Goal: Information Seeking & Learning: Learn about a topic

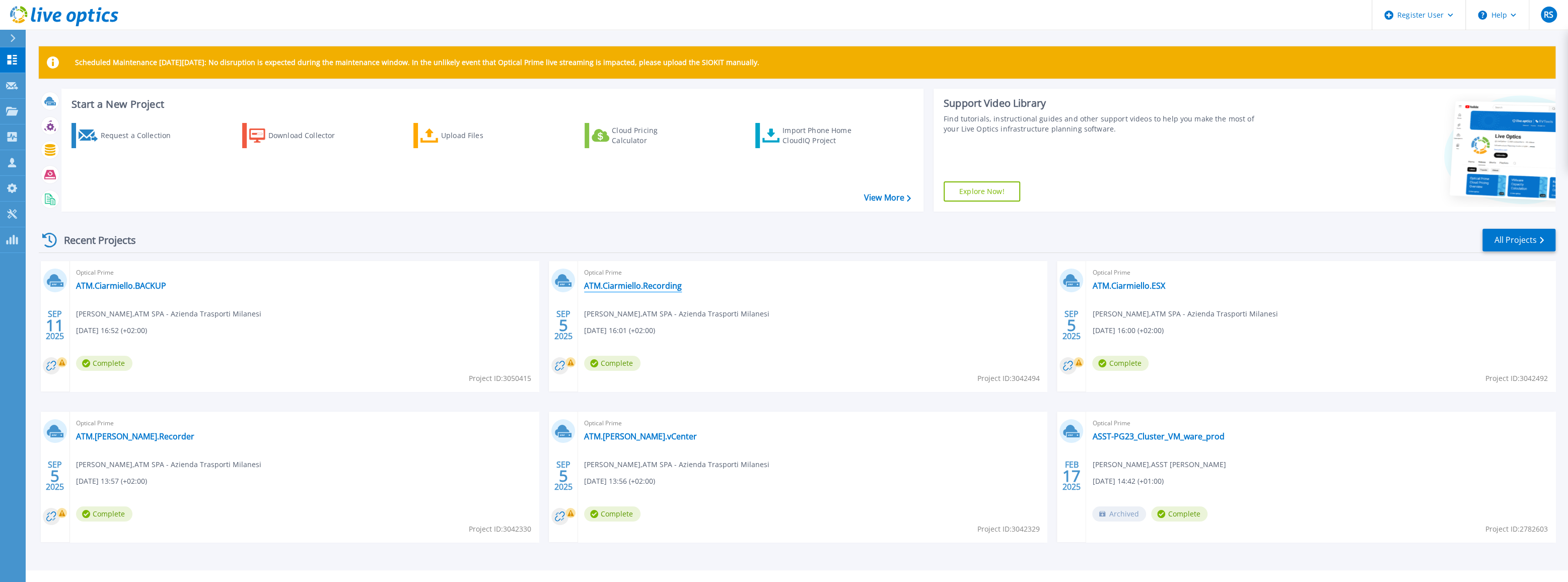
click at [660, 287] on link "ATM.Ciarmiello.Recording" at bounding box center [633, 285] width 97 height 10
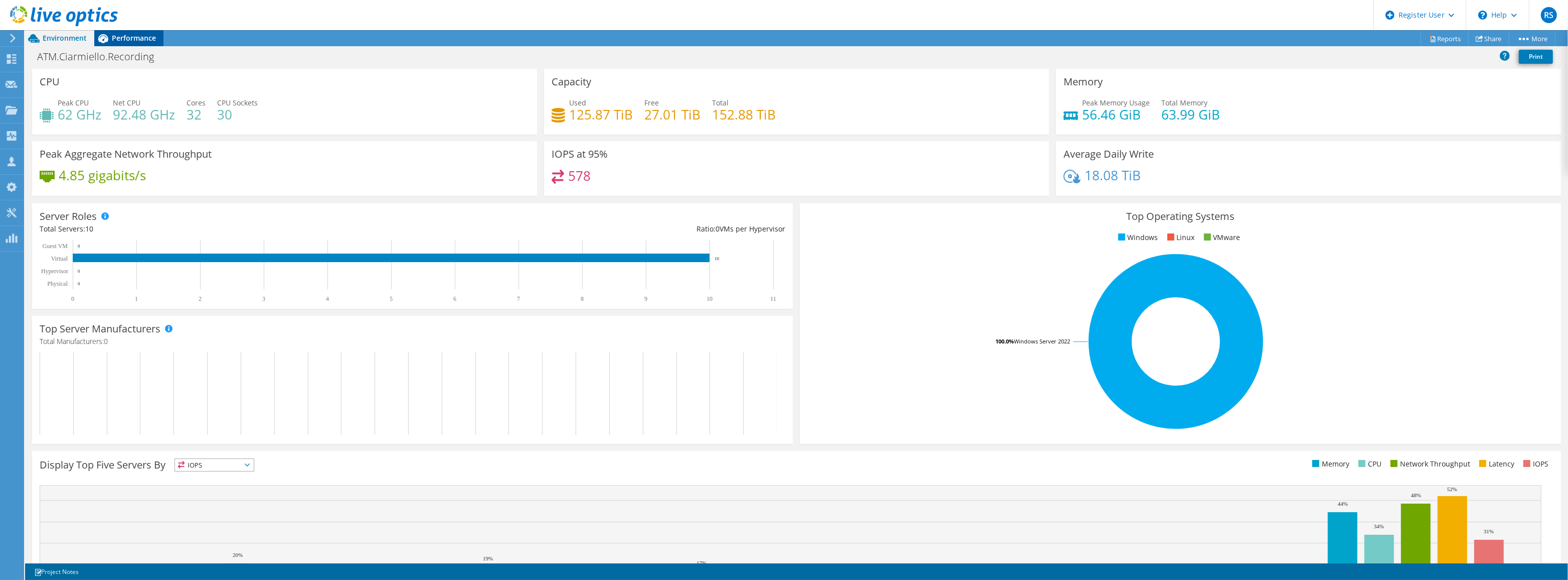
click at [148, 33] on span "Performance" at bounding box center [134, 38] width 44 height 10
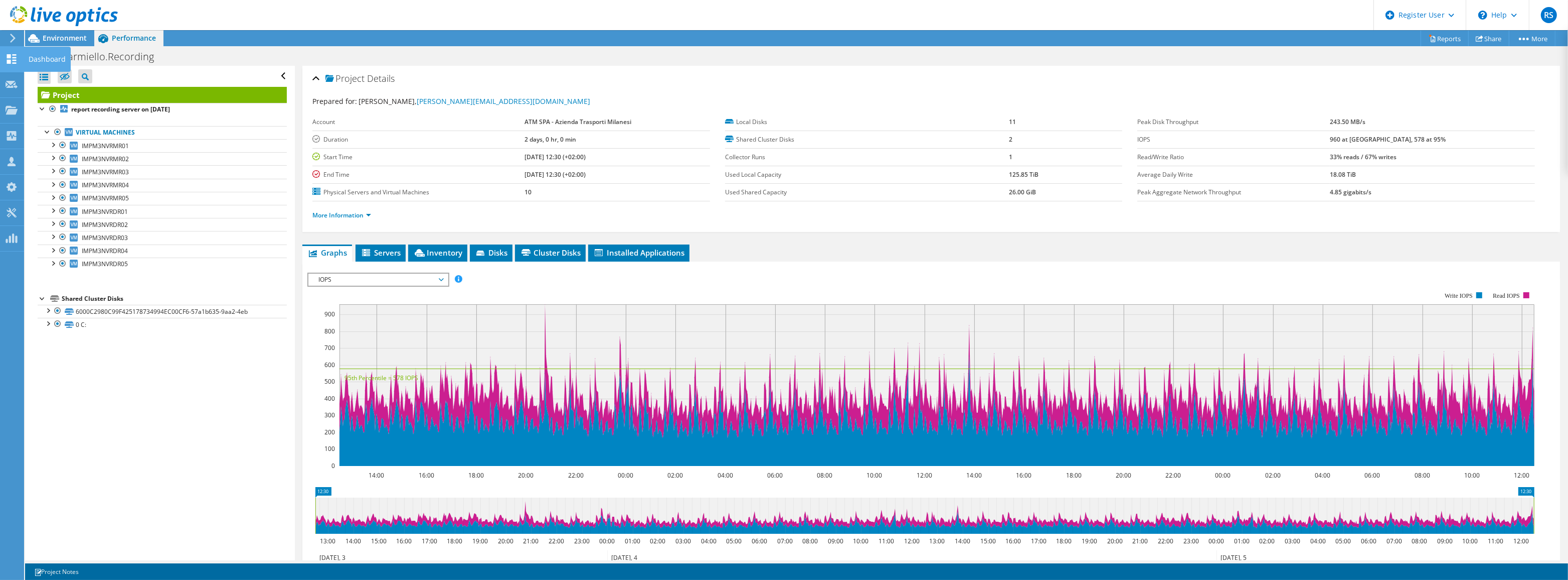
click at [10, 56] on icon at bounding box center [11, 59] width 12 height 10
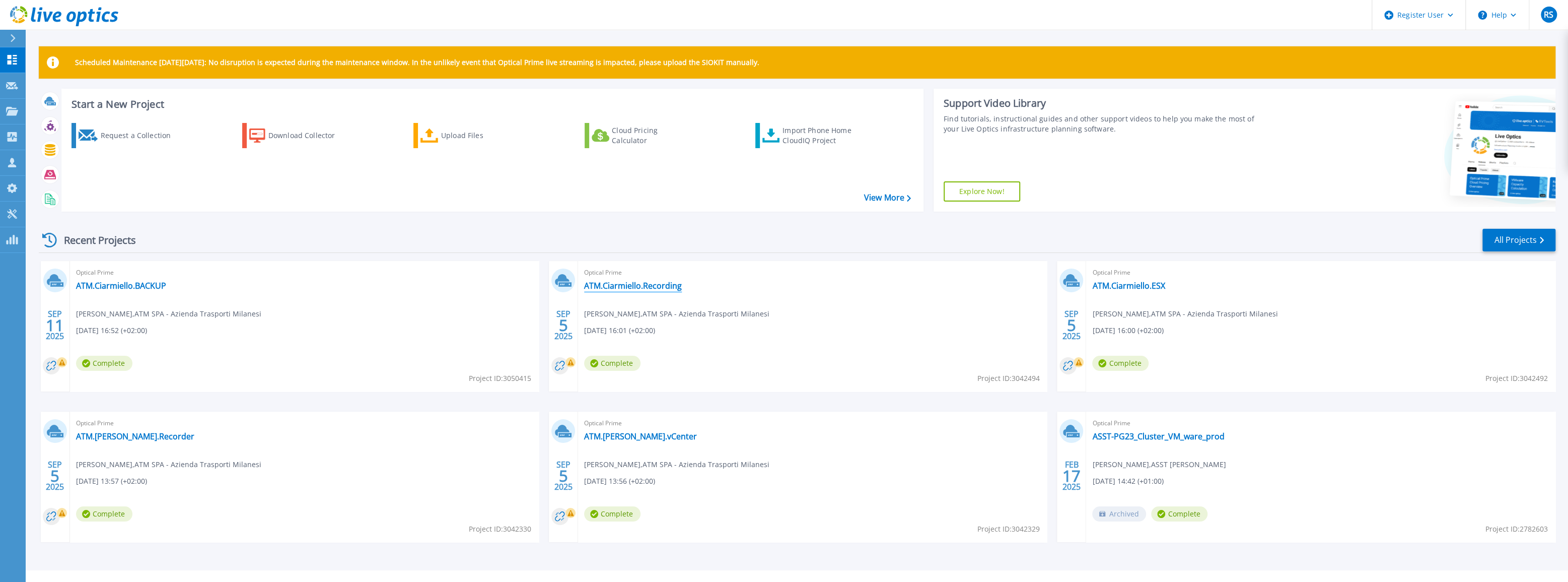
click at [664, 289] on link "ATM.Ciarmiello.Recording" at bounding box center [633, 285] width 97 height 10
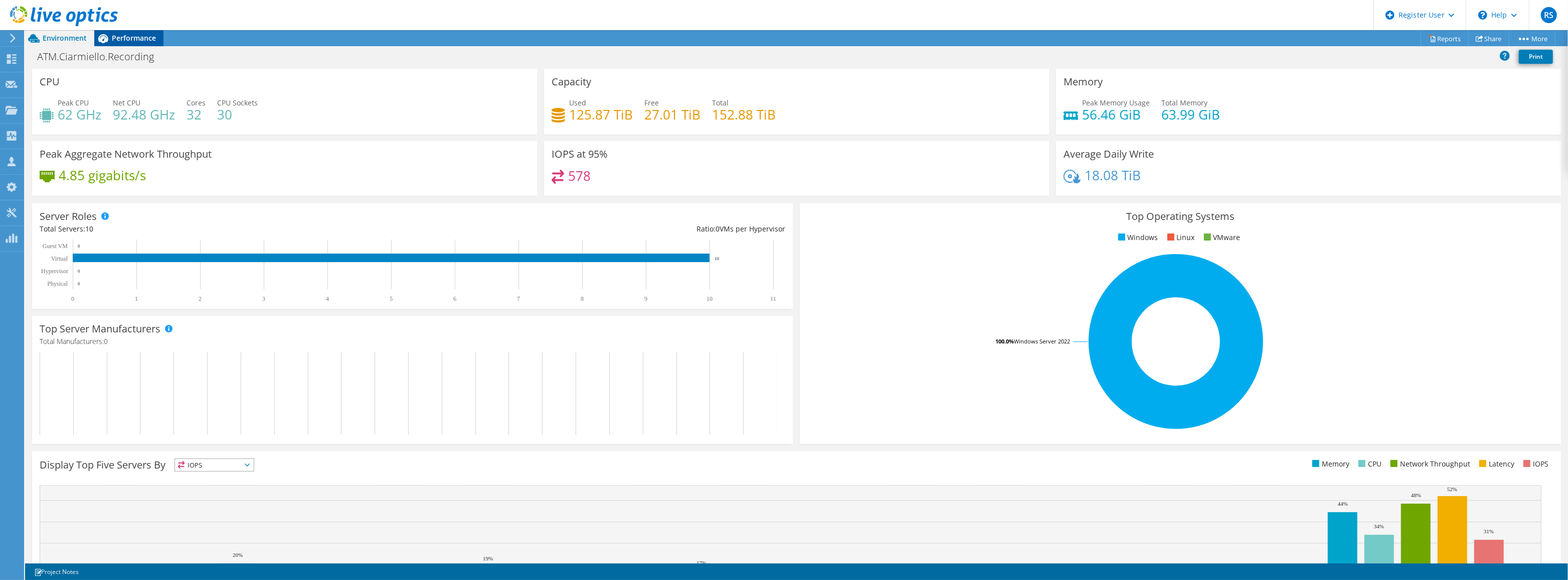
click at [150, 35] on span "Performance" at bounding box center [134, 38] width 44 height 10
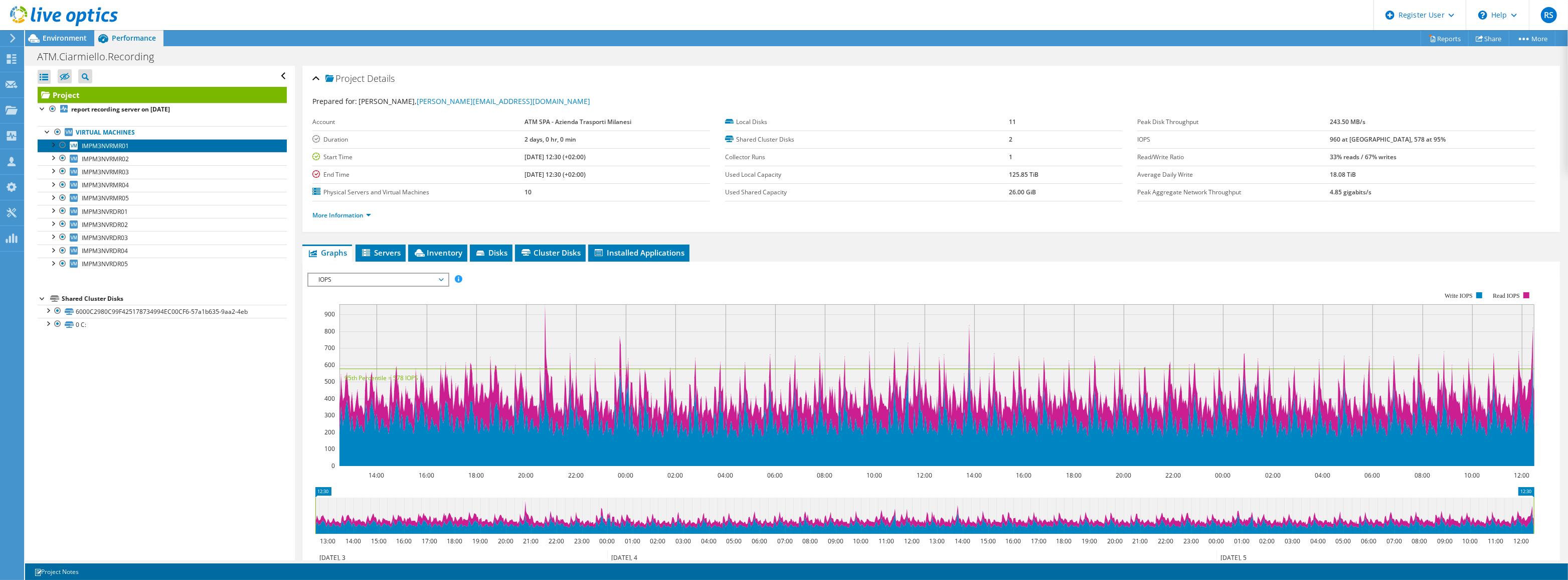
click at [123, 142] on span "IMPM3NVRMR01" at bounding box center [105, 146] width 47 height 8
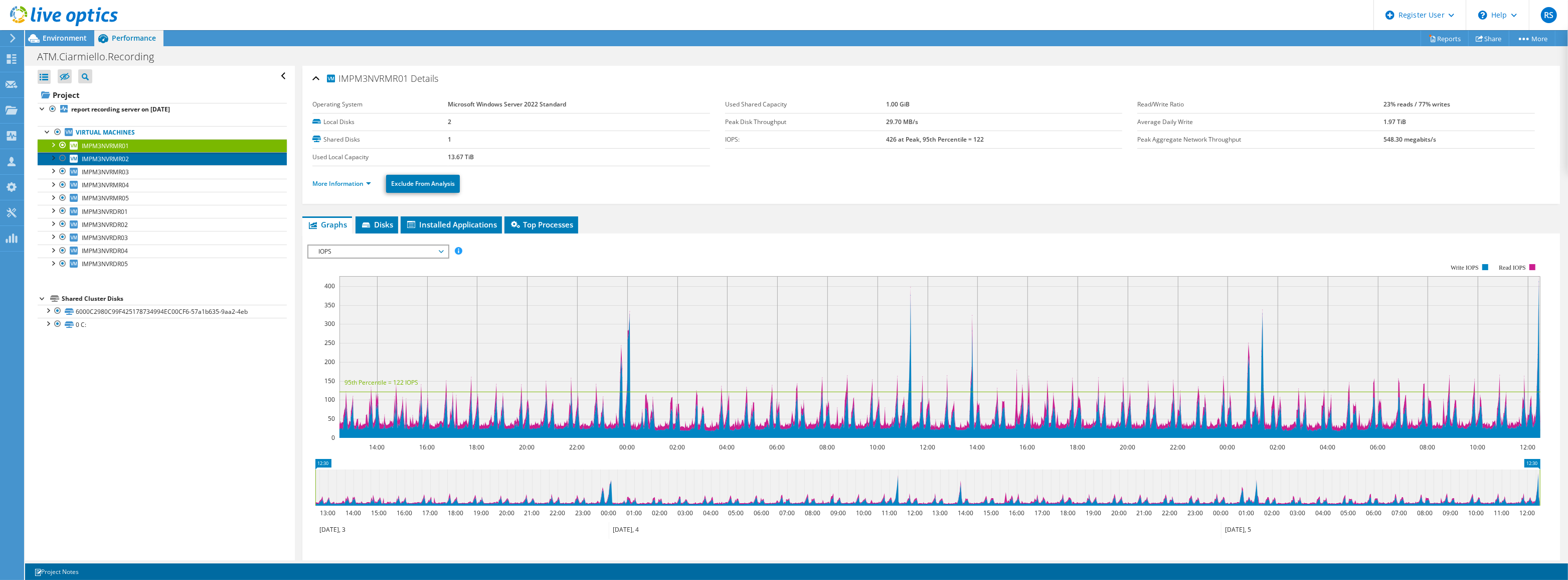
click at [124, 156] on span "IMPM3NVRMR02" at bounding box center [105, 159] width 47 height 8
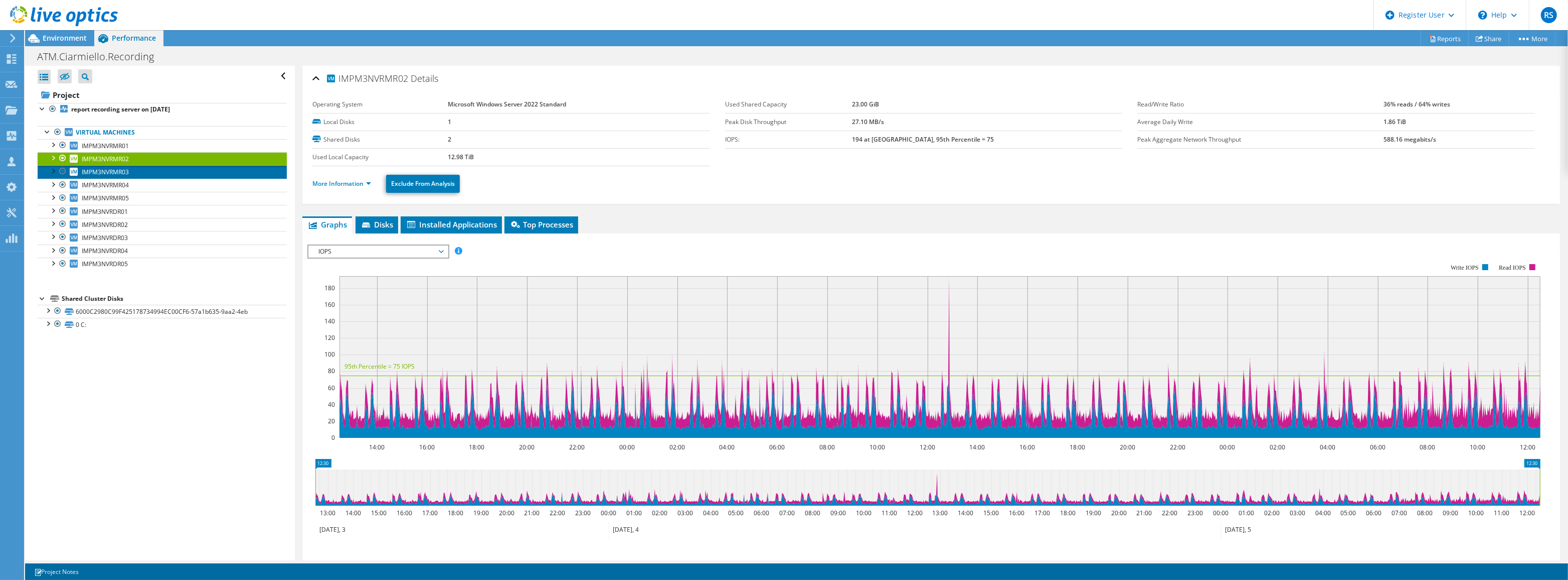
click at [95, 173] on span "IMPM3NVRMR03" at bounding box center [105, 172] width 47 height 8
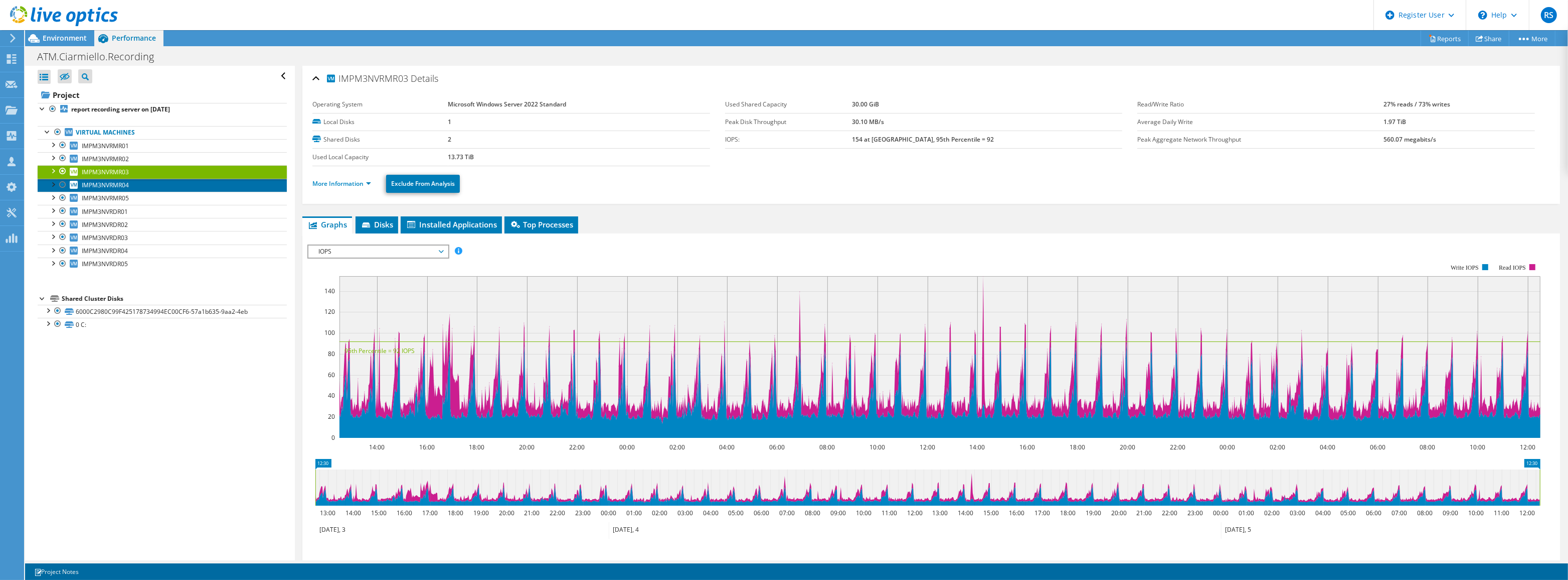
click at [97, 184] on span "IMPM3NVRMR04" at bounding box center [105, 185] width 47 height 8
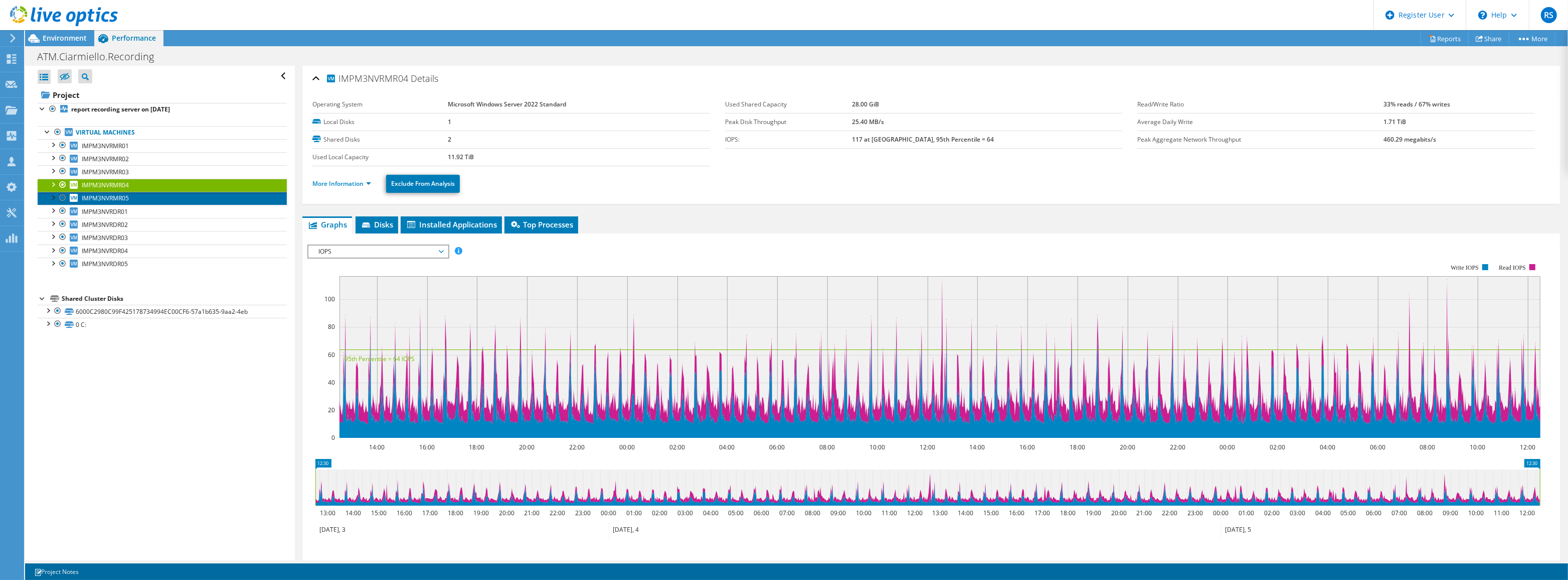
click at [103, 198] on span "IMPM3NVRMR05" at bounding box center [105, 198] width 47 height 8
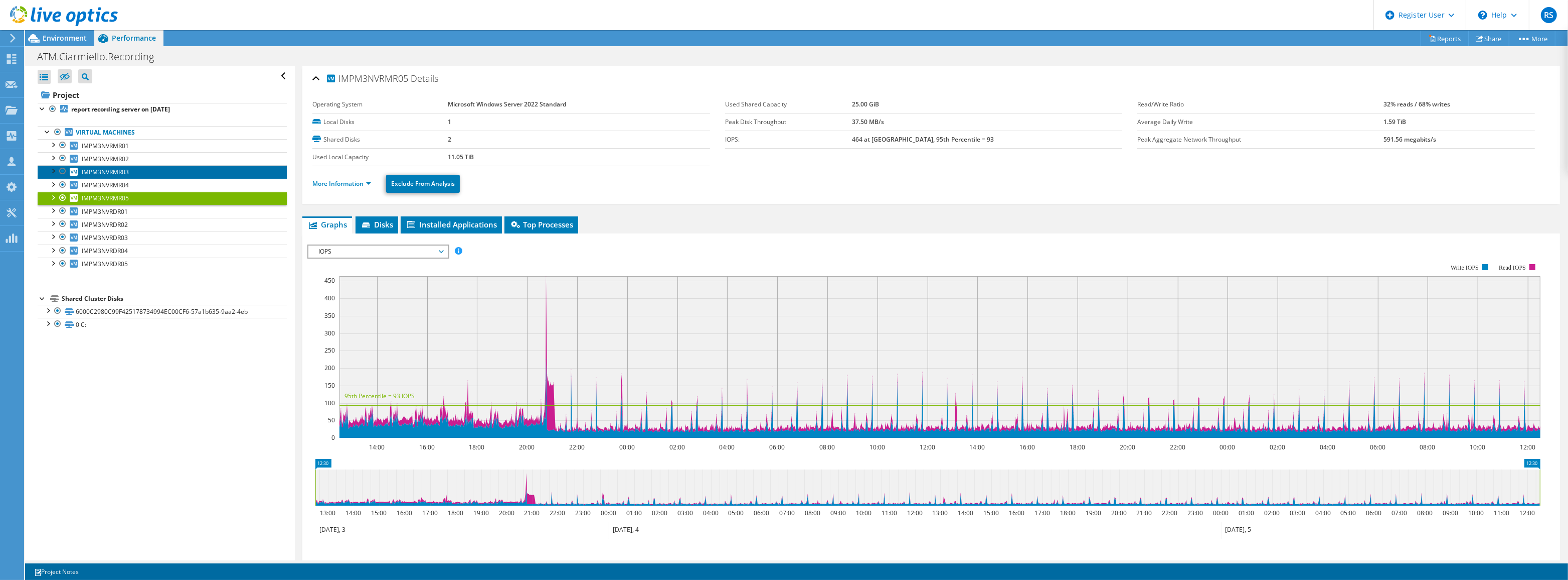
click at [128, 170] on span "IMPM3NVRMR03" at bounding box center [105, 172] width 47 height 8
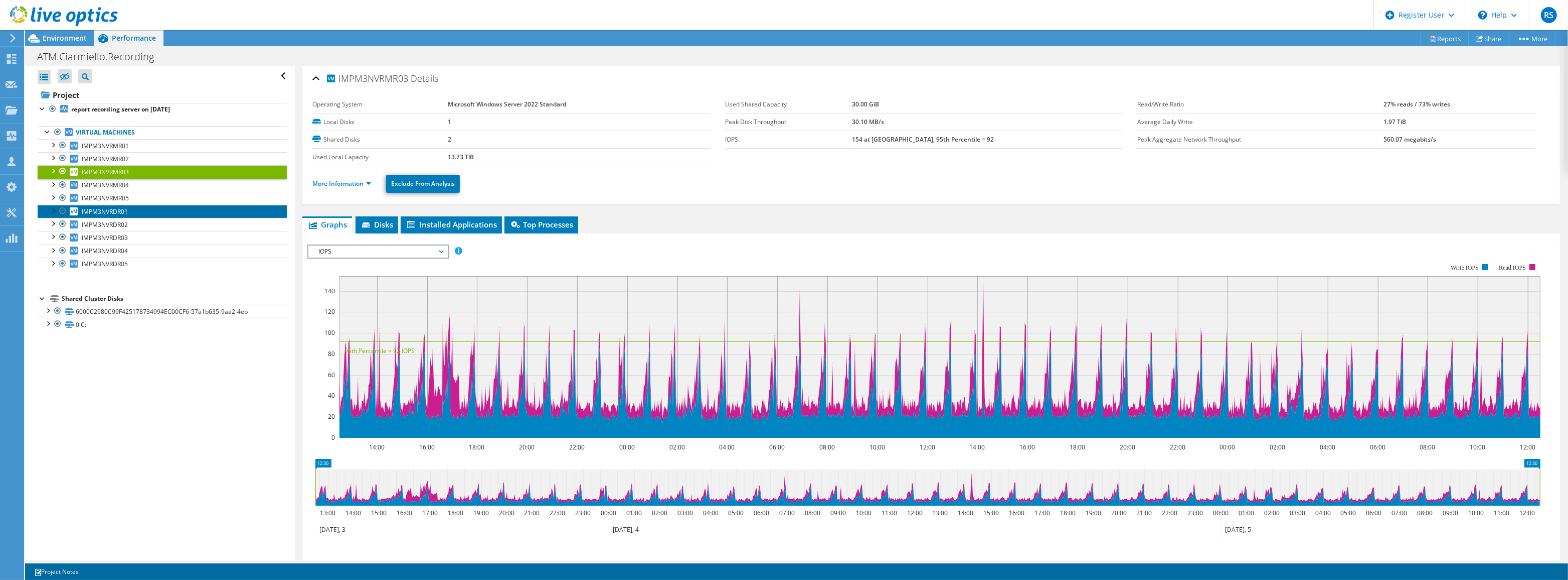
click at [125, 210] on span "IMPM3NVRDR01" at bounding box center [105, 212] width 46 height 8
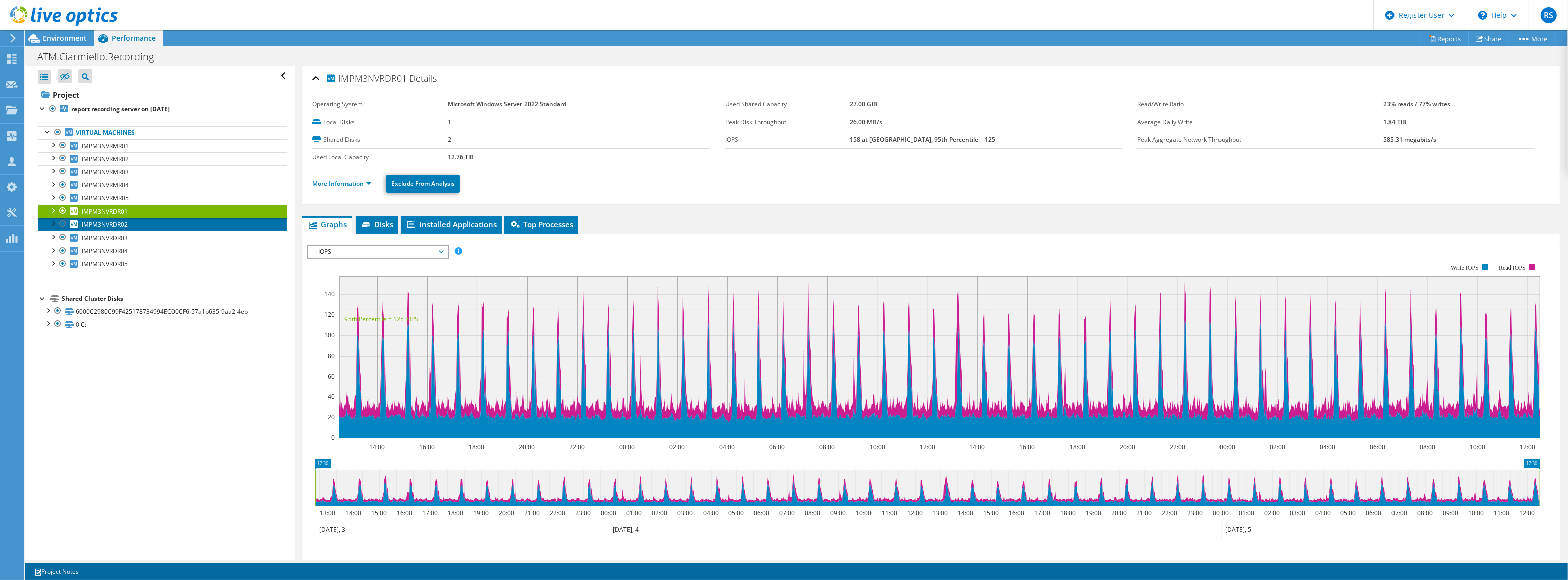
click at [125, 223] on span "IMPM3NVRDR02" at bounding box center [105, 225] width 46 height 8
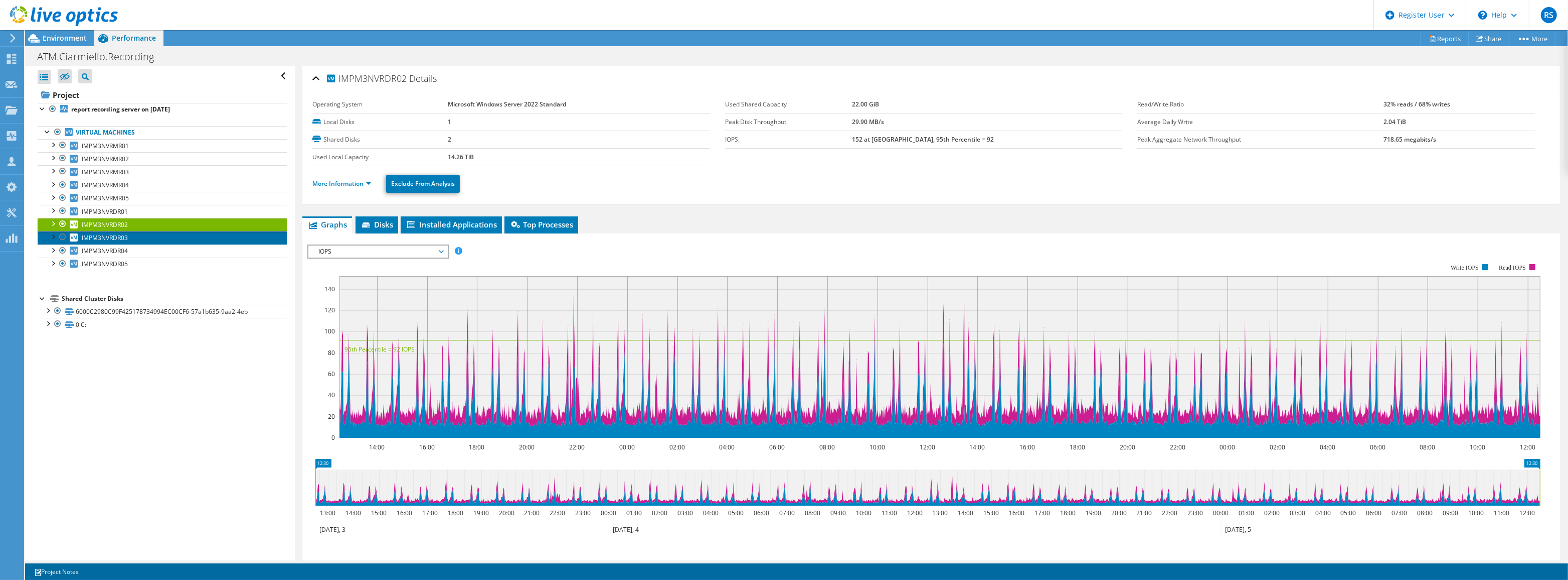
click at [121, 237] on span "IMPM3NVRDR03" at bounding box center [105, 237] width 46 height 8
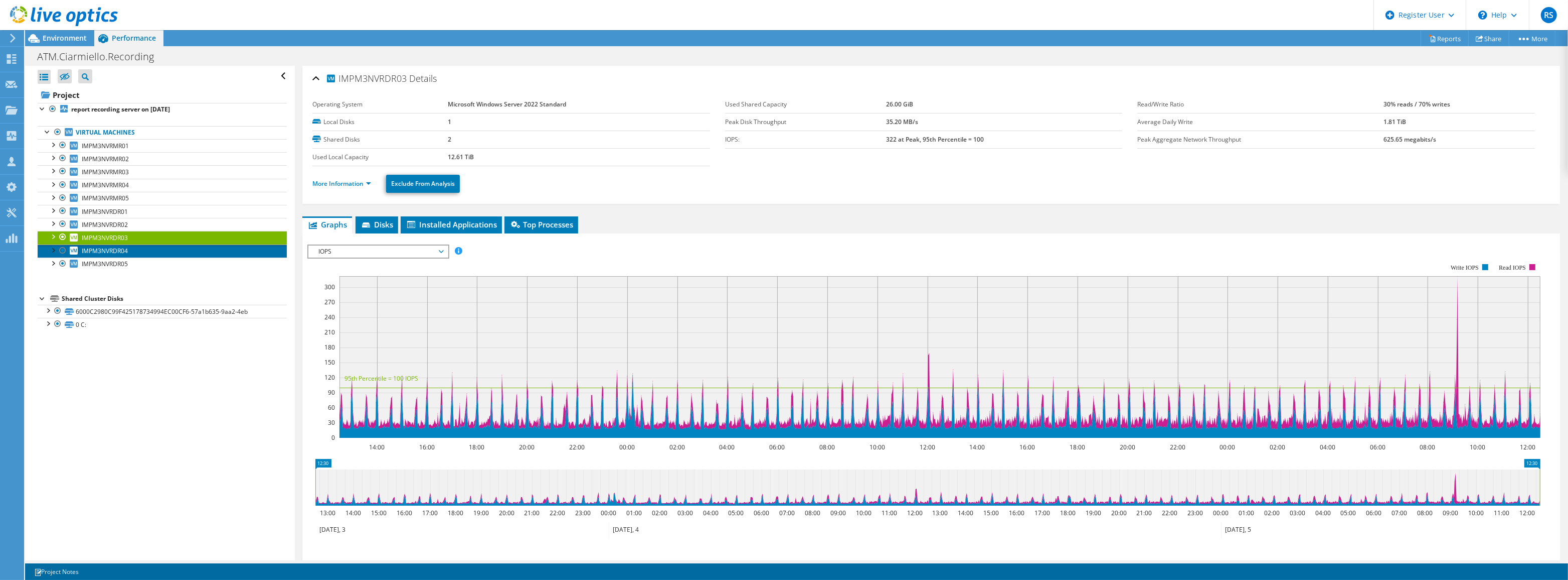
click at [120, 248] on span "IMPM3NVRDR04" at bounding box center [105, 250] width 46 height 8
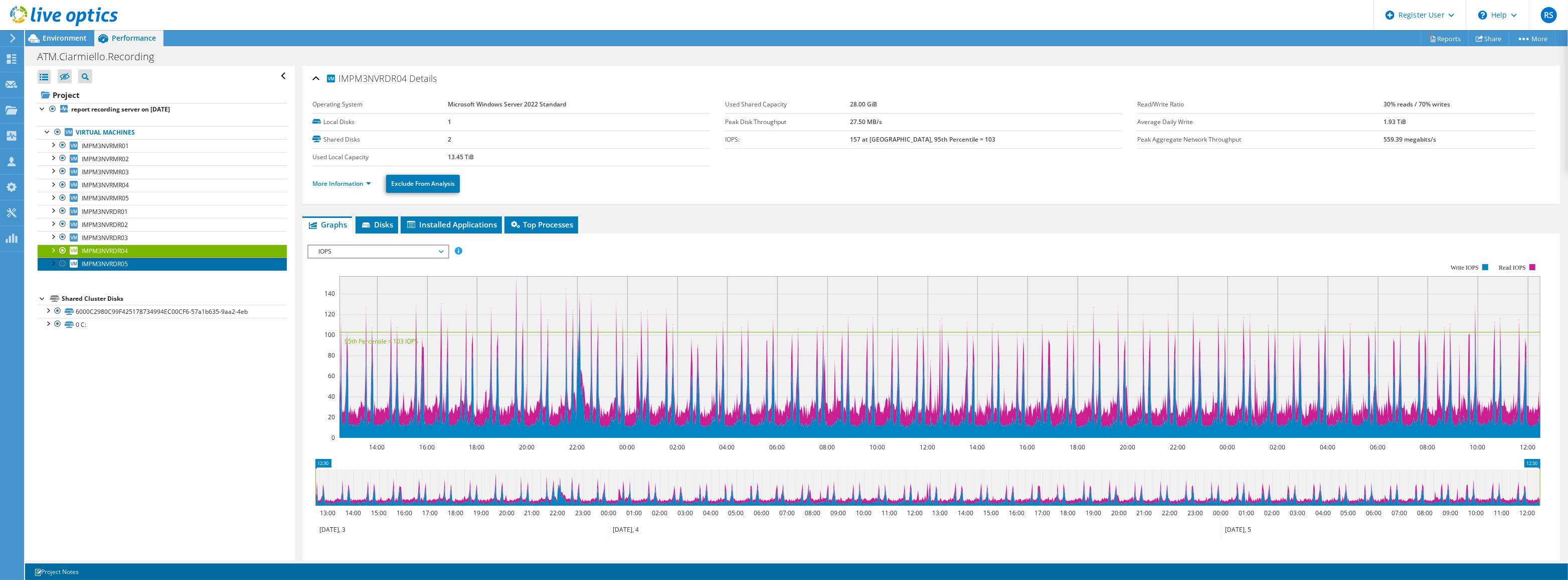
click at [86, 259] on span "IMPM3NVRDR05" at bounding box center [105, 264] width 46 height 8
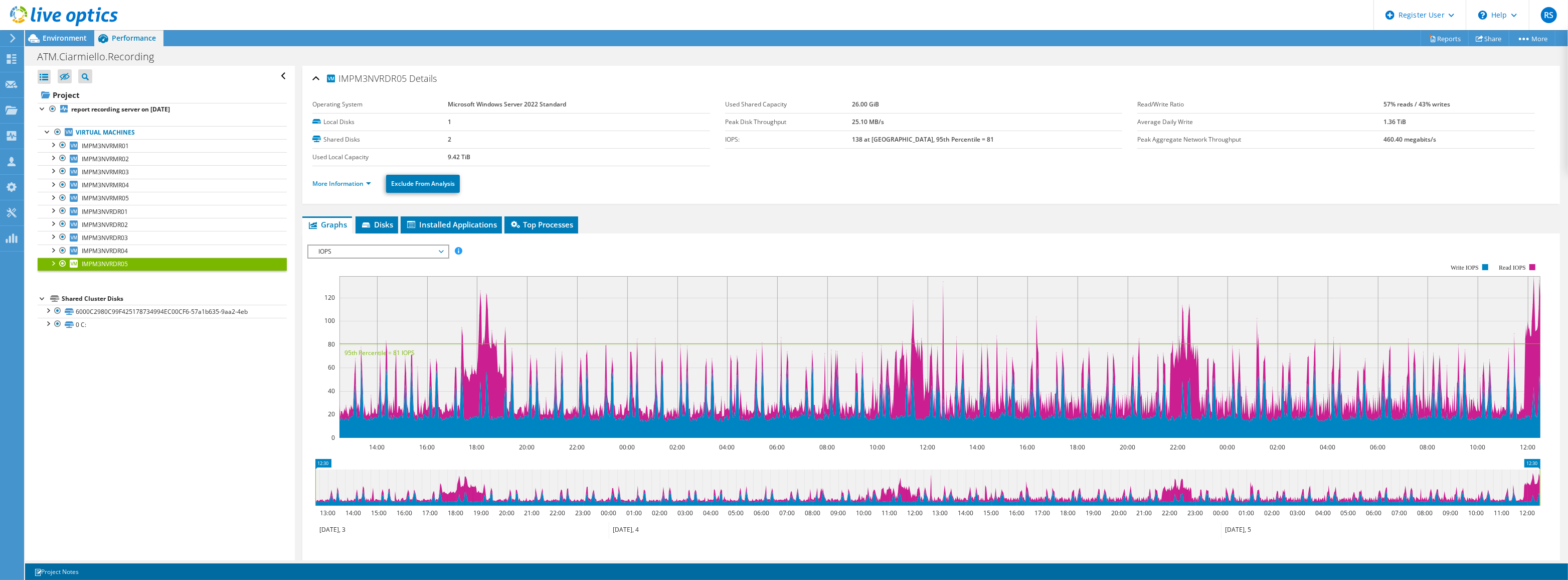
click at [410, 251] on span "IOPS" at bounding box center [378, 251] width 129 height 12
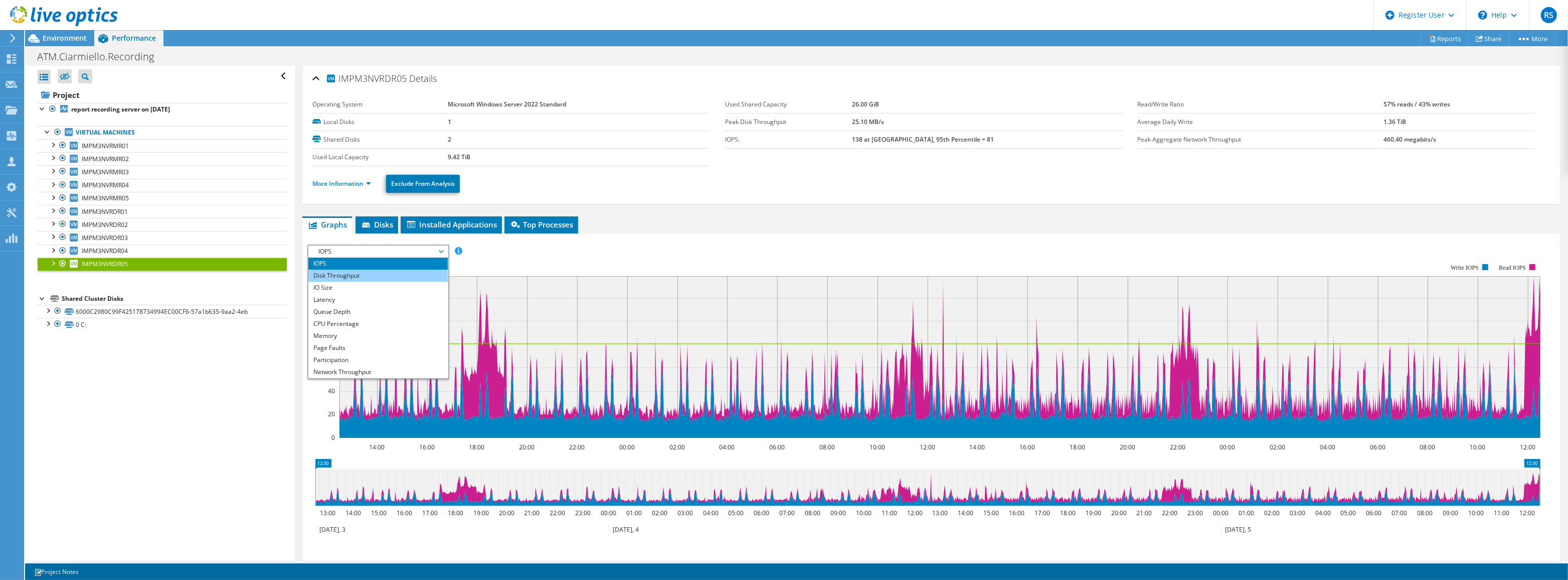
click at [404, 276] on li "Disk Throughput" at bounding box center [378, 275] width 139 height 12
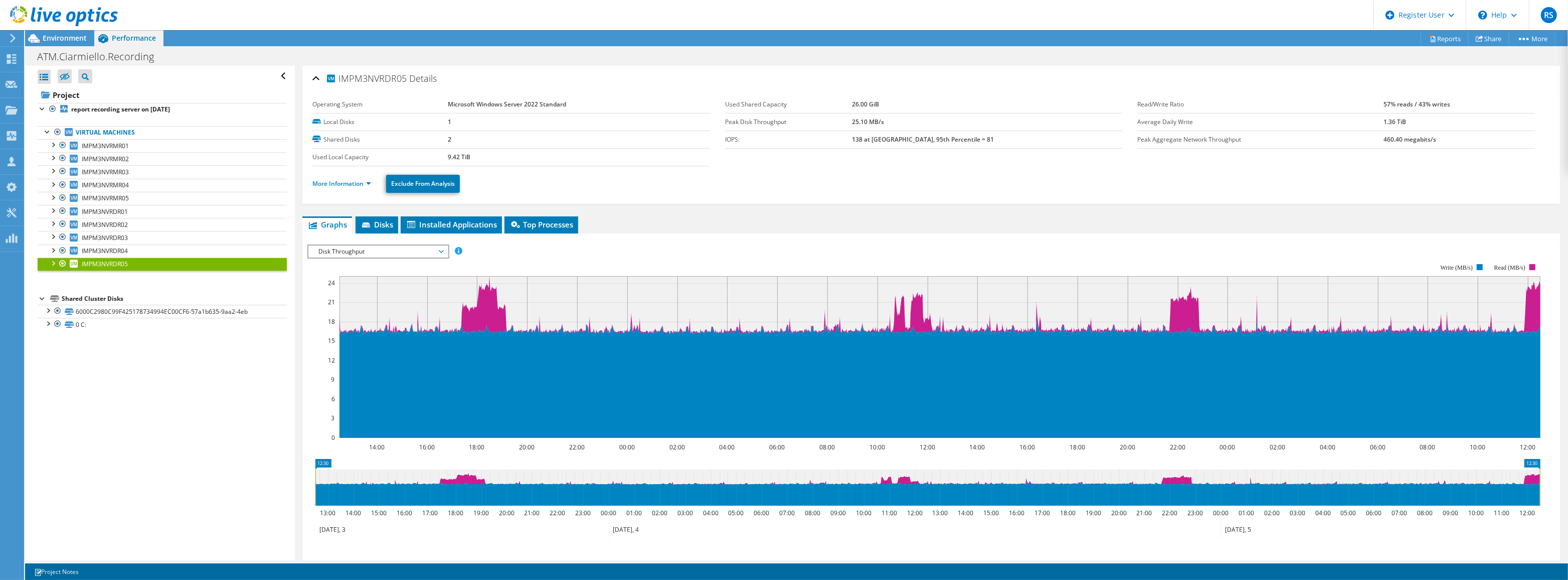
click at [331, 246] on span "Disk Throughput" at bounding box center [378, 251] width 129 height 12
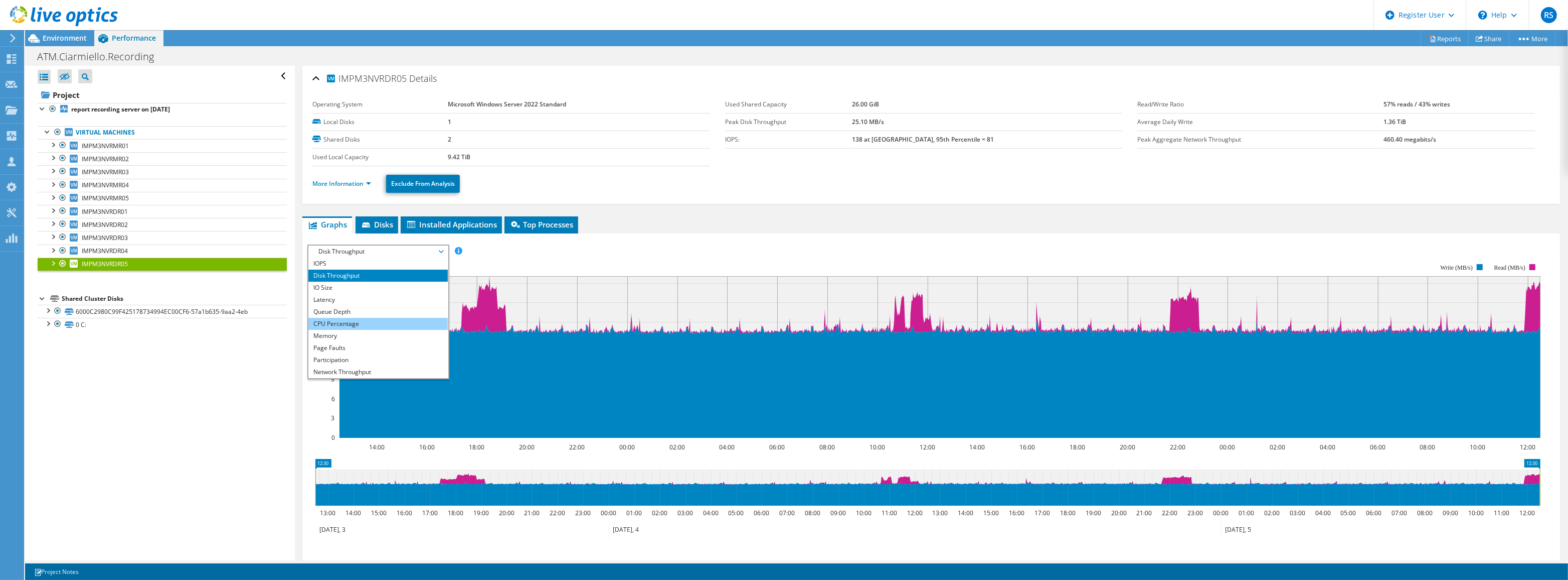
click at [347, 318] on li "CPU Percentage" at bounding box center [378, 323] width 139 height 12
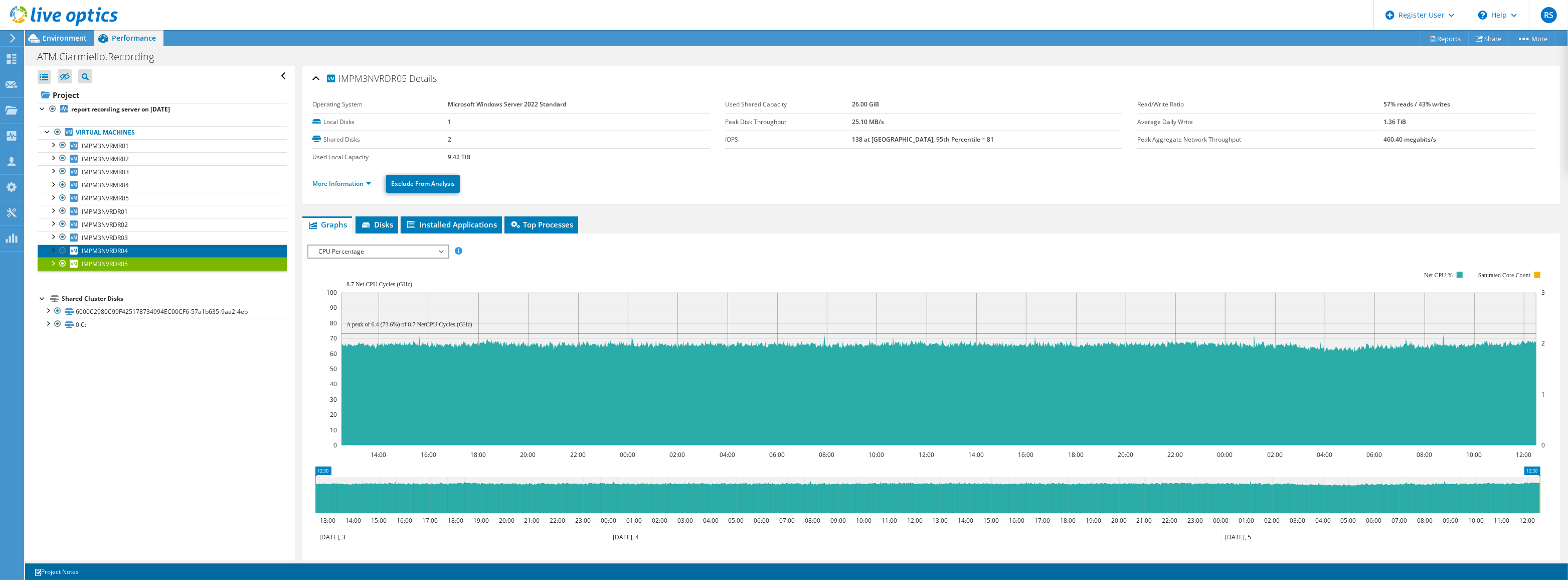
click at [116, 250] on span "IMPM3NVRDR04" at bounding box center [105, 250] width 46 height 8
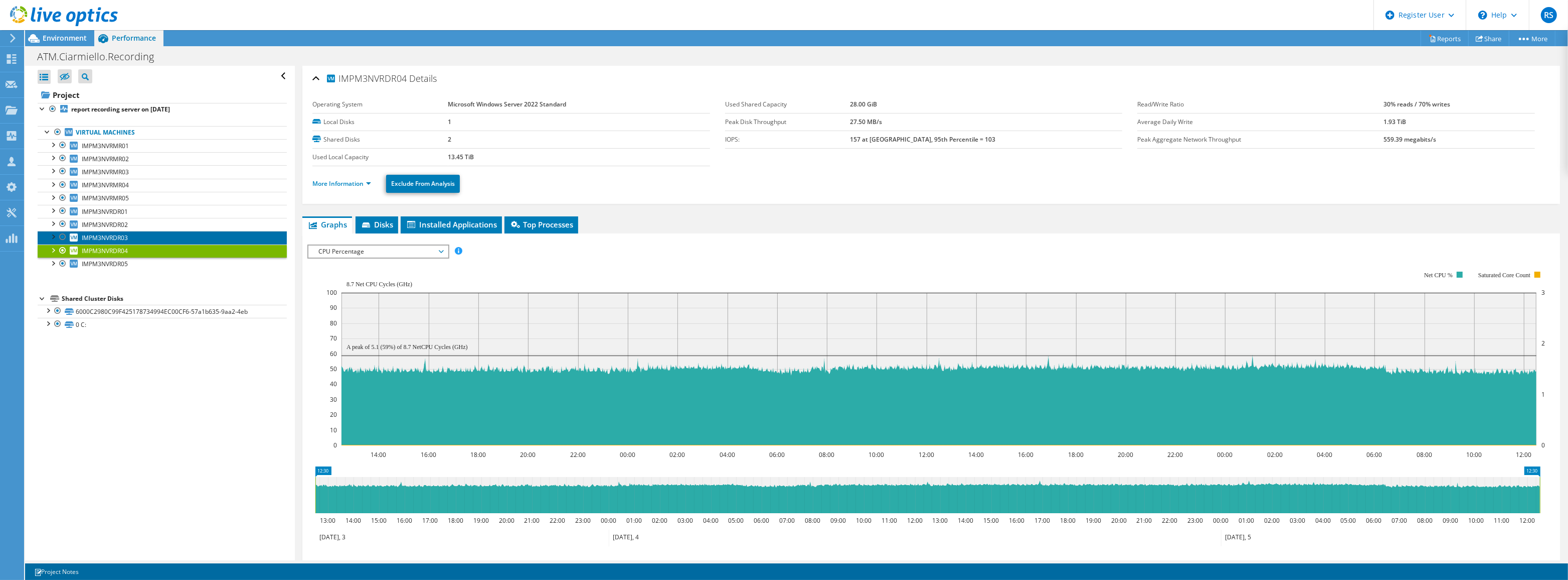
click at [121, 237] on span "IMPM3NVRDR03" at bounding box center [105, 237] width 46 height 8
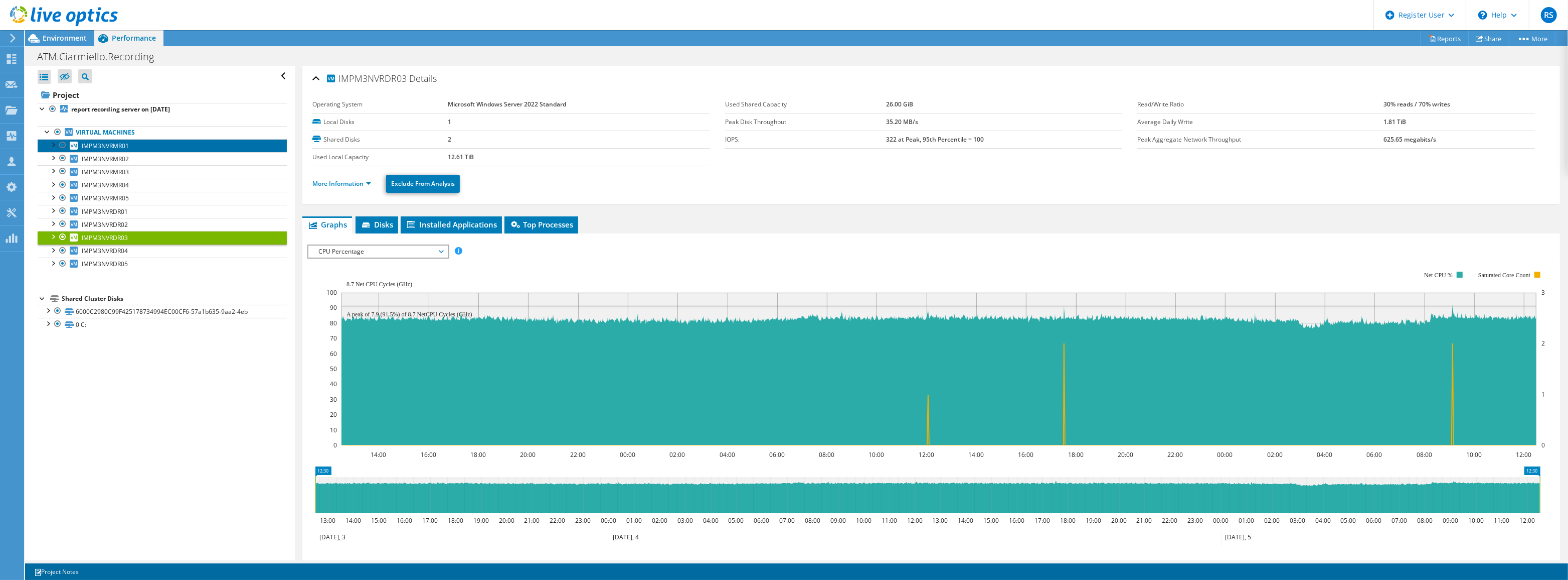
click at [104, 144] on span "IMPM3NVRMR01" at bounding box center [105, 146] width 47 height 8
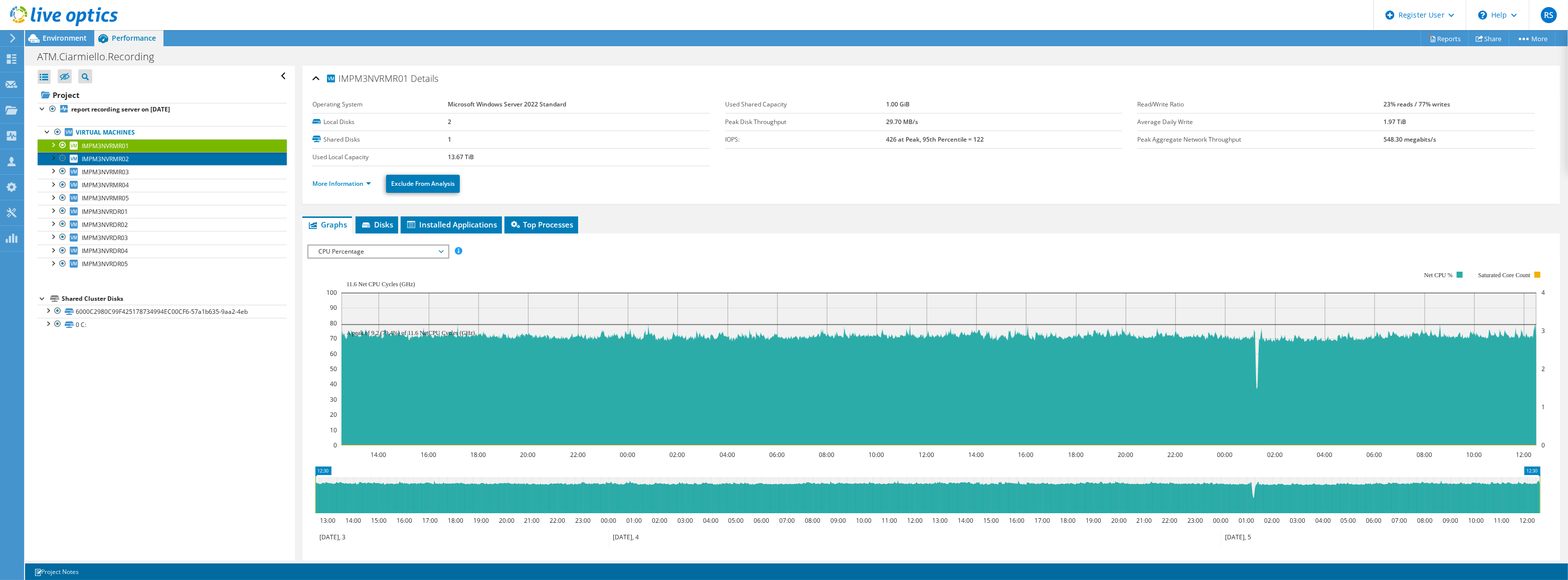
click at [105, 156] on span "IMPM3NVRMR02" at bounding box center [105, 159] width 47 height 8
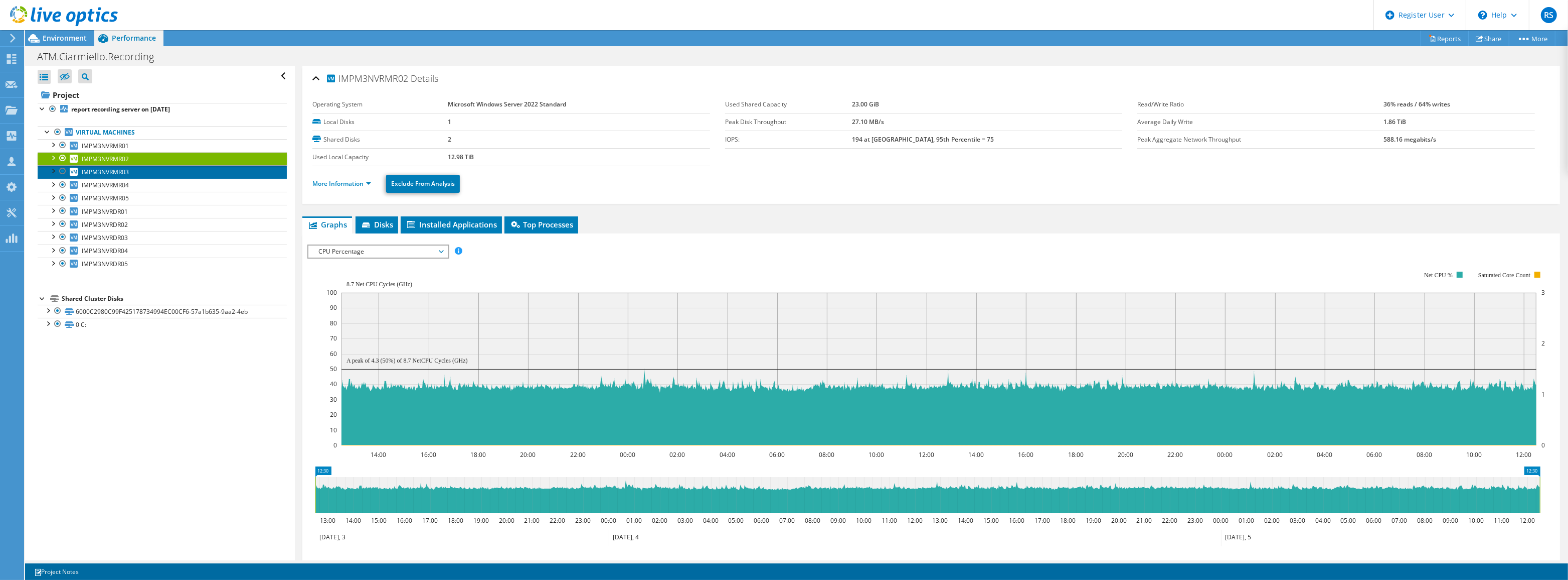
click at [106, 168] on span "IMPM3NVRMR03" at bounding box center [105, 172] width 47 height 8
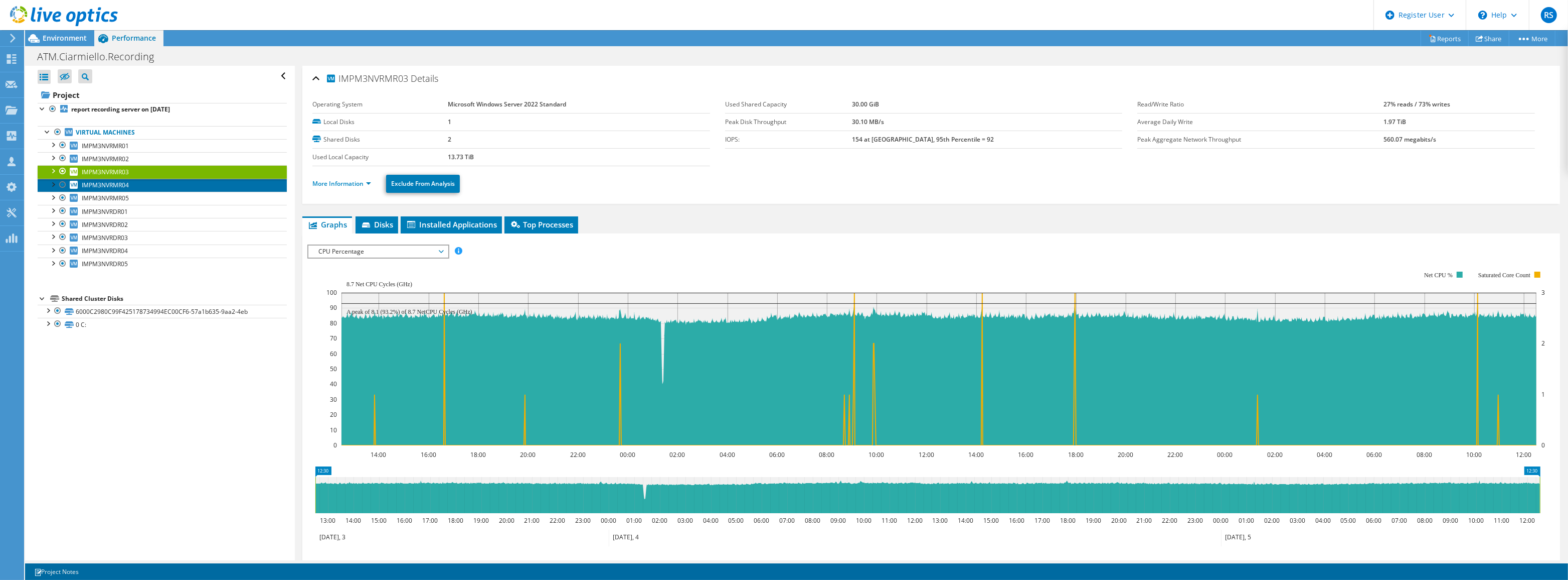
click at [110, 182] on span "IMPM3NVRMR04" at bounding box center [105, 185] width 47 height 8
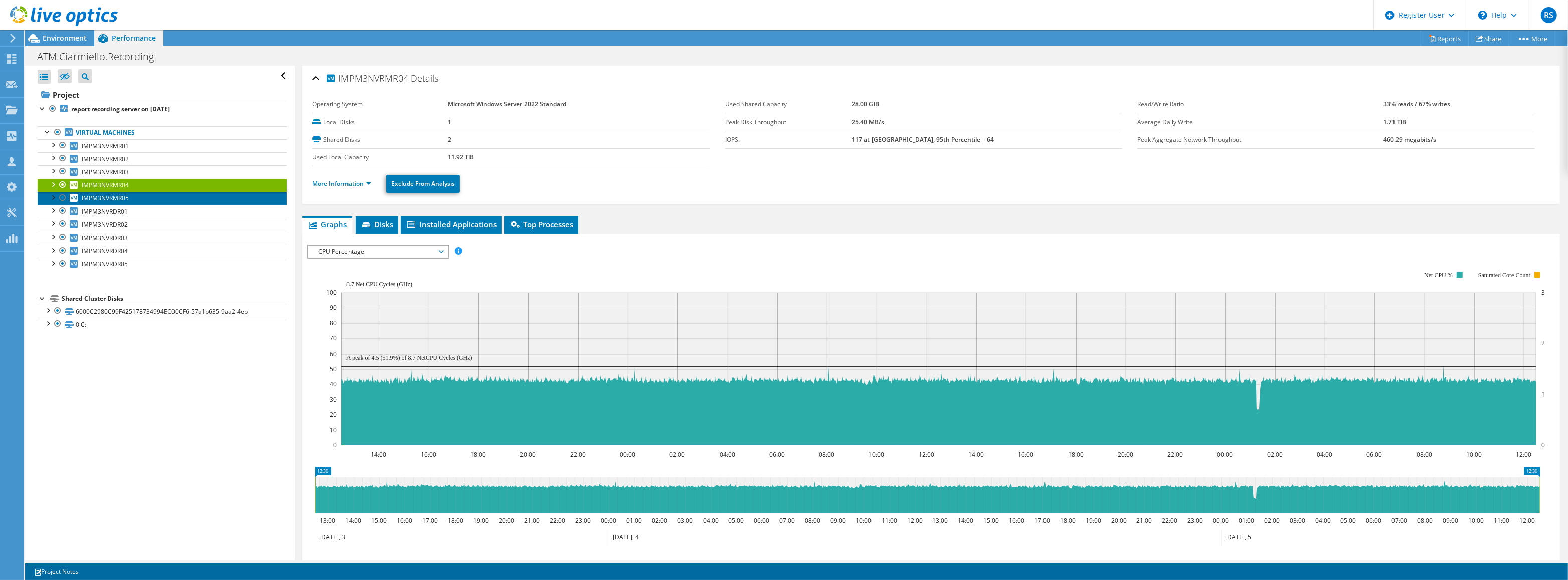
click at [109, 200] on span "IMPM3NVRMR05" at bounding box center [105, 198] width 47 height 8
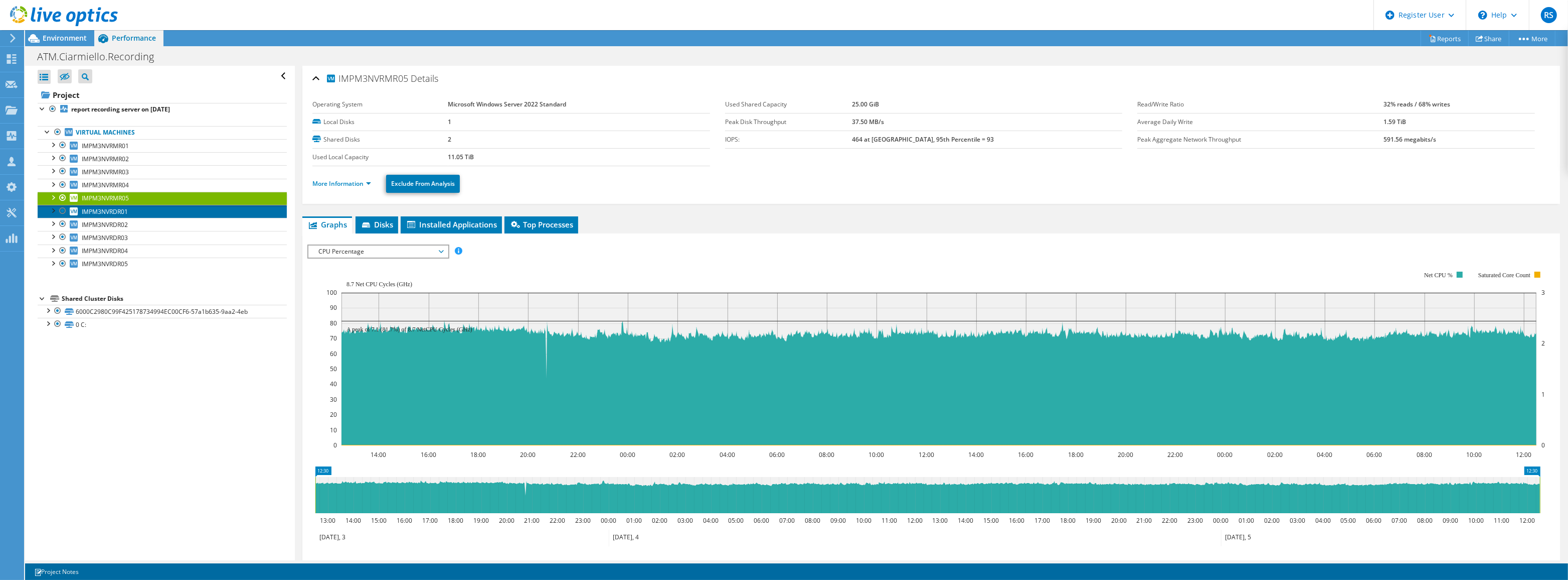
click at [107, 211] on span "IMPM3NVRDR01" at bounding box center [105, 212] width 46 height 8
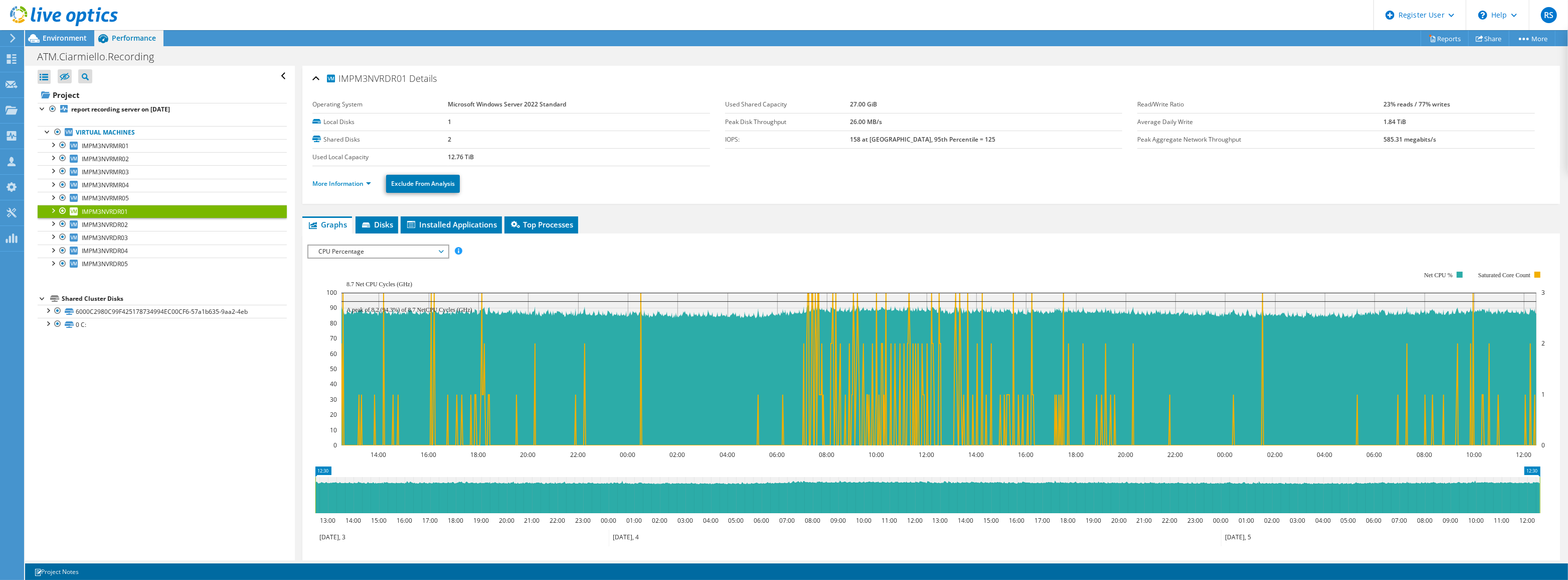
click at [370, 253] on span "CPU Percentage" at bounding box center [378, 251] width 129 height 12
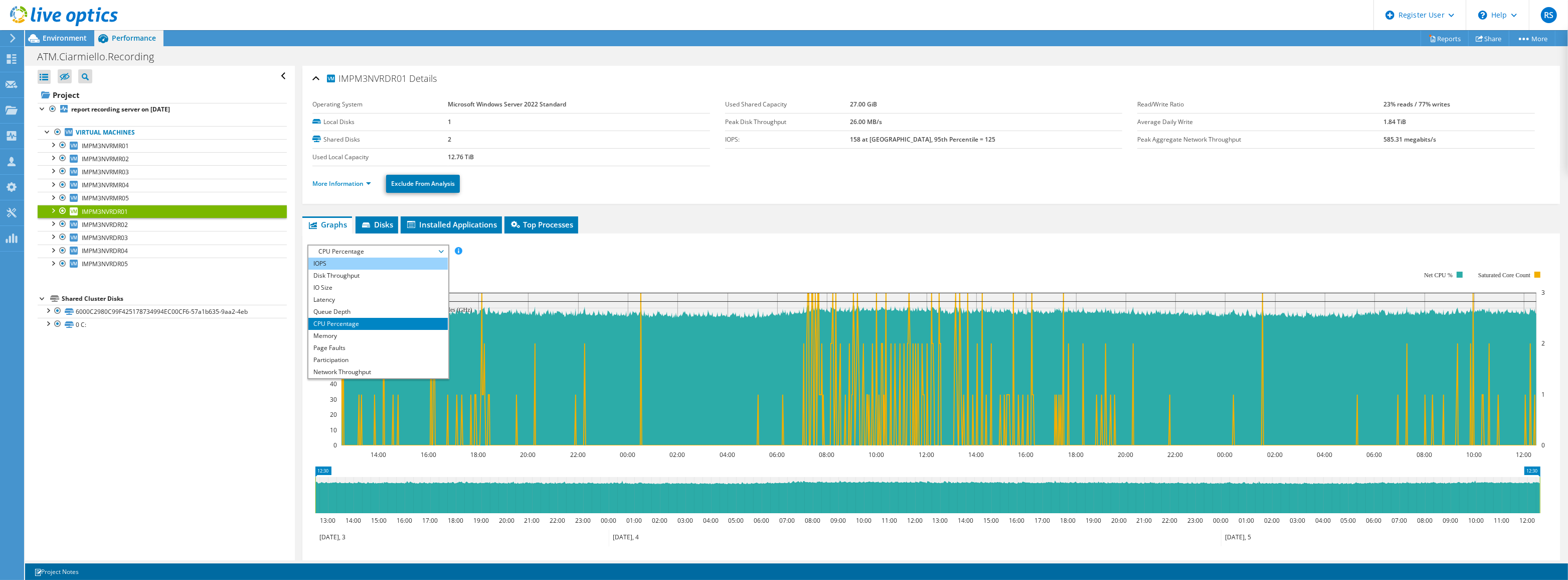
click at [331, 264] on li "IOPS" at bounding box center [378, 263] width 139 height 12
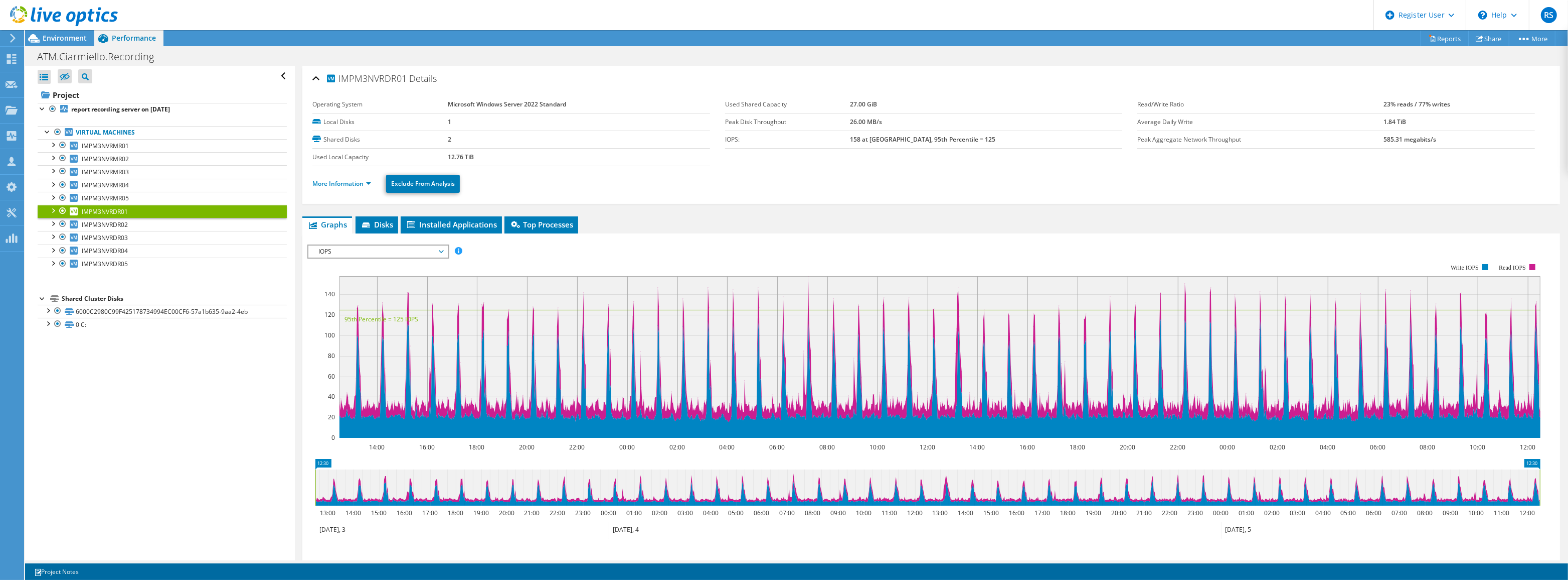
click at [329, 251] on span "IOPS" at bounding box center [378, 251] width 129 height 12
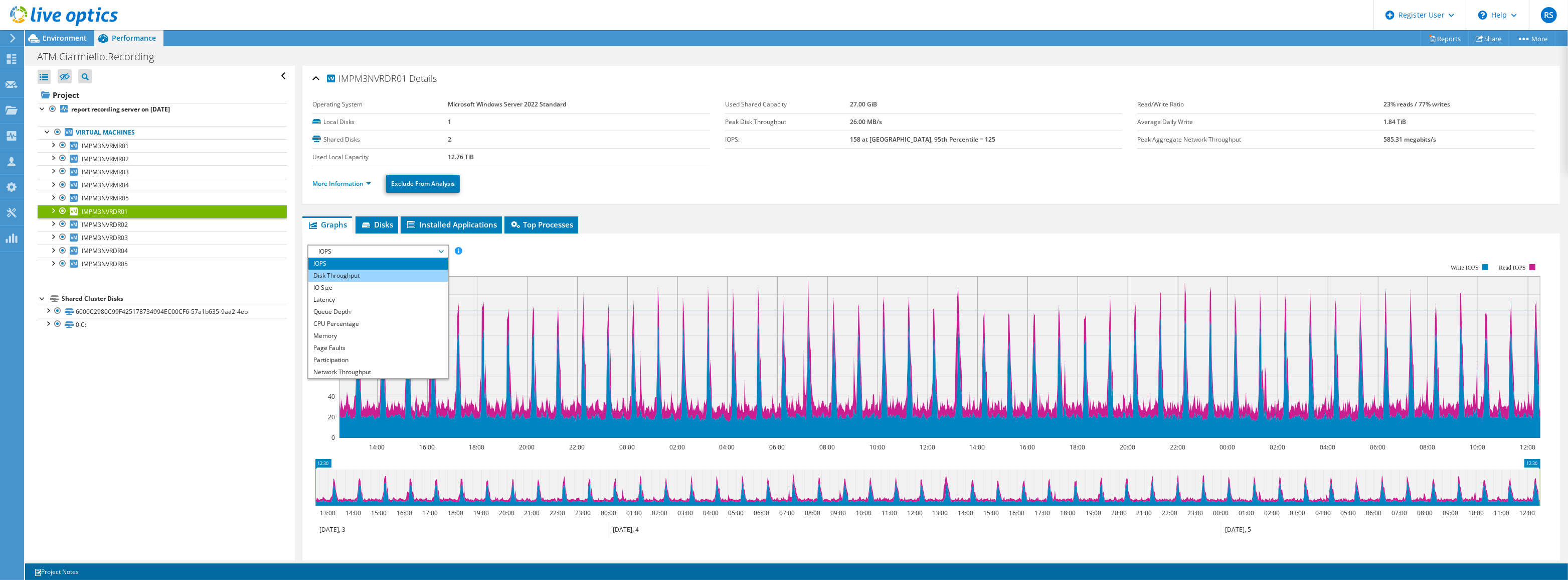
click at [336, 273] on li "Disk Throughput" at bounding box center [378, 275] width 139 height 12
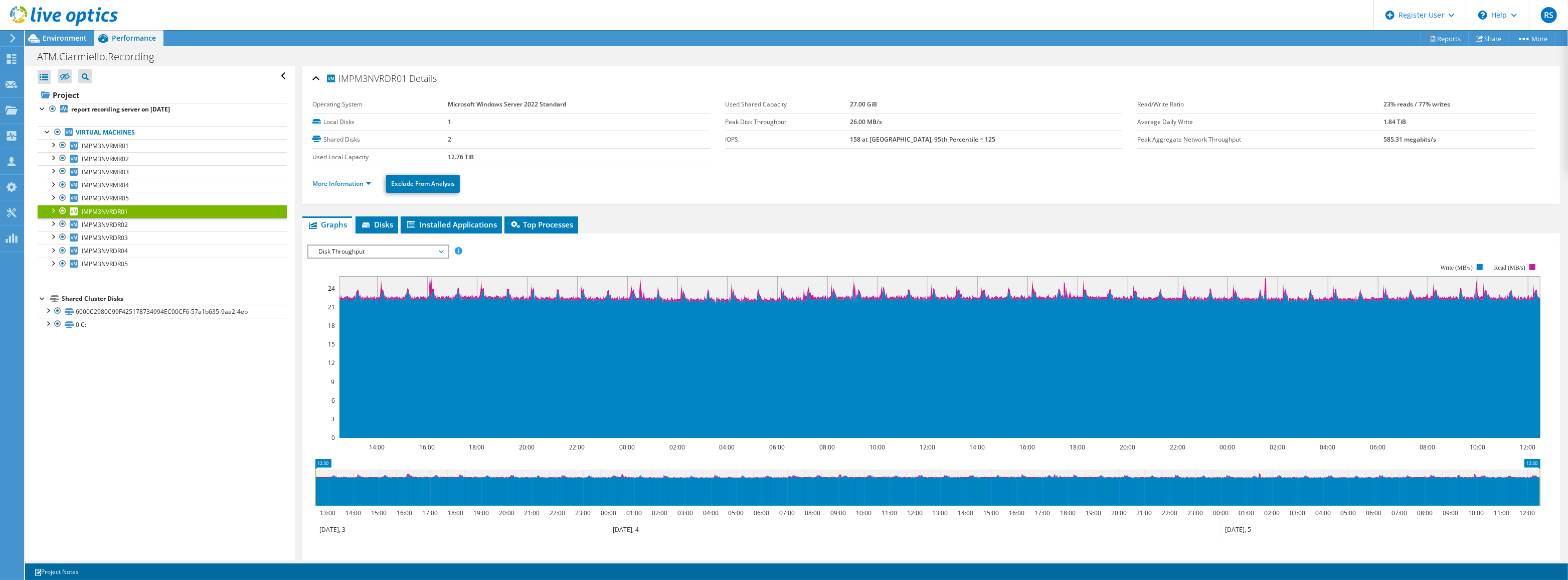
click at [397, 250] on span "Disk Throughput" at bounding box center [378, 251] width 129 height 12
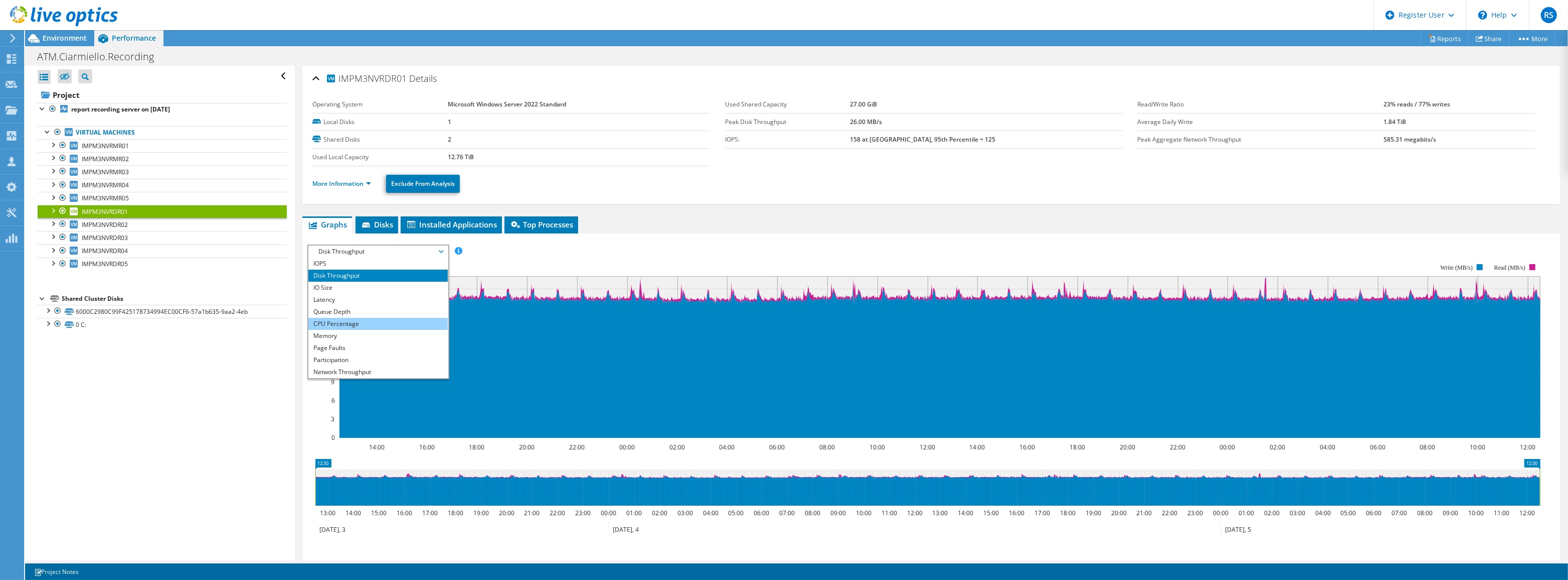
click at [346, 319] on li "CPU Percentage" at bounding box center [378, 323] width 139 height 12
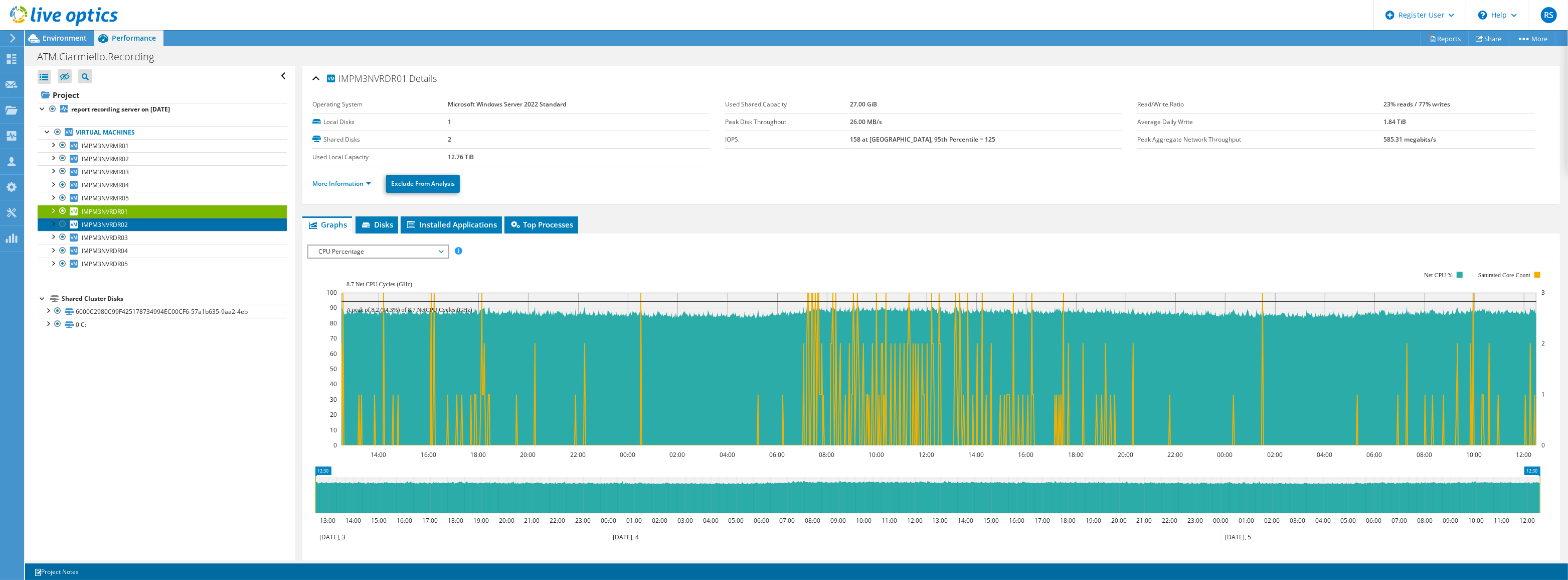
click at [119, 225] on span "IMPM3NVRDR02" at bounding box center [105, 225] width 46 height 8
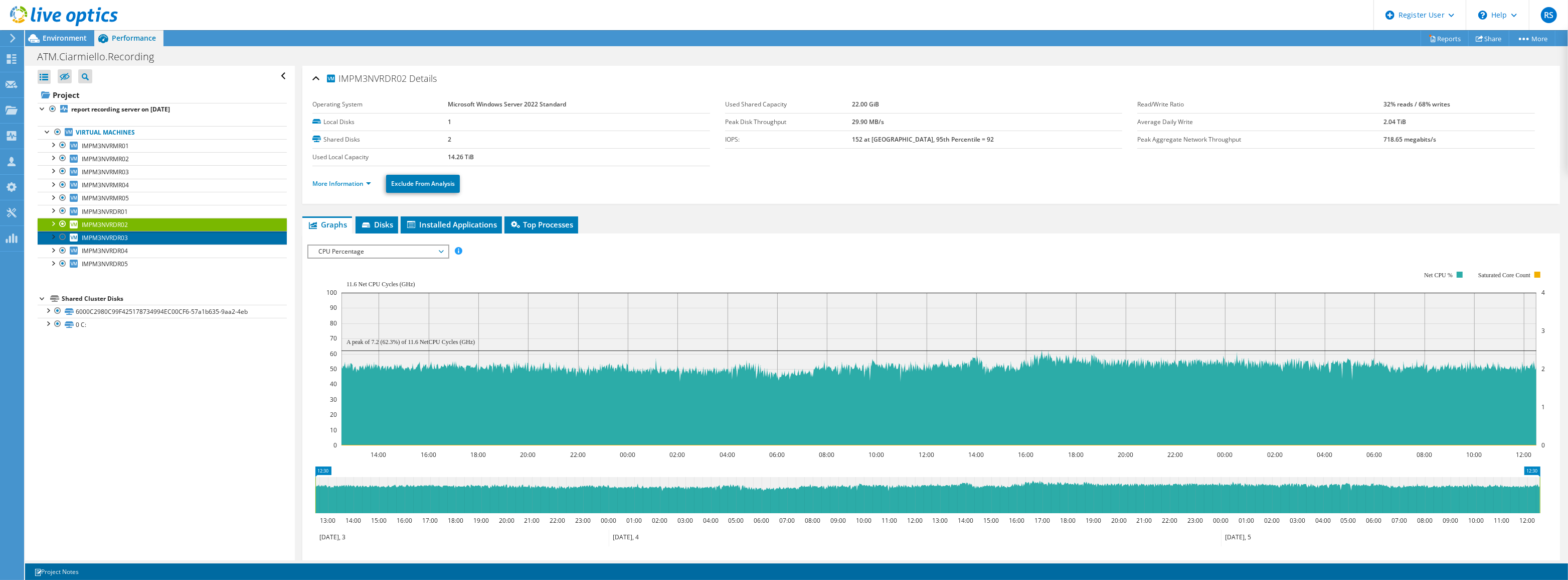
click at [116, 237] on span "IMPM3NVRDR03" at bounding box center [105, 237] width 46 height 8
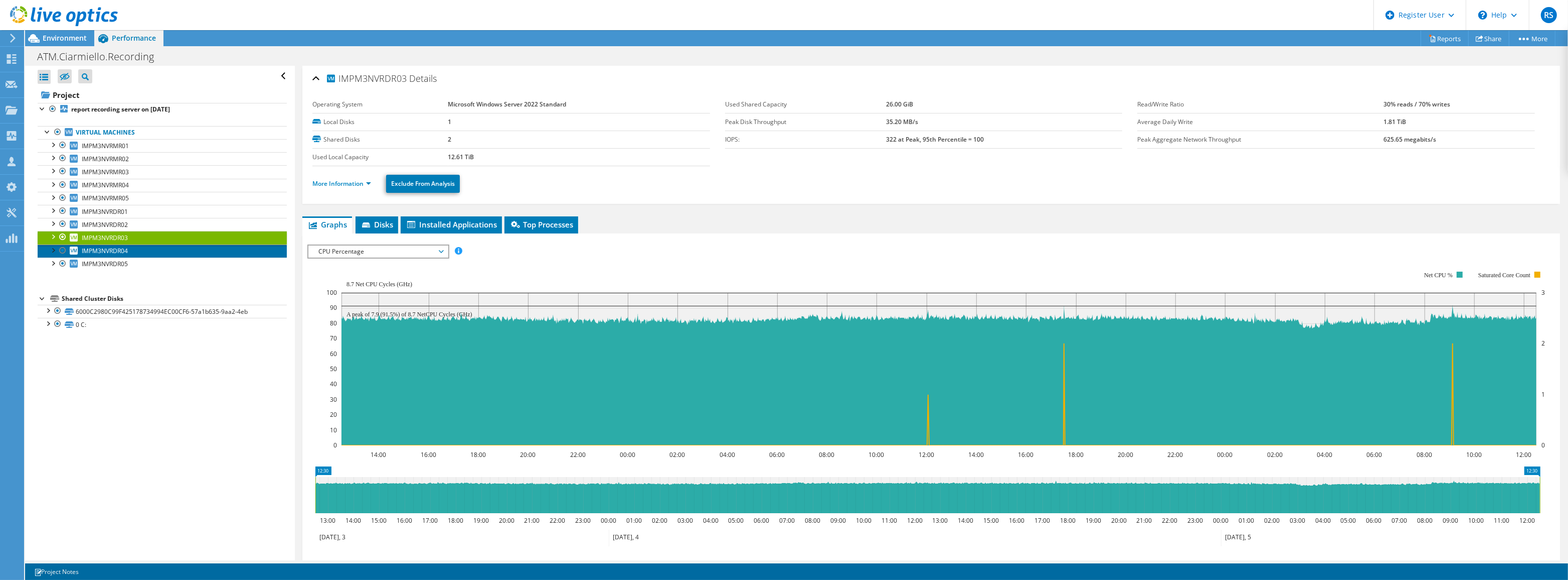
click at [117, 250] on span "IMPM3NVRDR04" at bounding box center [105, 250] width 46 height 8
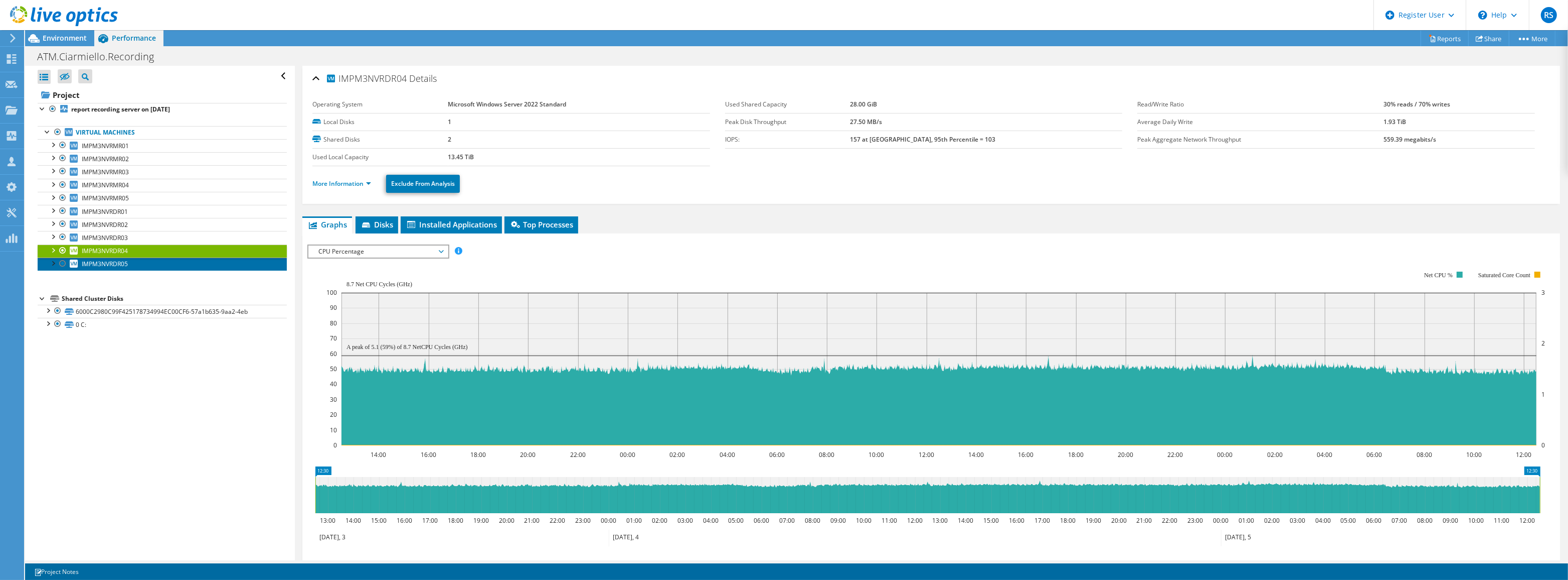
click at [116, 263] on span "IMPM3NVRDR05" at bounding box center [105, 264] width 46 height 8
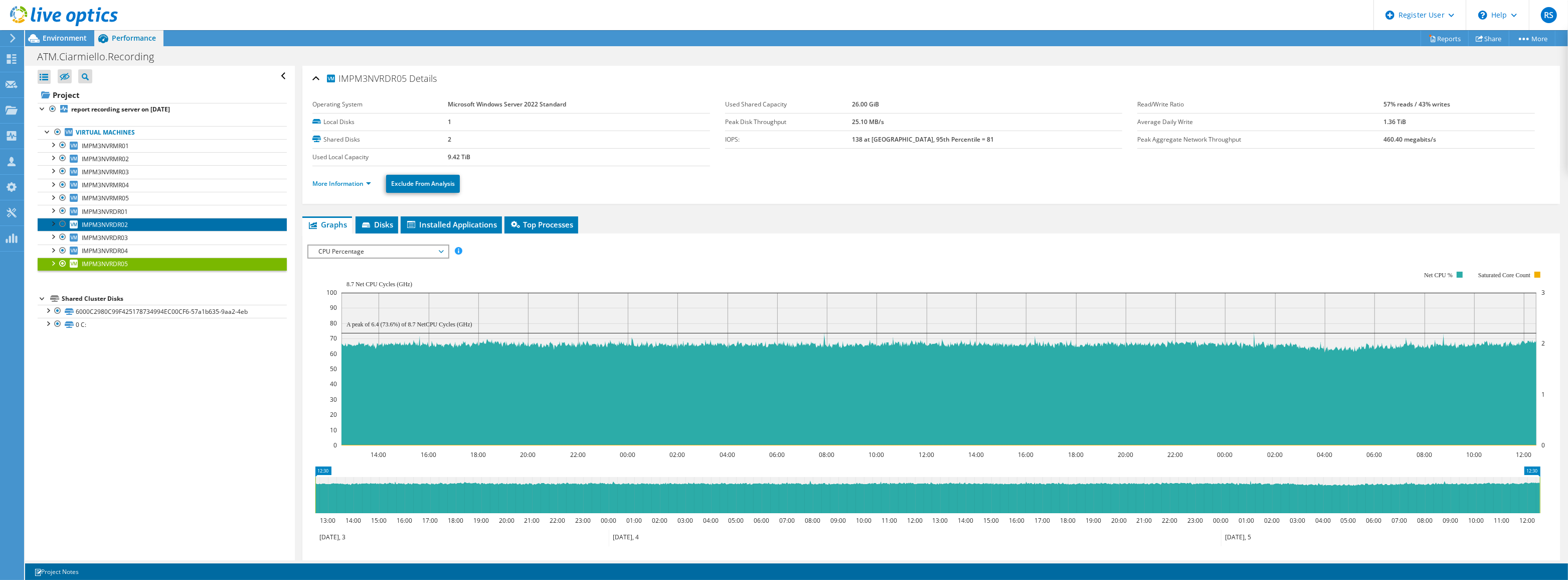
click at [119, 224] on span "IMPM3NVRDR02" at bounding box center [105, 225] width 46 height 8
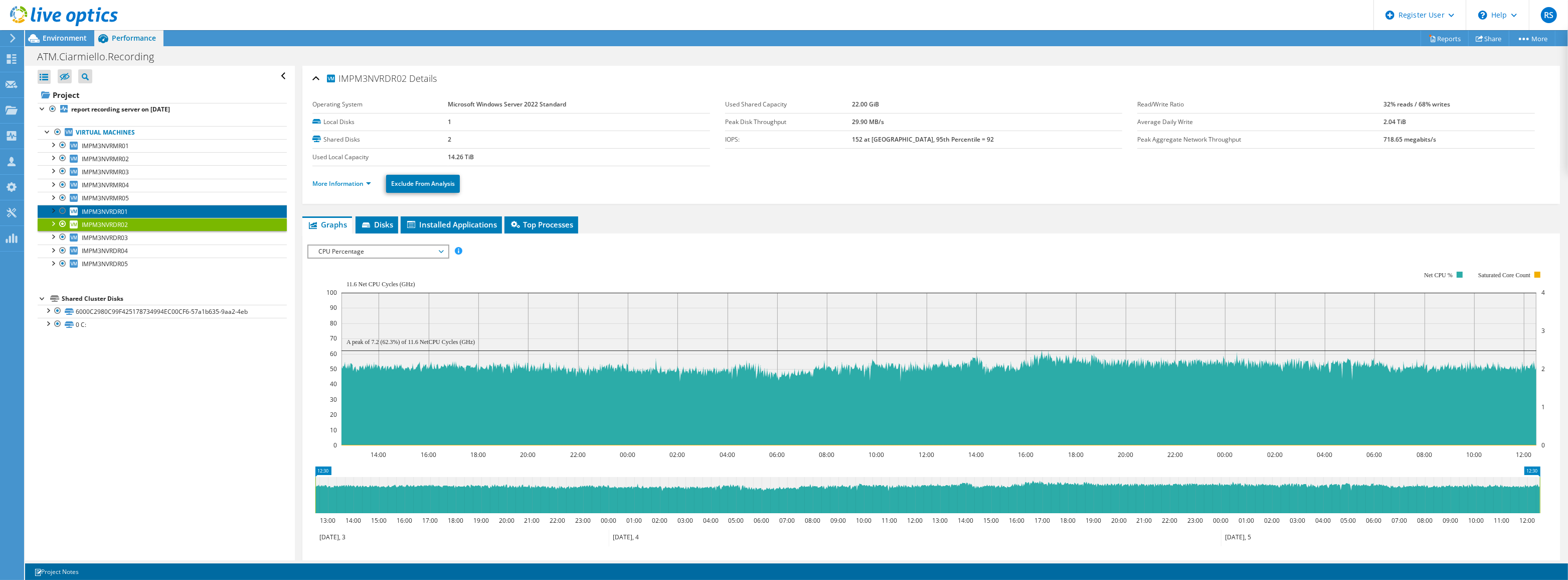
click at [114, 207] on span "IMPM3NVRDR01" at bounding box center [105, 212] width 46 height 8
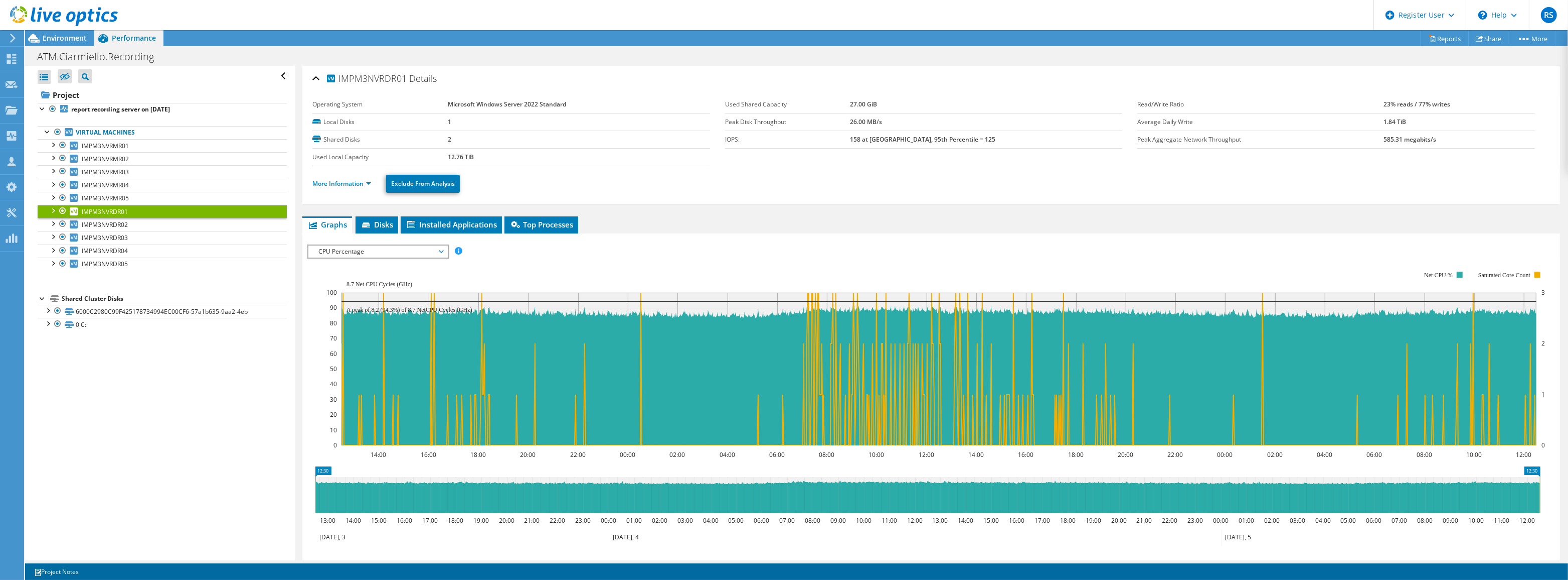
click at [406, 250] on span "CPU Percentage" at bounding box center [378, 251] width 129 height 12
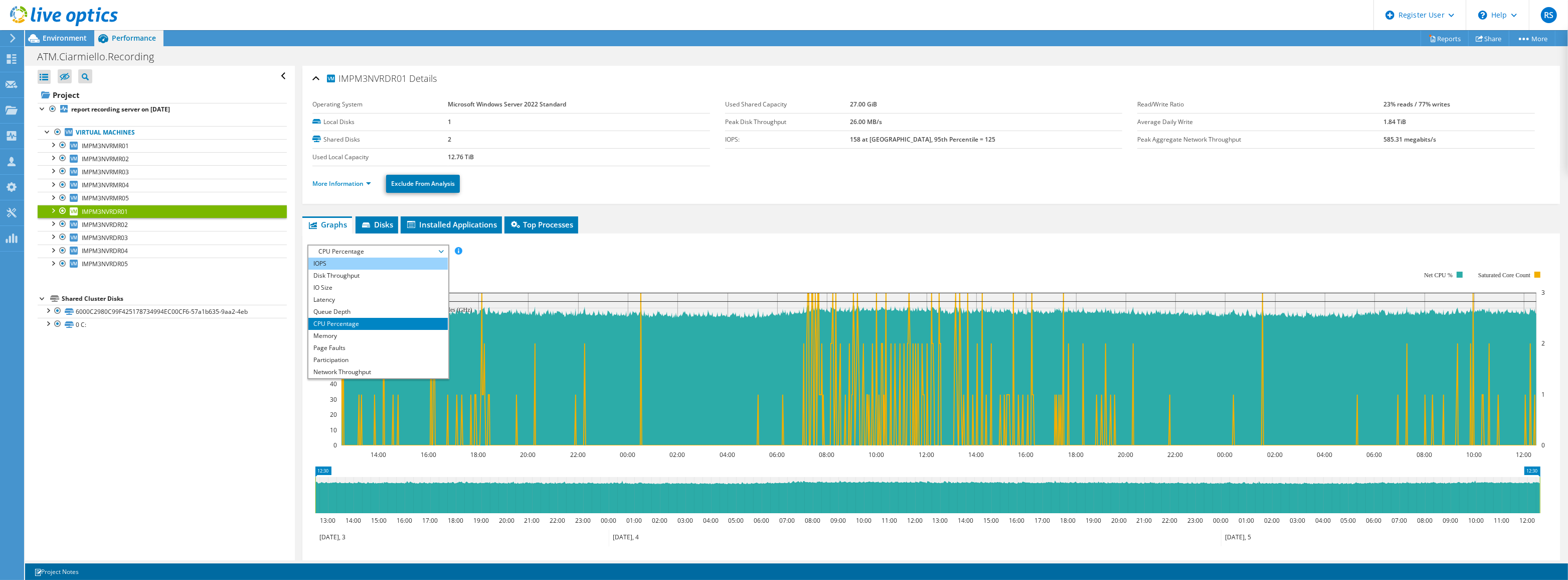
click at [373, 264] on li "IOPS" at bounding box center [378, 263] width 139 height 12
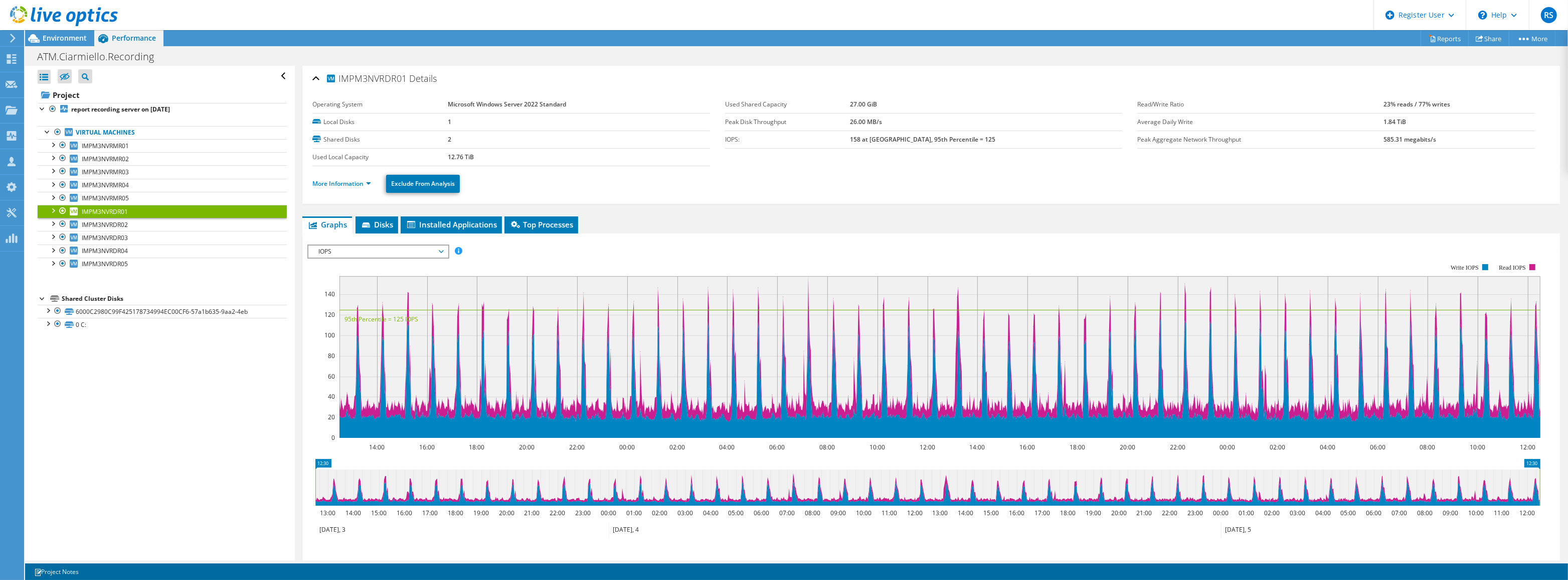
click at [378, 250] on span "IOPS" at bounding box center [378, 251] width 129 height 12
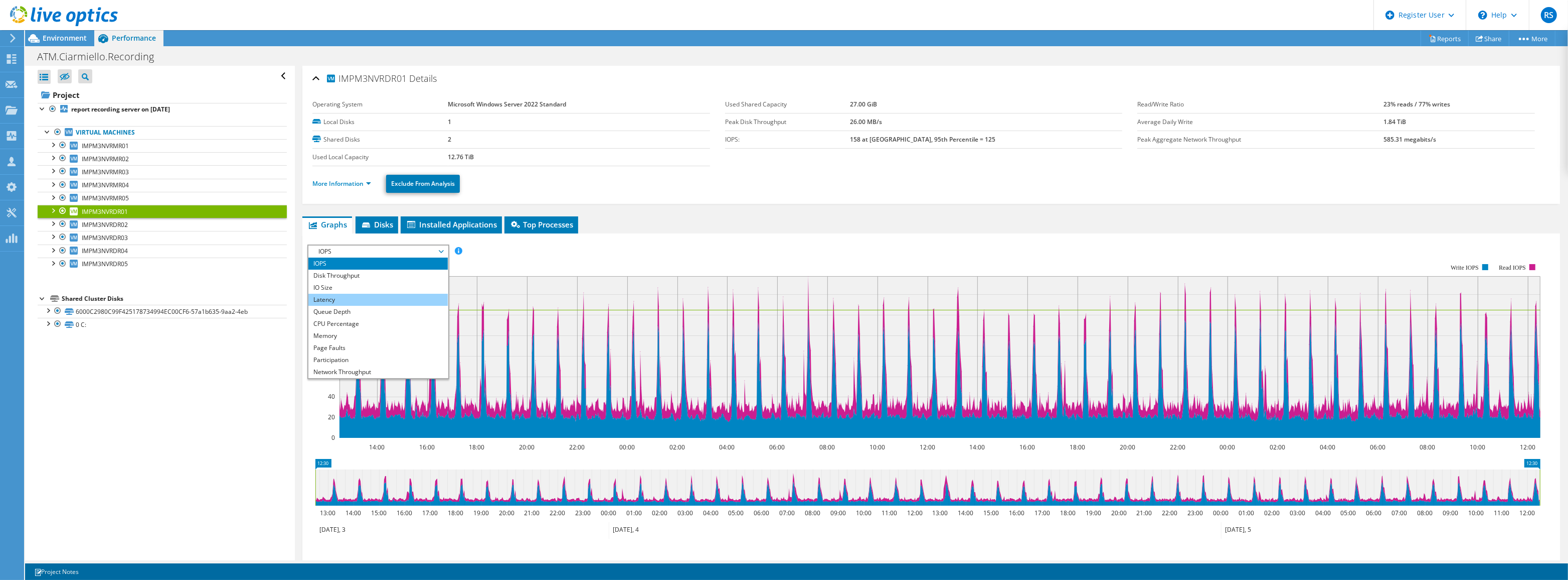
click at [367, 293] on li "Latency" at bounding box center [378, 299] width 139 height 12
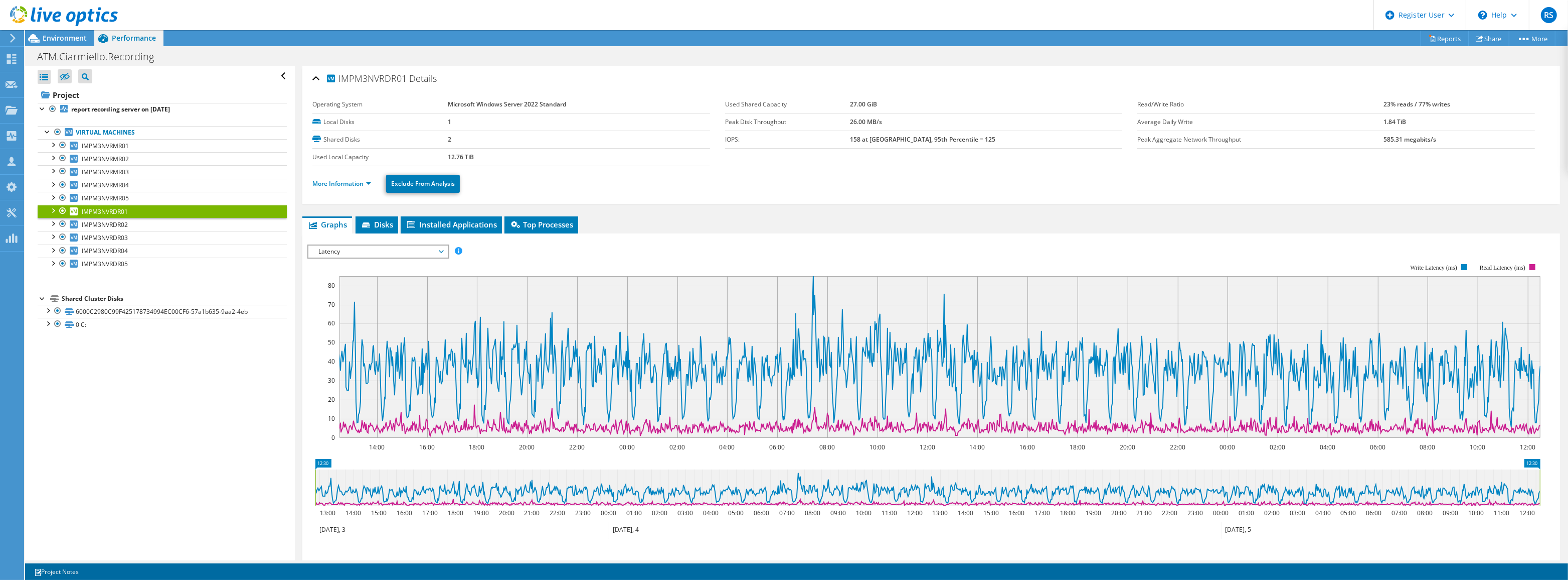
click at [380, 251] on span "Latency" at bounding box center [378, 251] width 129 height 12
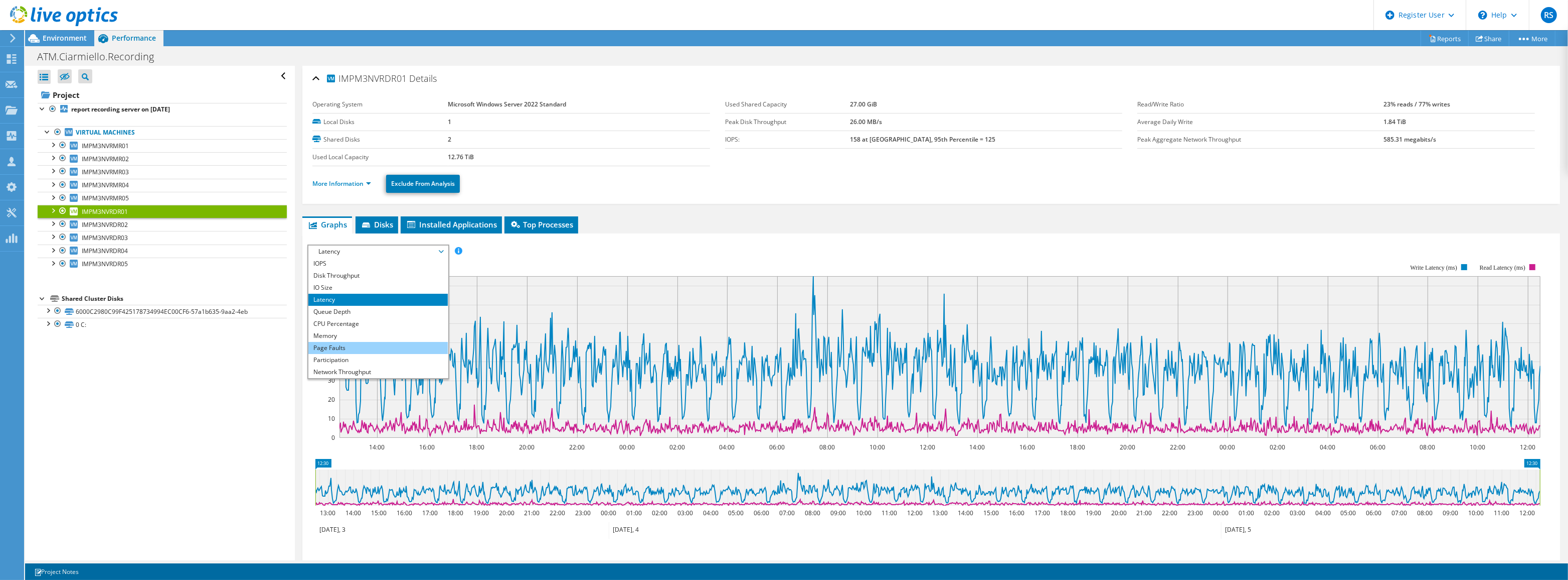
click at [371, 348] on li "Page Faults" at bounding box center [378, 348] width 139 height 12
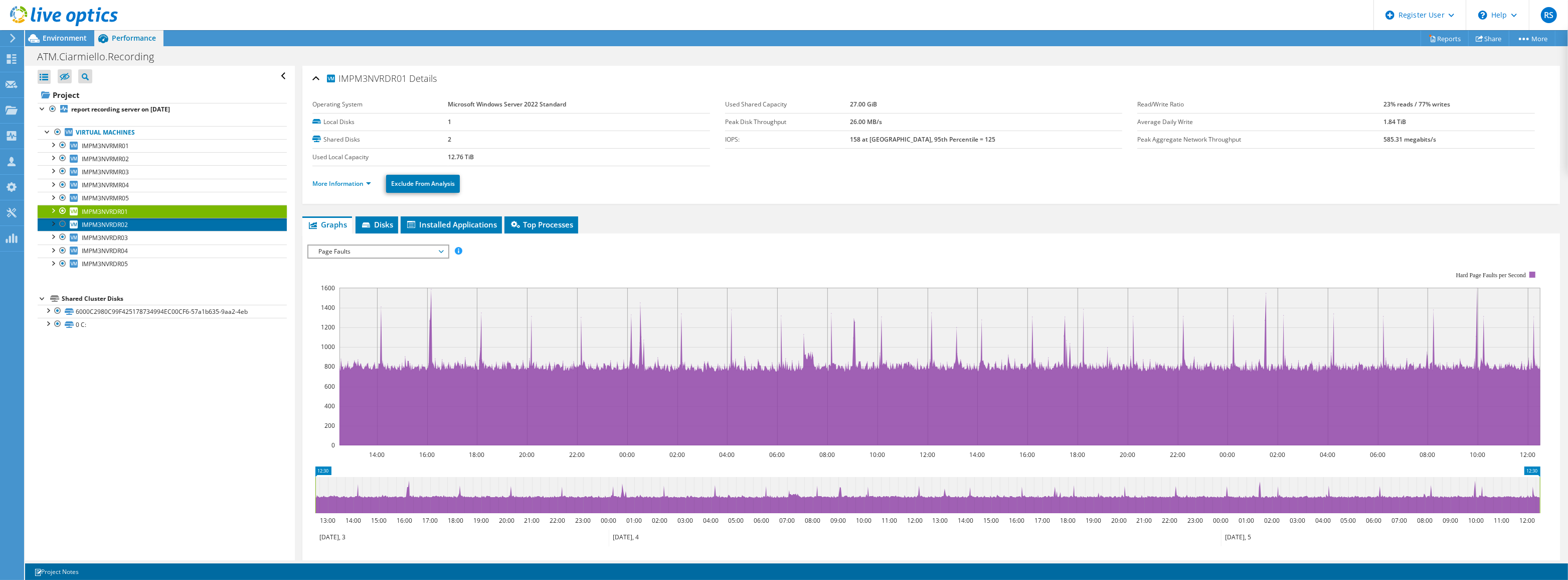
click at [150, 224] on link "IMPM3NVRDR02" at bounding box center [162, 224] width 250 height 13
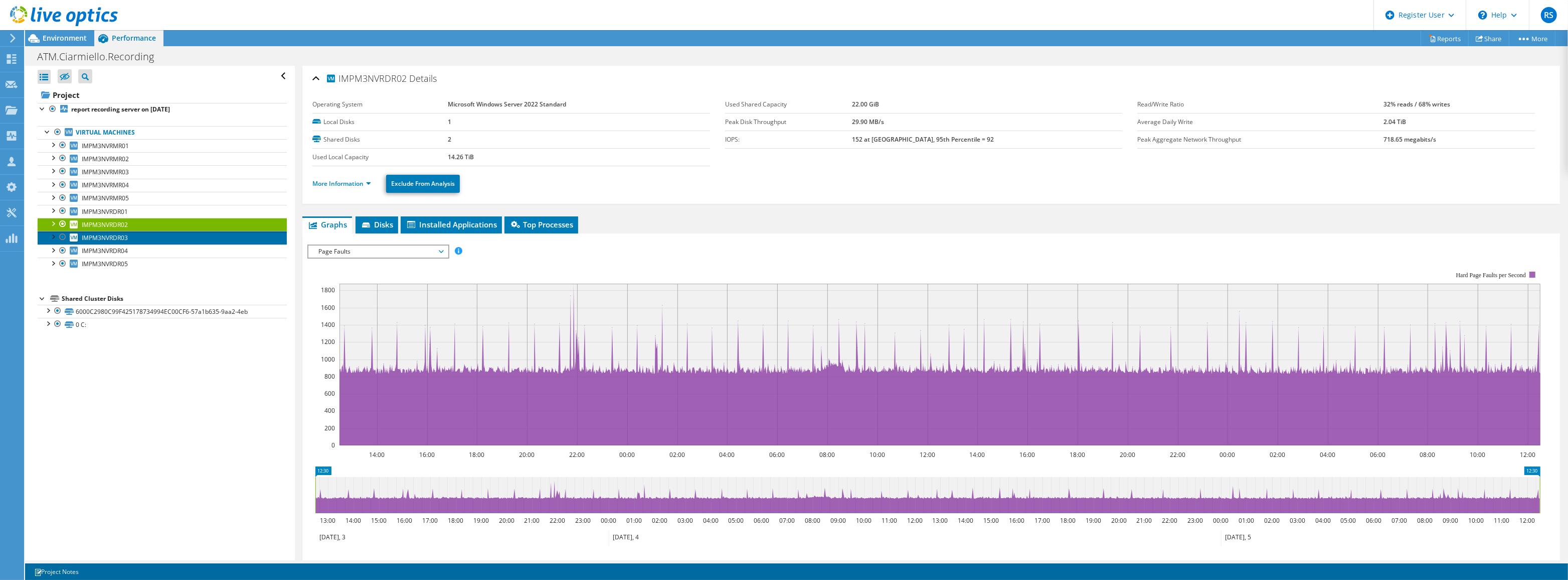
click at [148, 235] on link "IMPM3NVRDR03" at bounding box center [162, 237] width 250 height 13
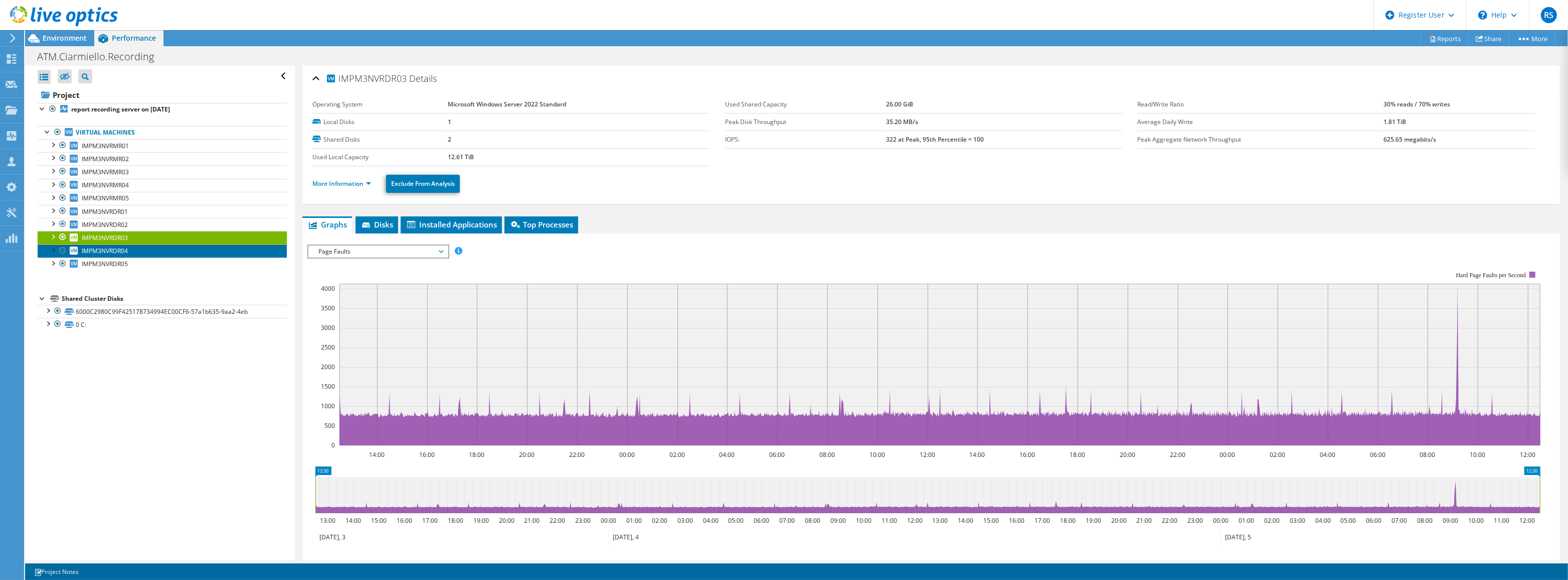
click at [107, 250] on span "IMPM3NVRDR04" at bounding box center [105, 250] width 46 height 8
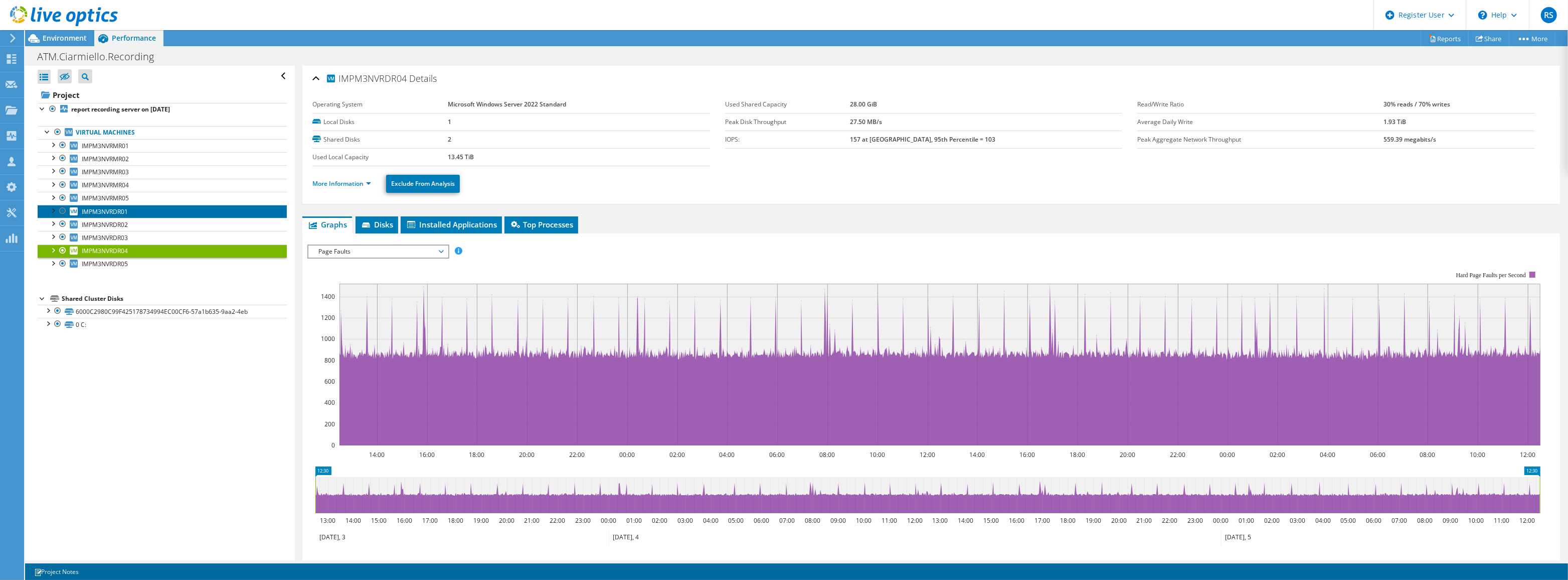
click at [107, 210] on span "IMPM3NVRDR01" at bounding box center [105, 212] width 46 height 8
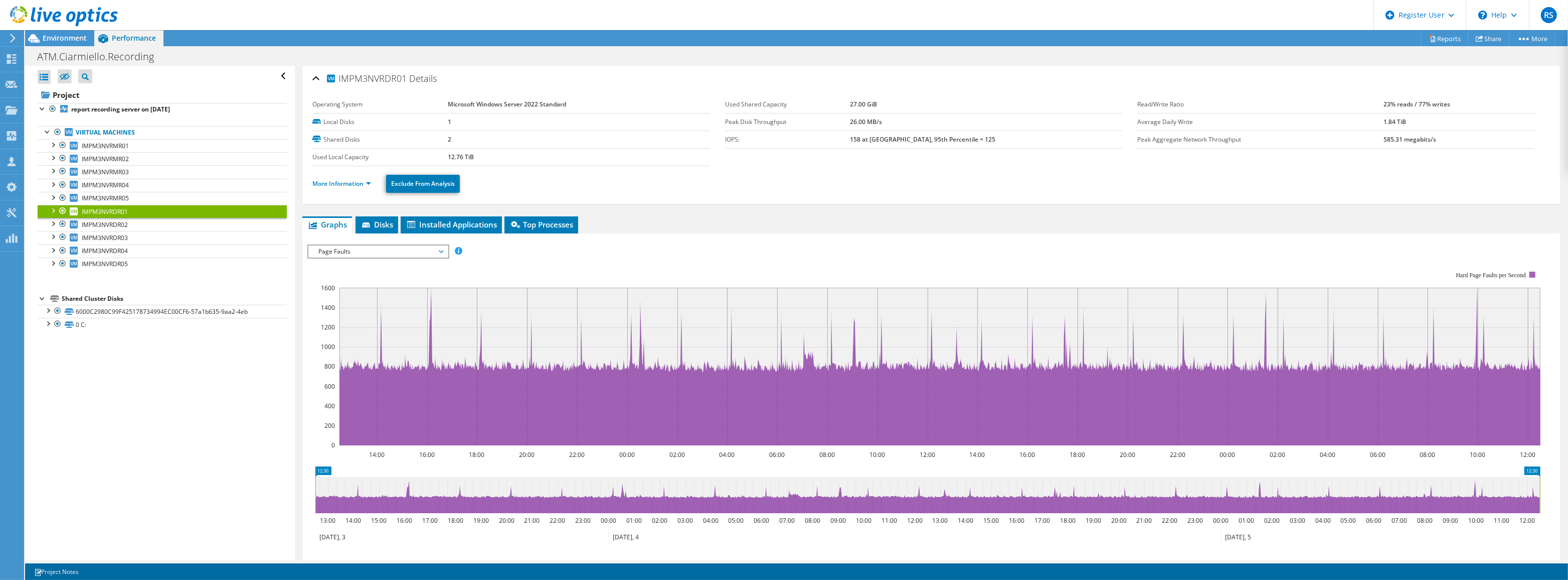
click at [409, 246] on span "Page Faults" at bounding box center [378, 251] width 129 height 12
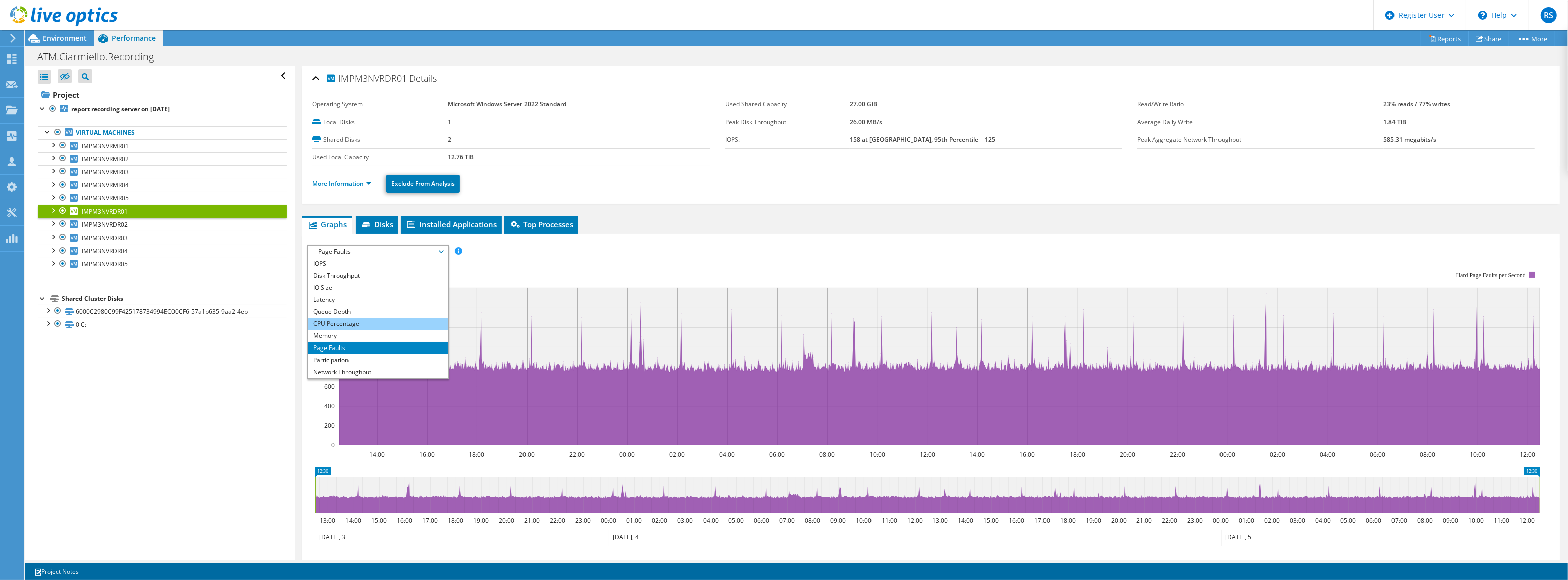
click at [358, 321] on li "CPU Percentage" at bounding box center [378, 323] width 139 height 12
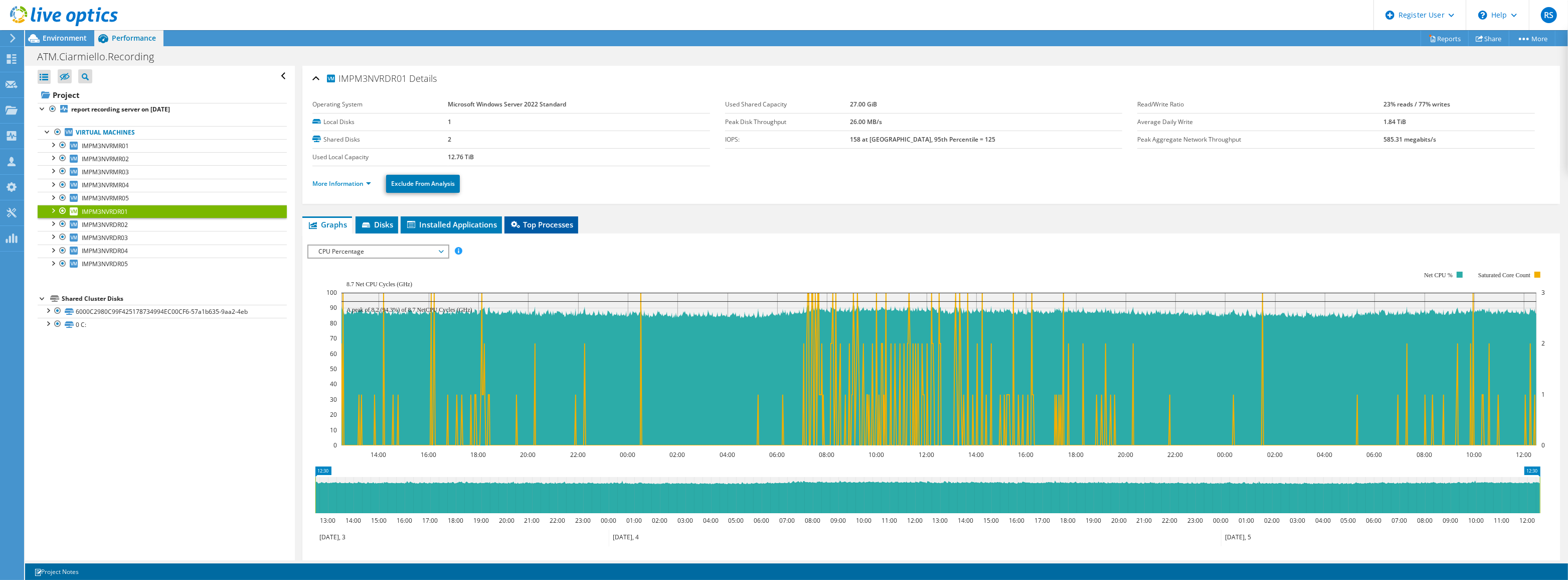
click at [539, 221] on span "Top Processes" at bounding box center [541, 224] width 64 height 10
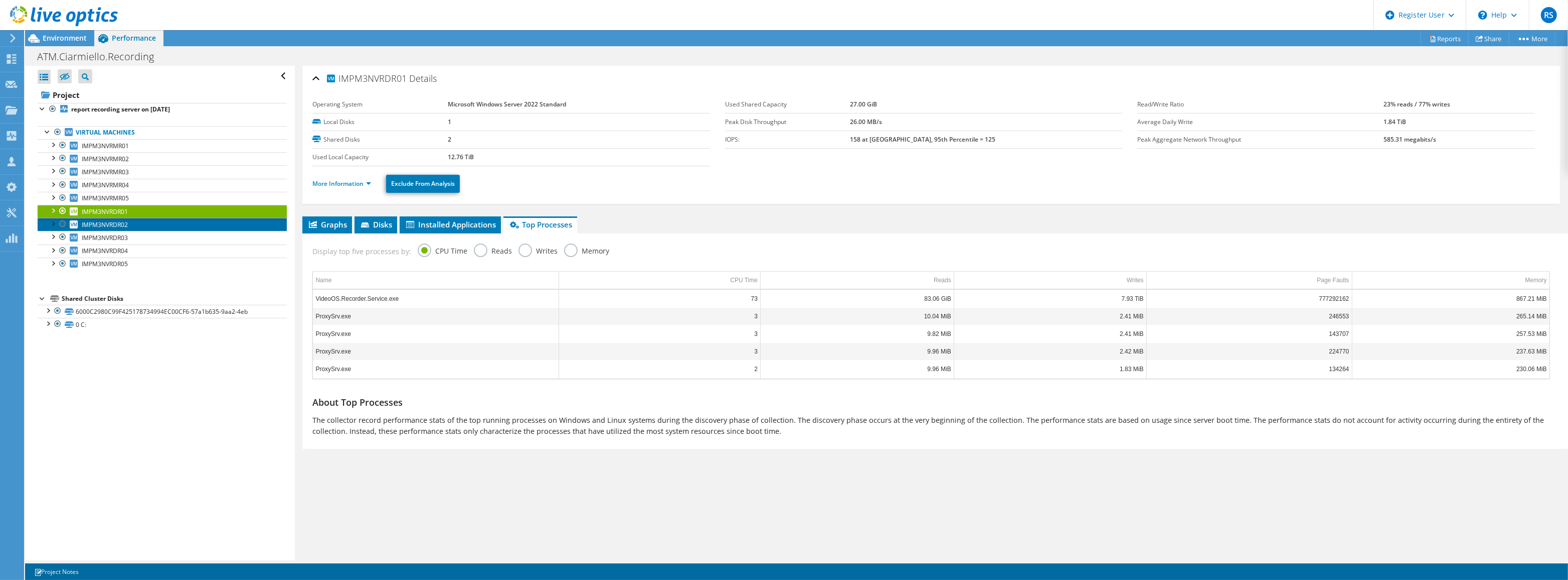
click at [132, 221] on link "IMPM3NVRDR02" at bounding box center [162, 224] width 250 height 13
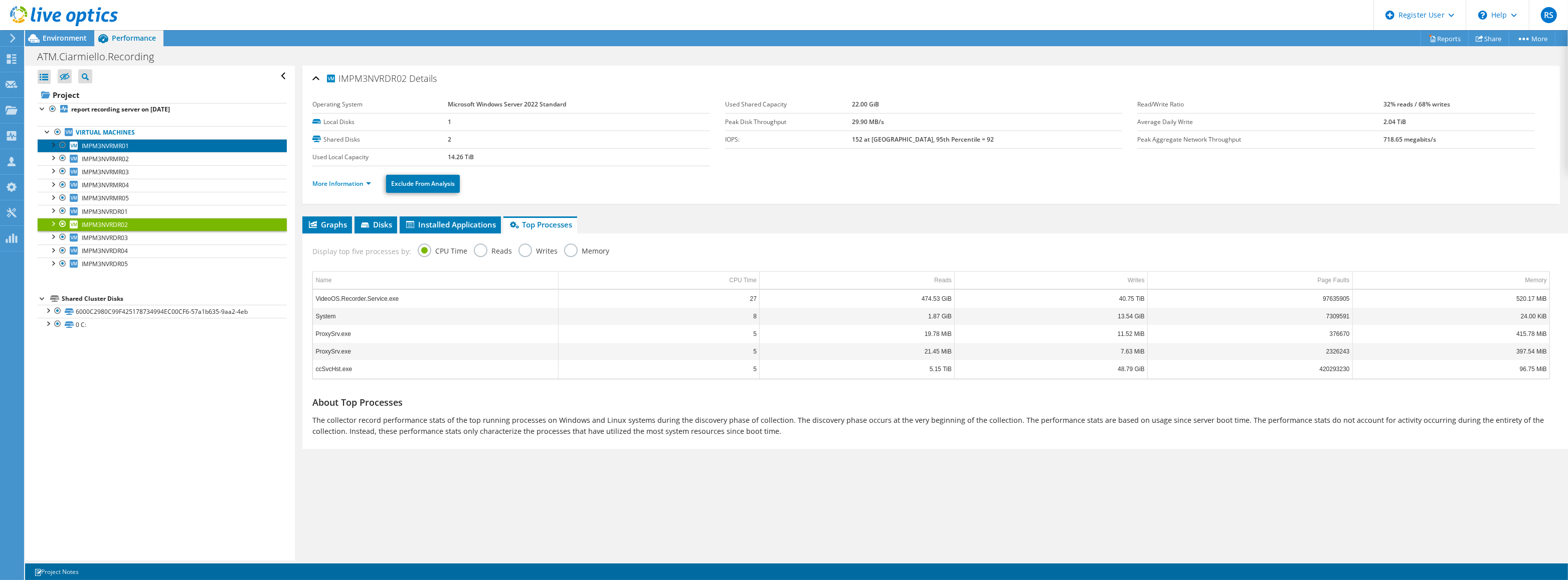
click at [113, 146] on span "IMPM3NVRMR01" at bounding box center [105, 146] width 47 height 8
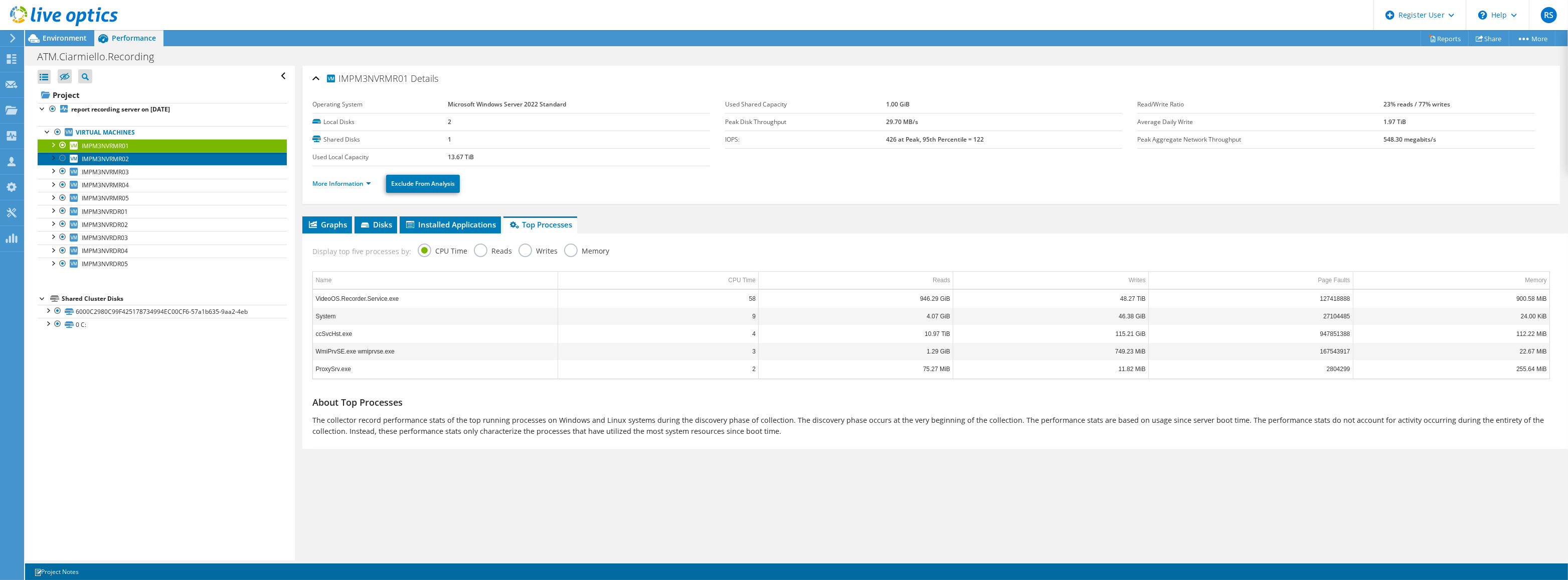
click at [116, 153] on link "IMPM3NVRMR02" at bounding box center [162, 158] width 250 height 13
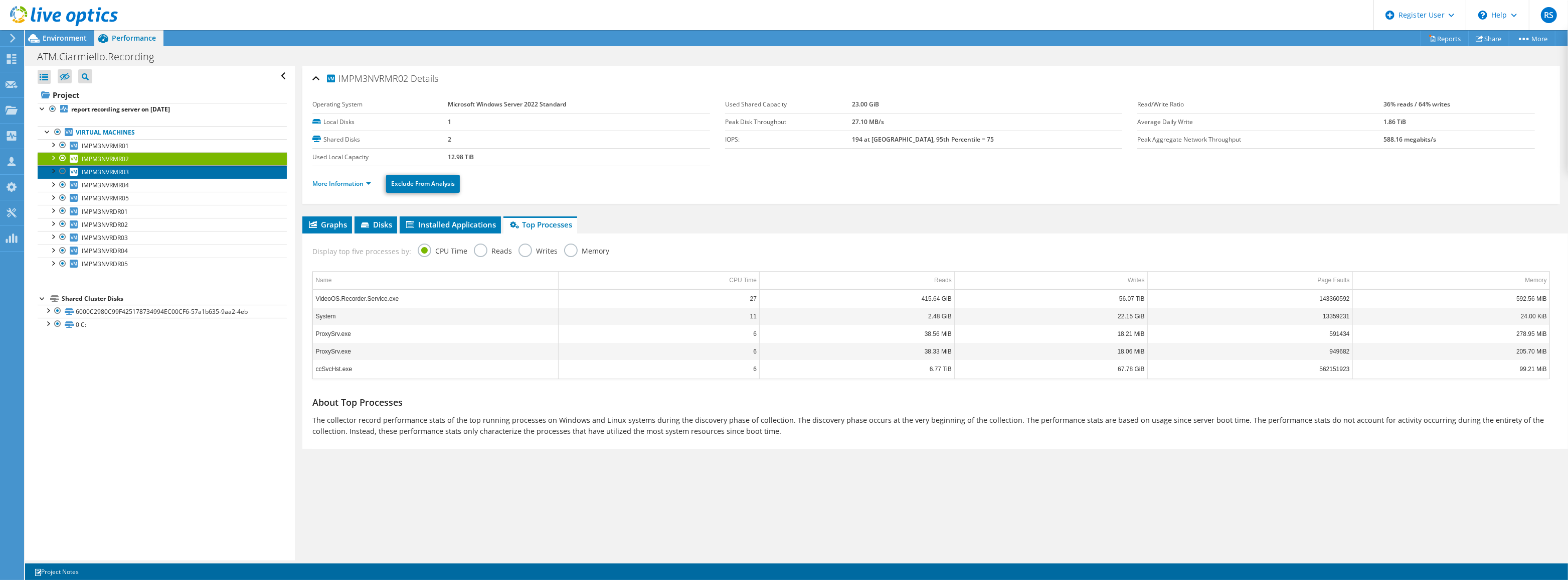
click at [121, 170] on span "IMPM3NVRMR03" at bounding box center [105, 172] width 47 height 8
click at [115, 185] on span "IMPM3NVRMR04" at bounding box center [105, 185] width 47 height 8
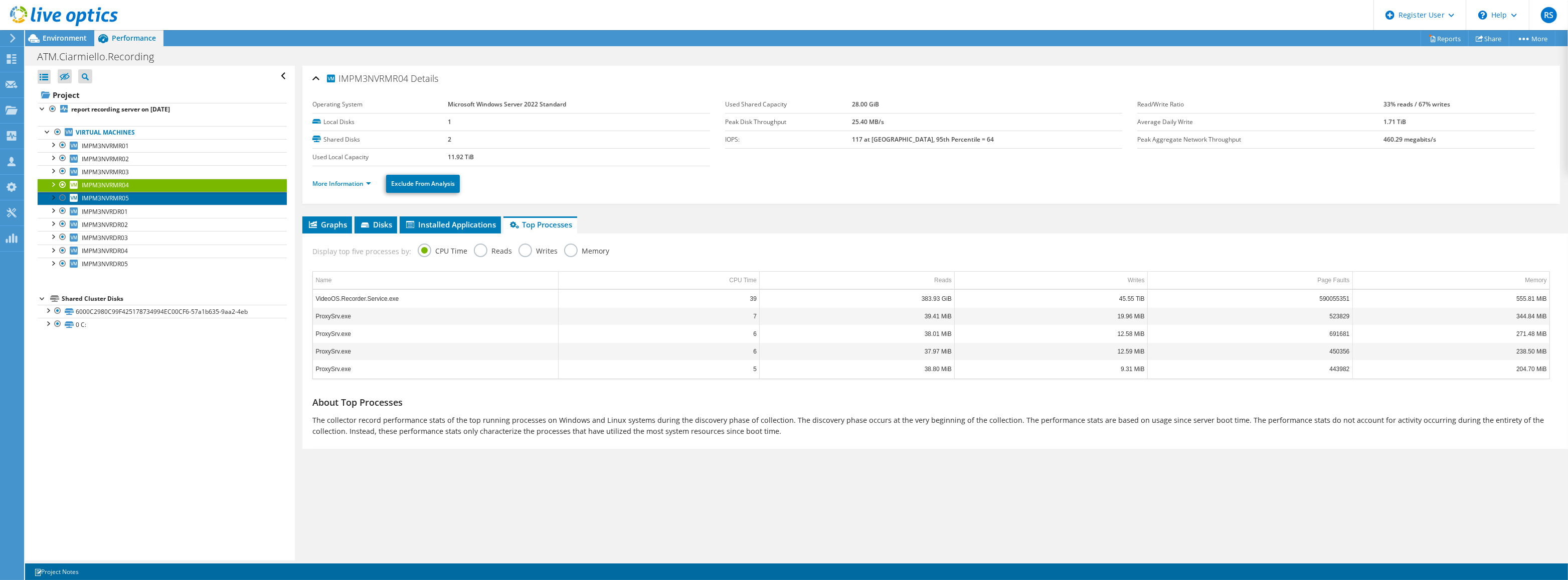
click at [119, 196] on span "IMPM3NVRMR05" at bounding box center [105, 198] width 47 height 8
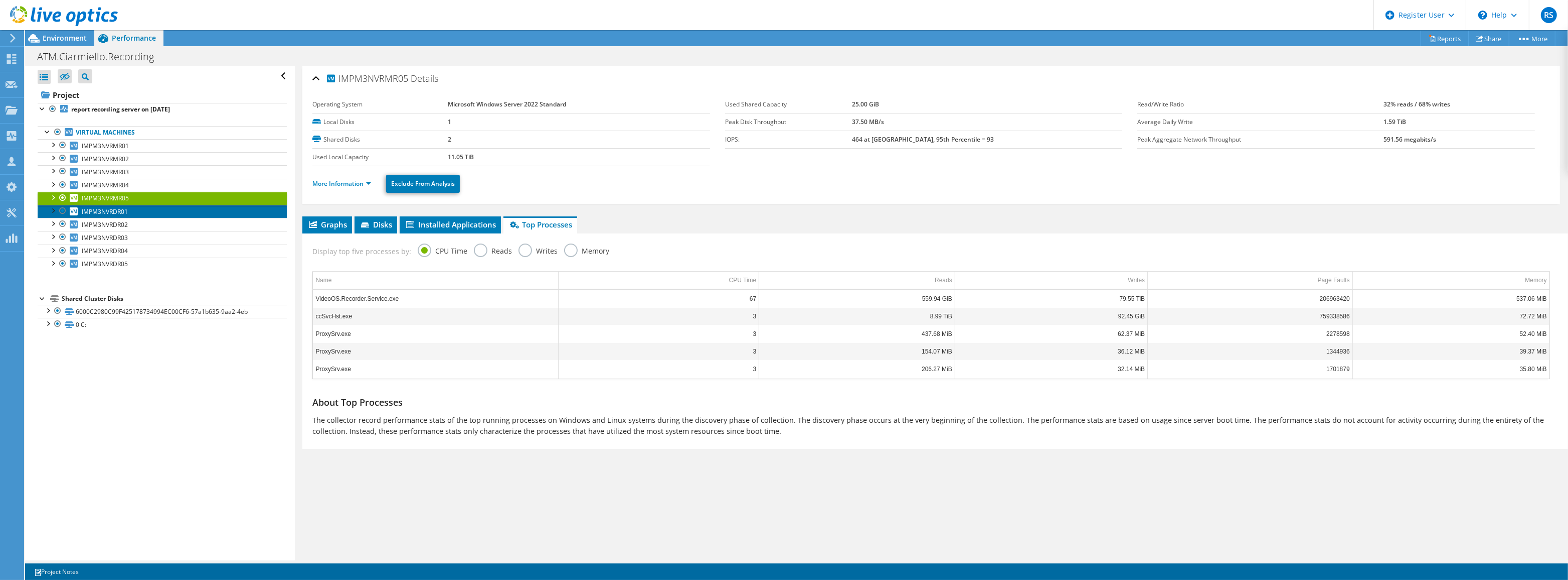
click at [120, 211] on span "IMPM3NVRDR01" at bounding box center [105, 212] width 46 height 8
click at [112, 194] on span "IMPM3NVRMR05" at bounding box center [105, 198] width 47 height 8
click at [112, 210] on span "IMPM3NVRDR01" at bounding box center [105, 212] width 46 height 8
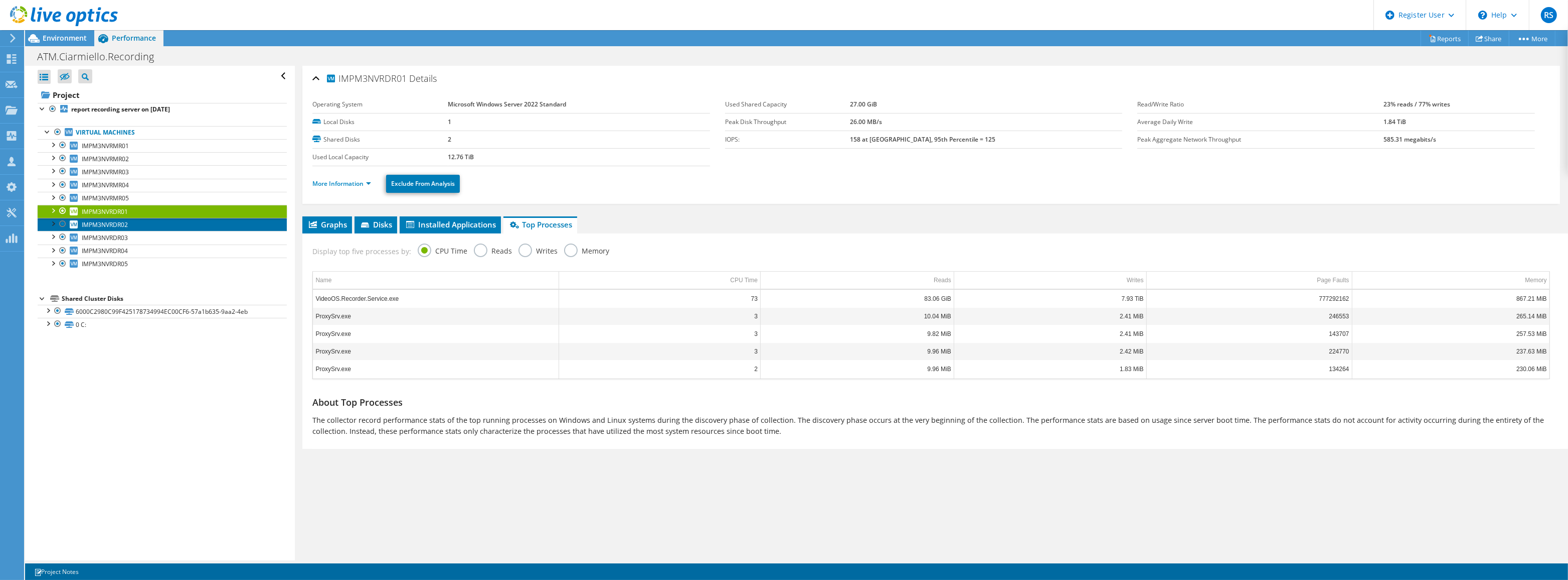
click at [110, 222] on span "IMPM3NVRDR02" at bounding box center [105, 225] width 46 height 8
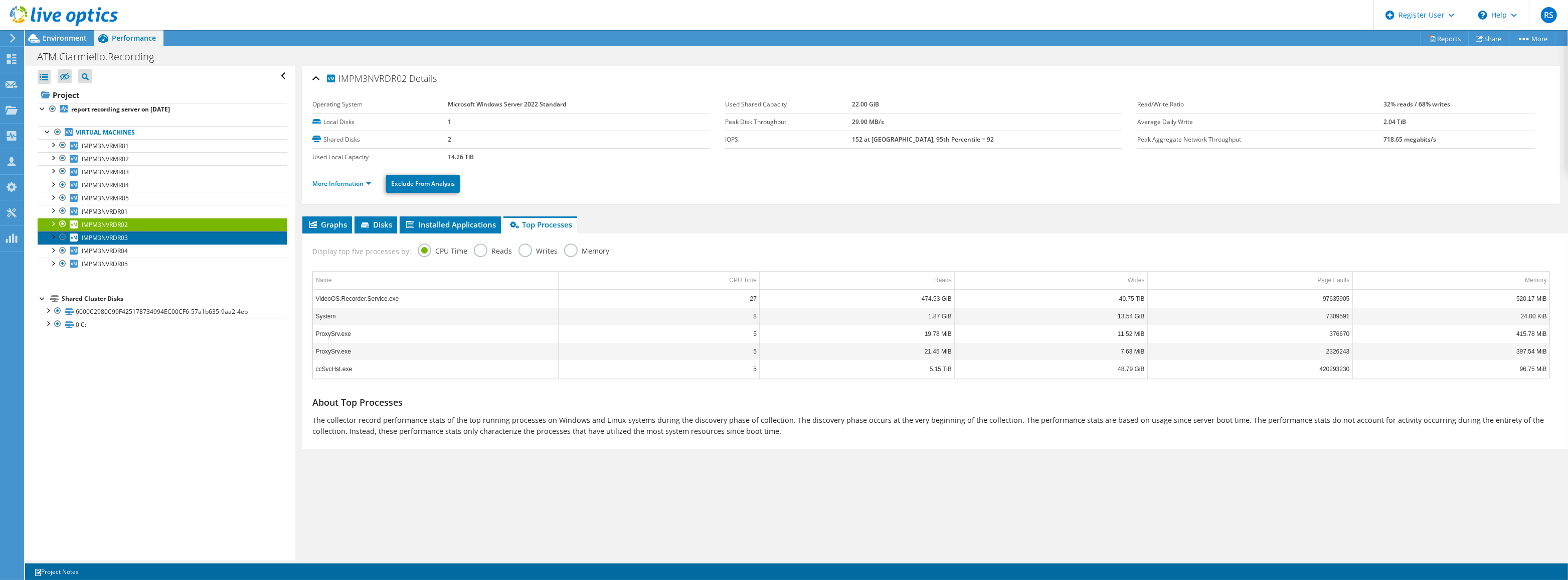
click at [101, 233] on span "IMPM3NVRDR03" at bounding box center [105, 237] width 46 height 8
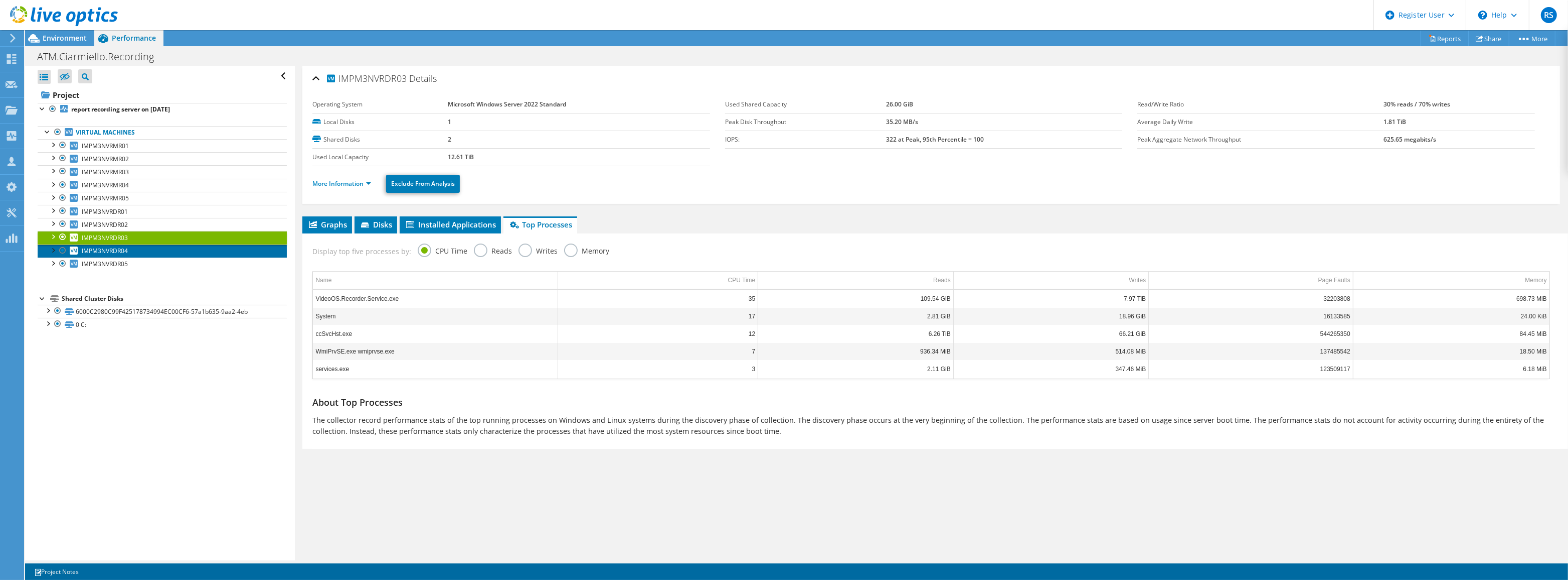
click at [105, 248] on span "IMPM3NVRDR04" at bounding box center [105, 250] width 46 height 8
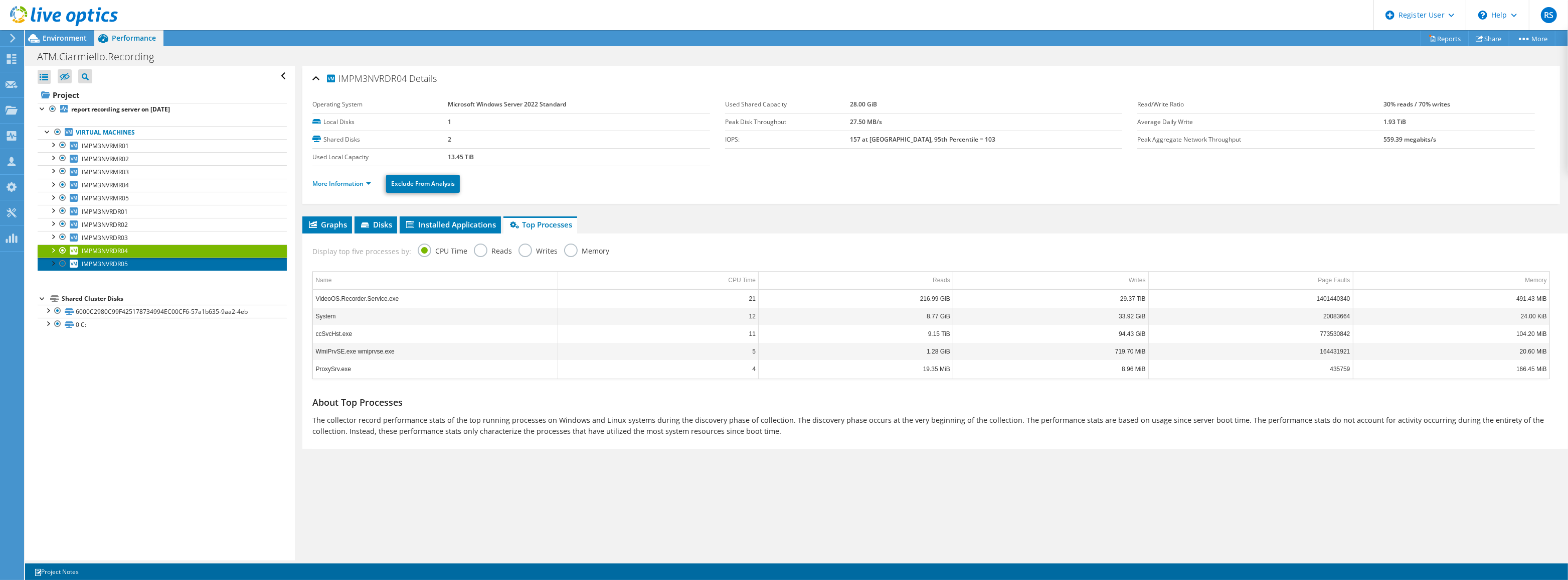
click at [100, 261] on span "IMPM3NVRDR05" at bounding box center [105, 264] width 46 height 8
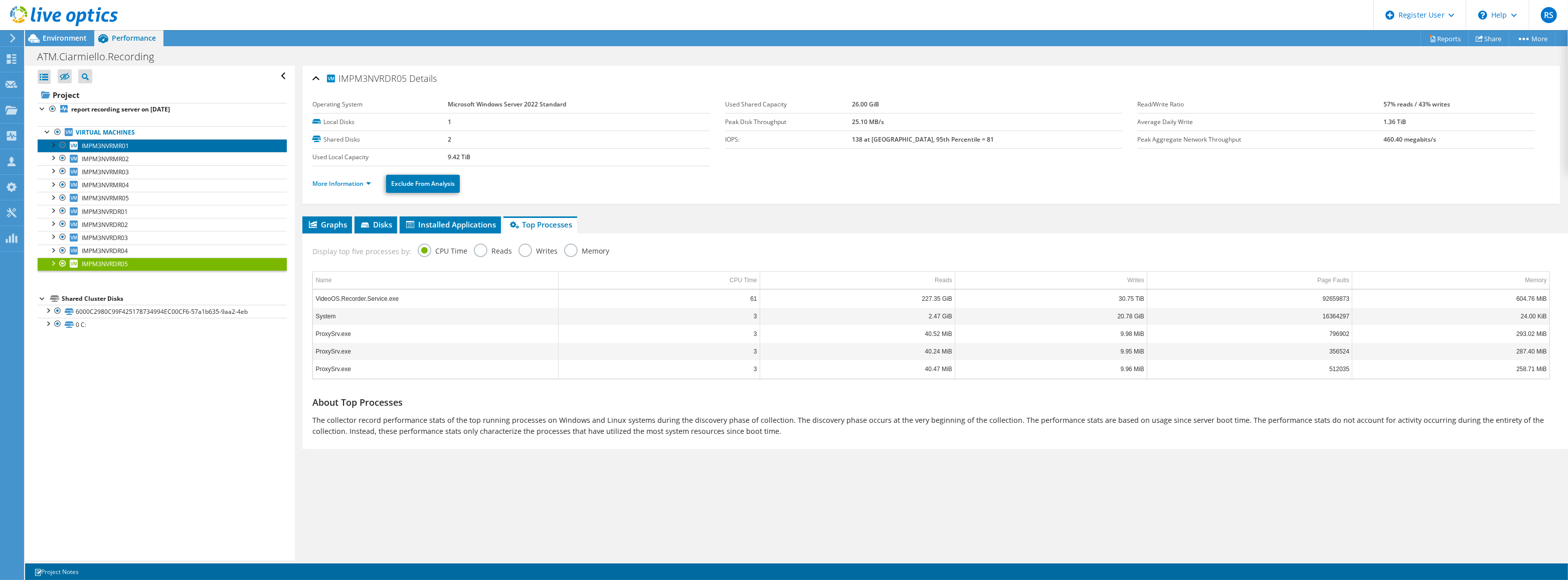
click at [90, 142] on span "IMPM3NVRMR01" at bounding box center [105, 146] width 47 height 8
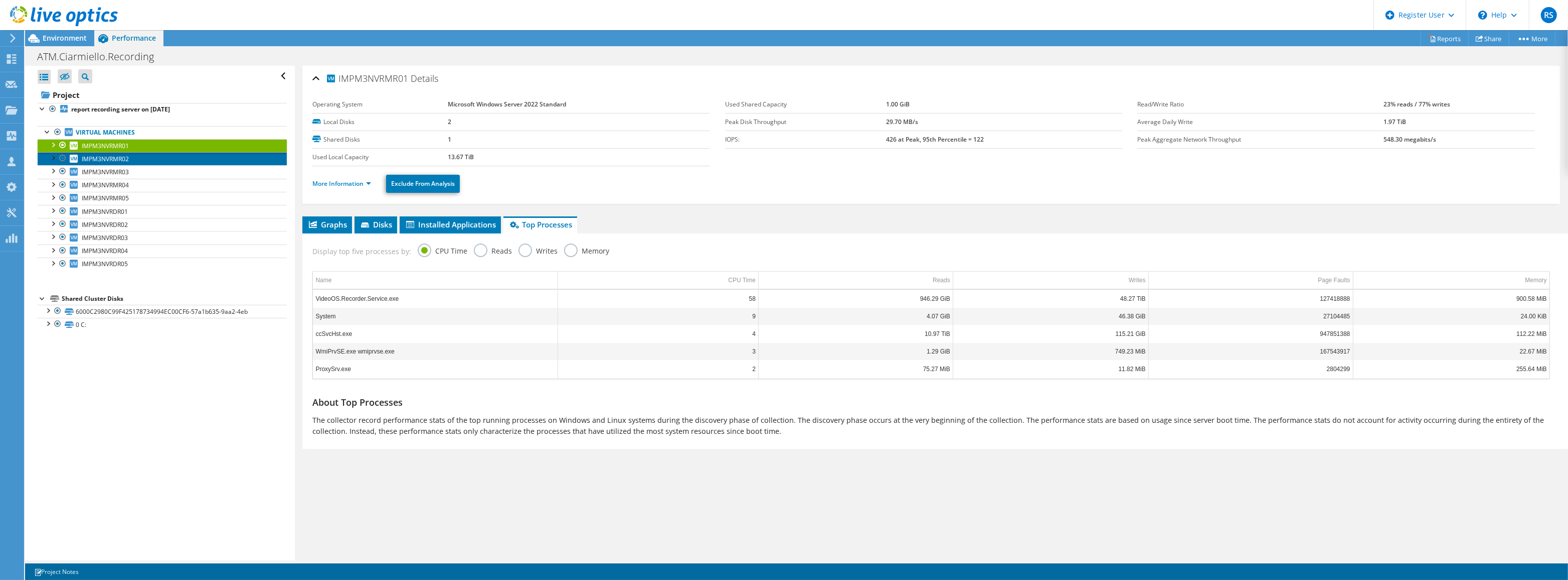
click at [99, 157] on span "IMPM3NVRMR02" at bounding box center [105, 159] width 47 height 8
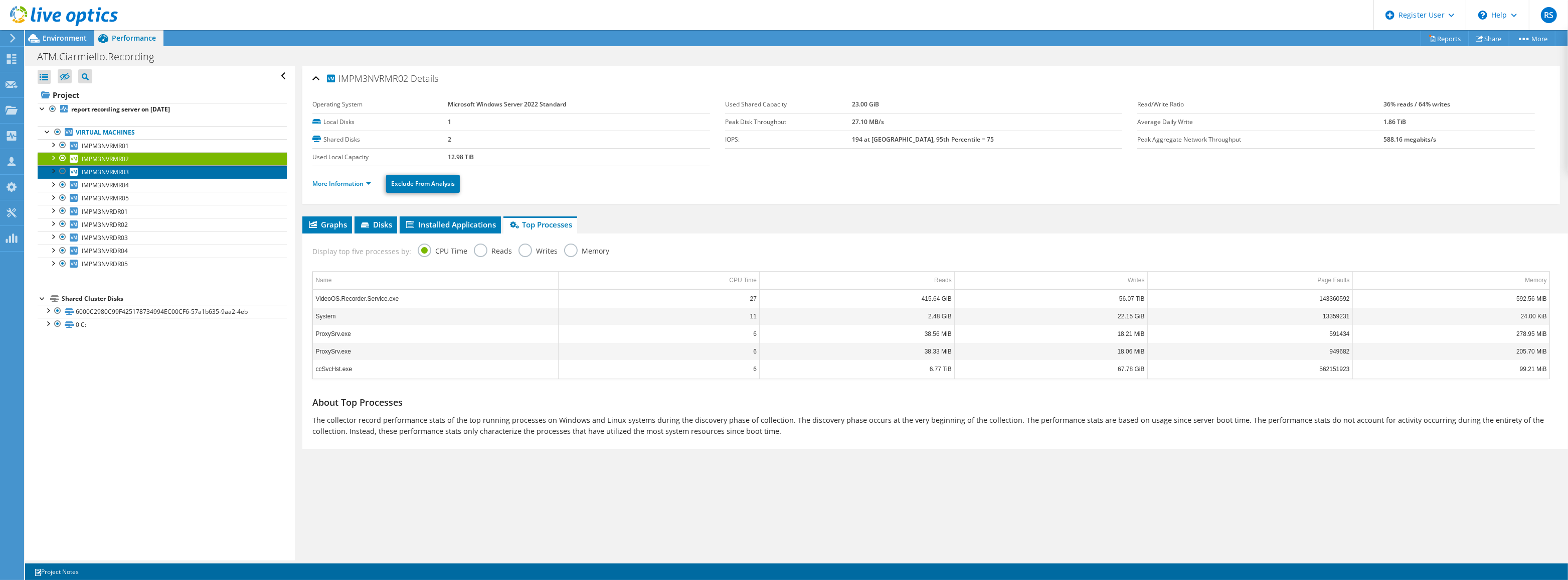
click at [101, 169] on span "IMPM3NVRMR03" at bounding box center [105, 172] width 47 height 8
click at [327, 221] on span "Graphs" at bounding box center [326, 224] width 40 height 10
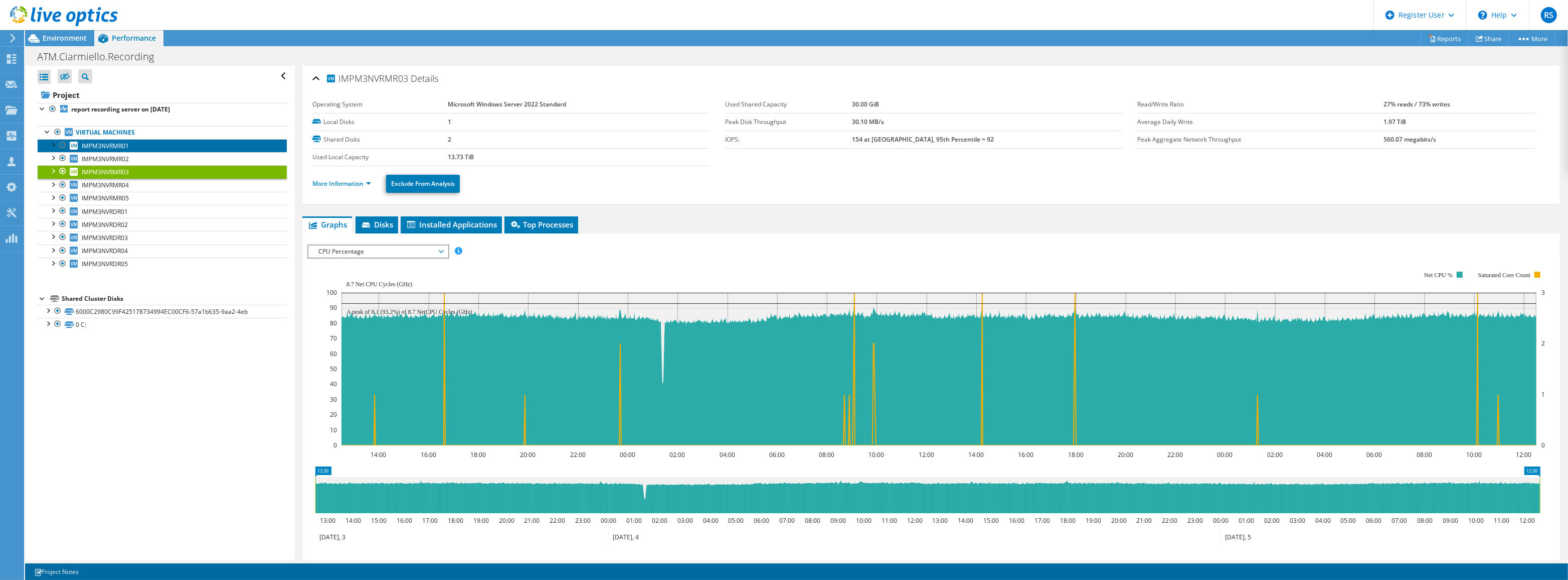
click at [149, 146] on link "IMPM3NVRMR01" at bounding box center [162, 145] width 250 height 13
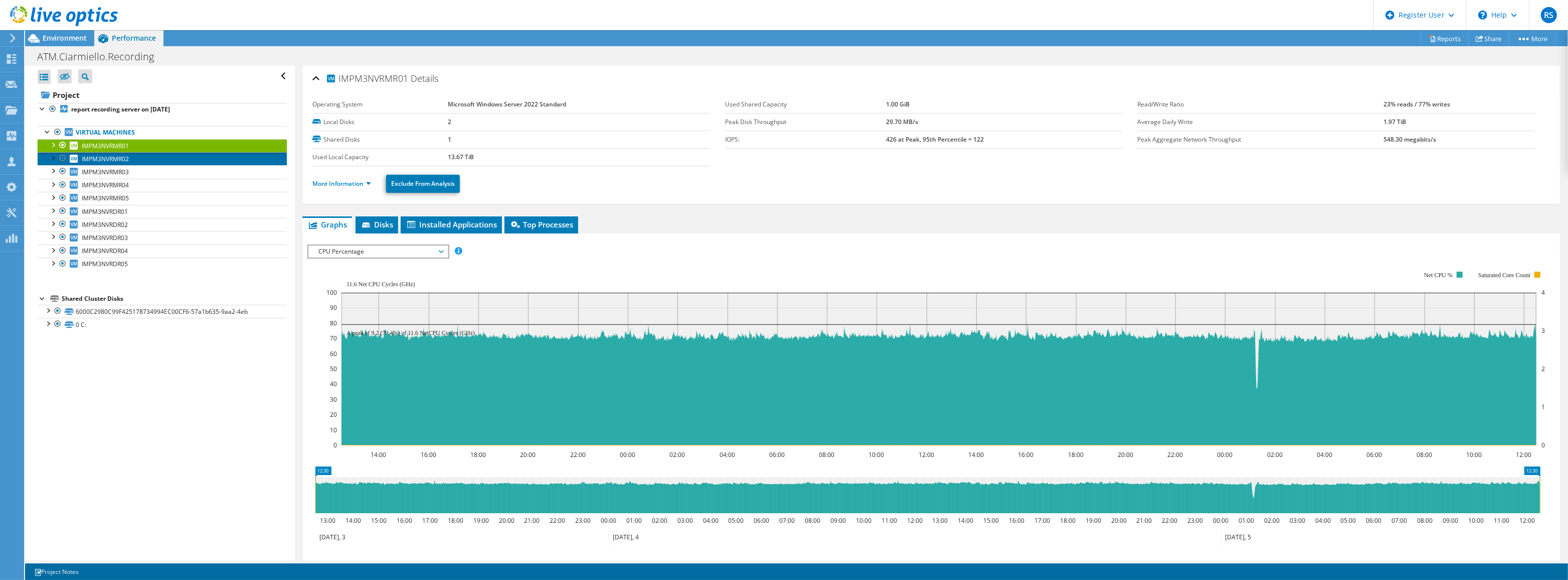
click at [148, 160] on link "IMPM3NVRMR02" at bounding box center [162, 158] width 250 height 13
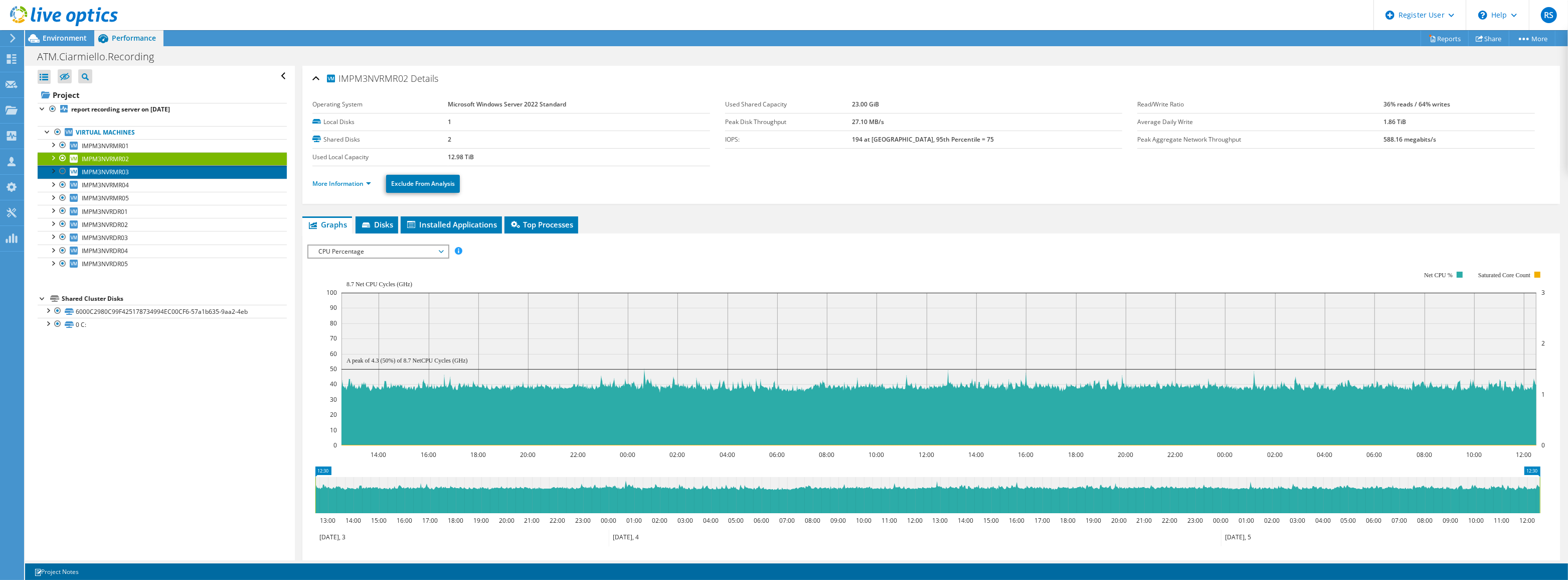
click at [135, 174] on link "IMPM3NVRMR03" at bounding box center [162, 171] width 250 height 13
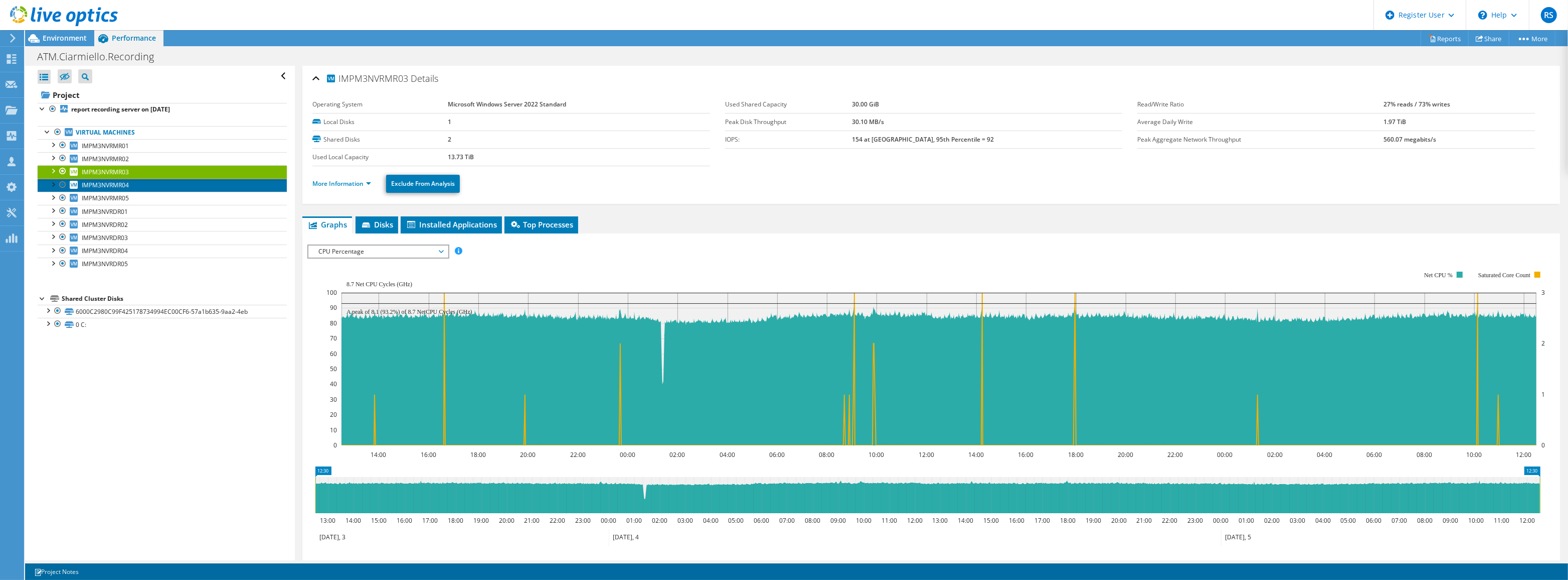
click at [136, 185] on link "IMPM3NVRMR04" at bounding box center [162, 185] width 250 height 13
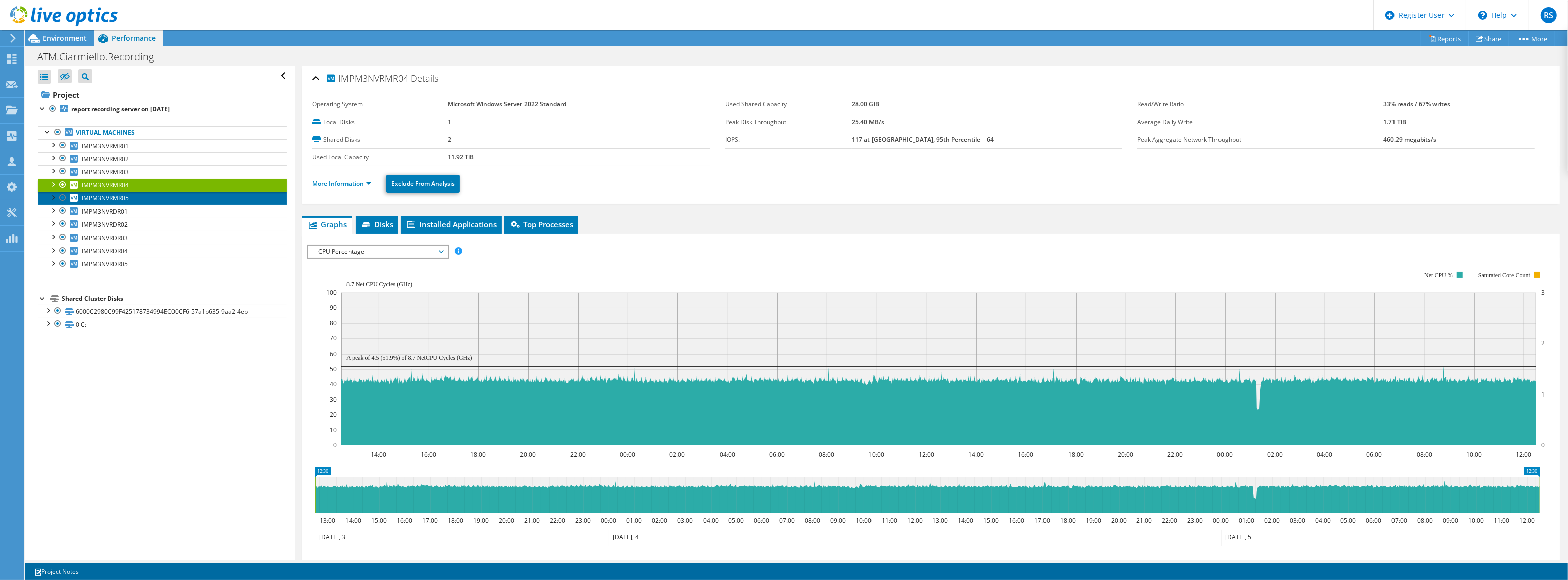
click at [130, 202] on link "IMPM3NVRMR05" at bounding box center [162, 198] width 250 height 13
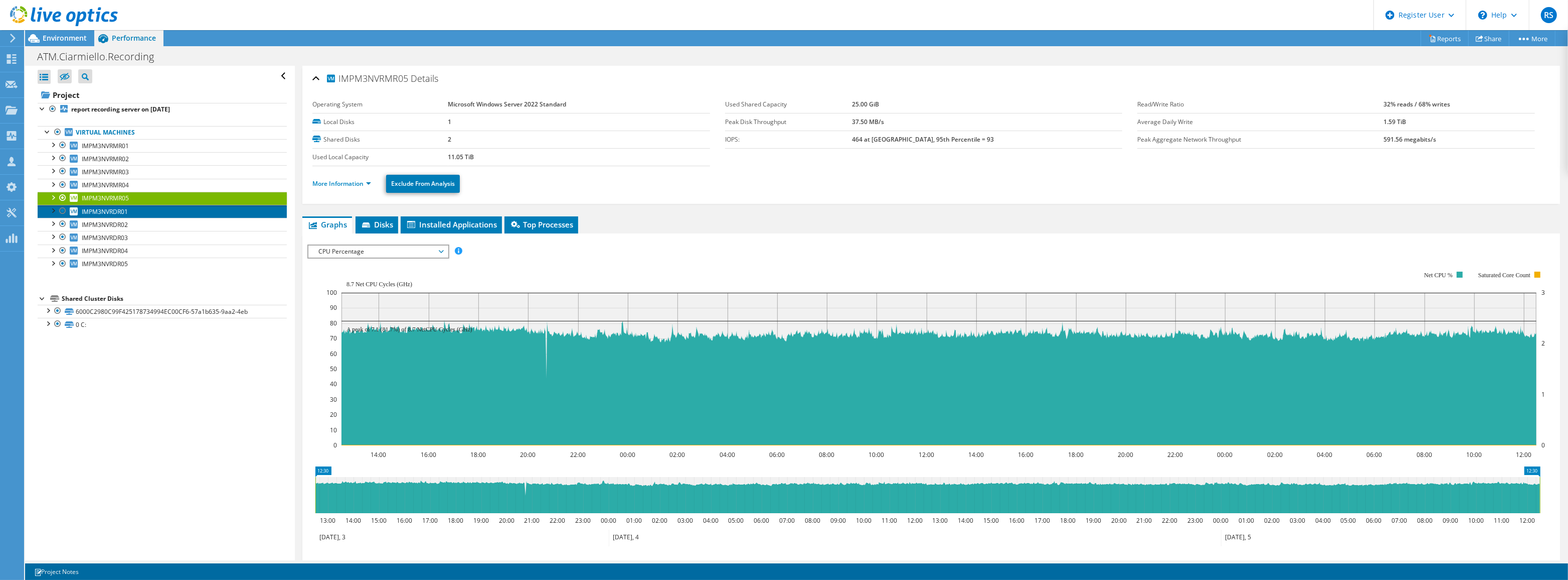
click at [128, 212] on span "IMPM3NVRDR01" at bounding box center [105, 212] width 46 height 8
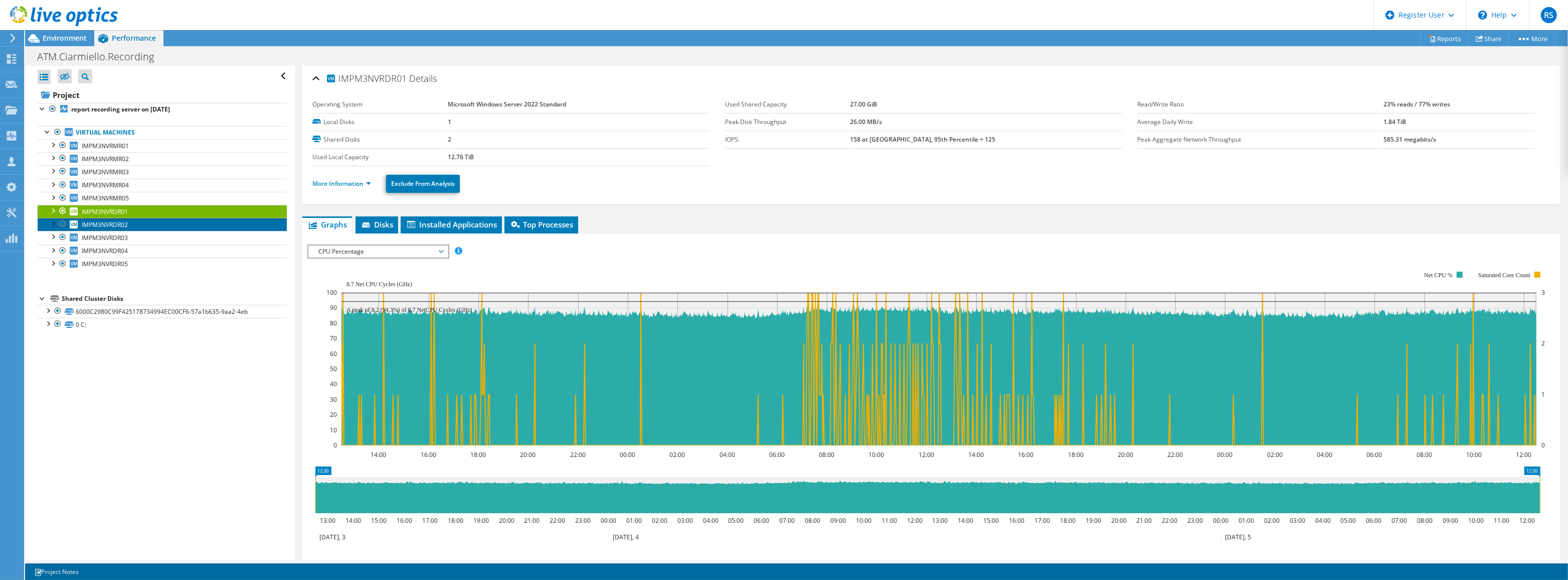
click at [123, 221] on span "IMPM3NVRDR02" at bounding box center [105, 225] width 46 height 8
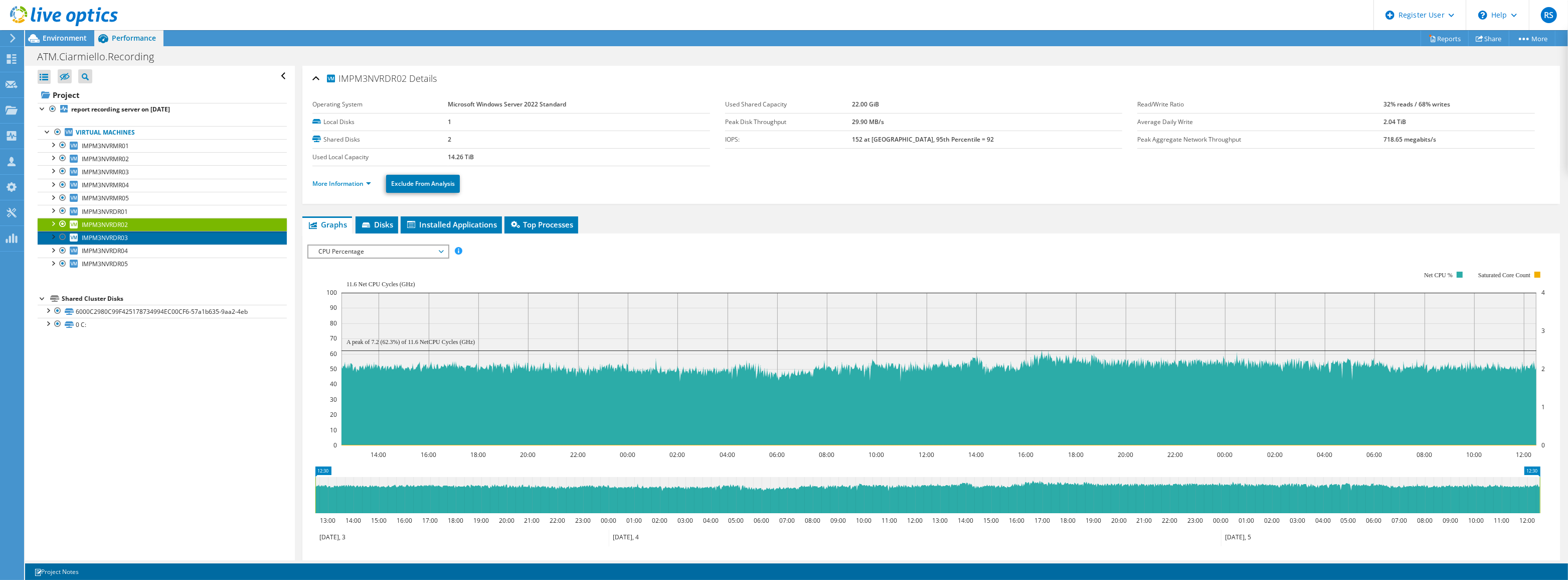
click at [124, 233] on span "IMPM3NVRDR03" at bounding box center [105, 237] width 46 height 8
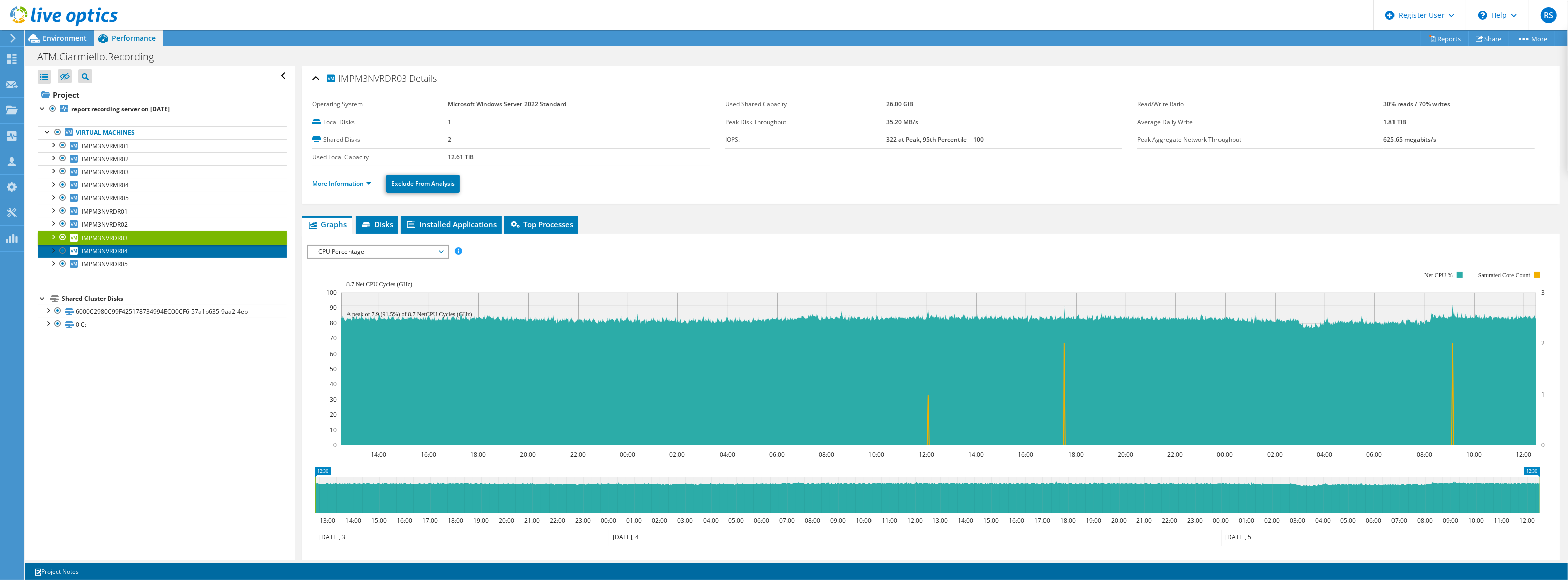
click at [121, 249] on span "IMPM3NVRDR04" at bounding box center [105, 250] width 46 height 8
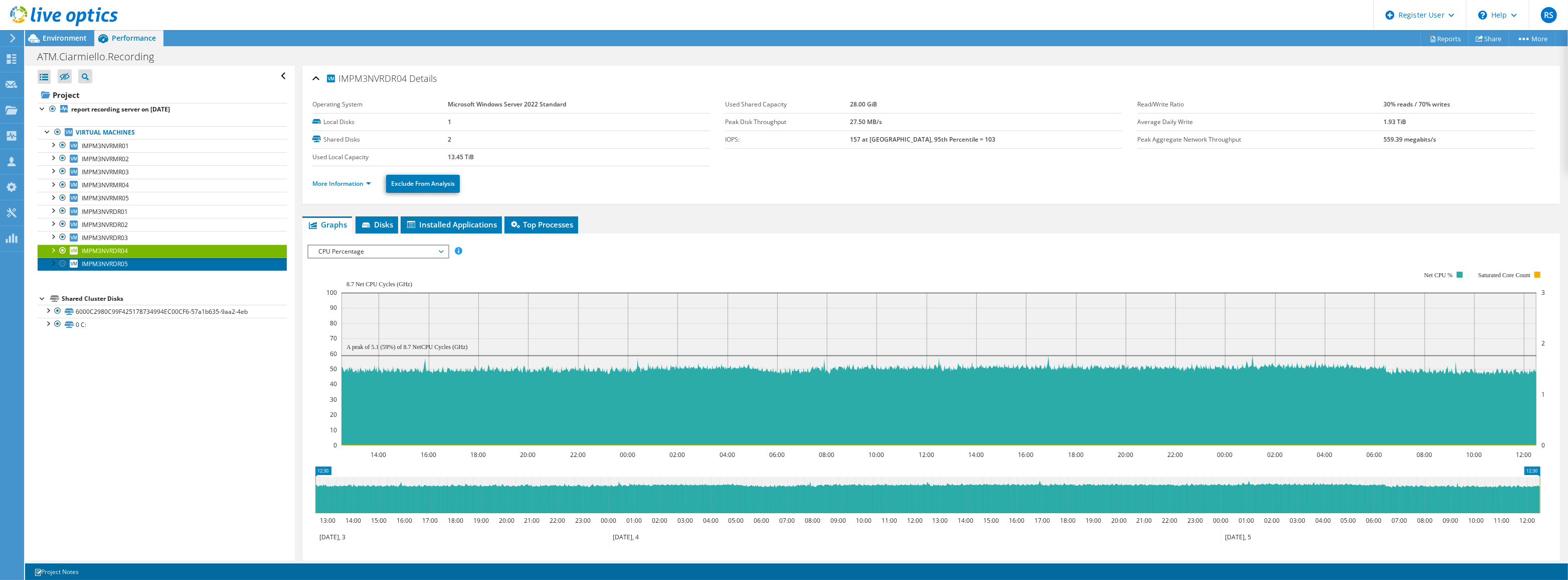
click at [121, 266] on span "IMPM3NVRDR05" at bounding box center [105, 264] width 46 height 8
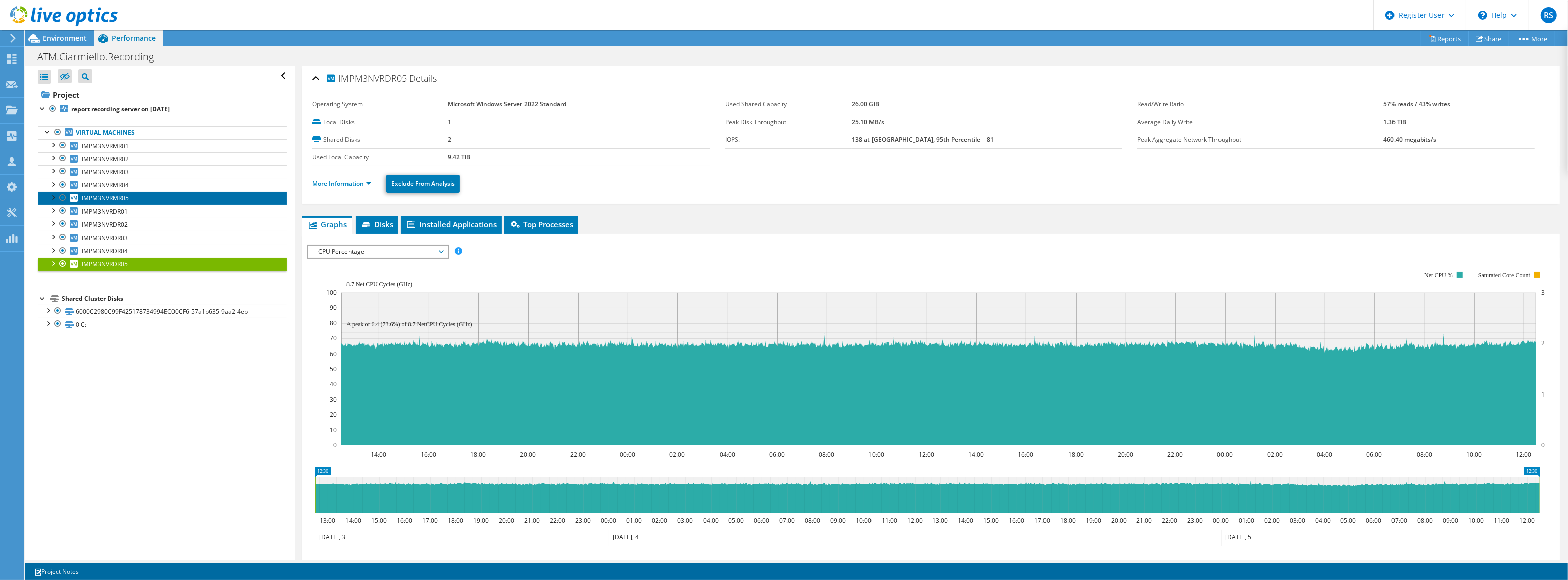
click at [122, 196] on span "IMPM3NVRMR05" at bounding box center [105, 198] width 47 height 8
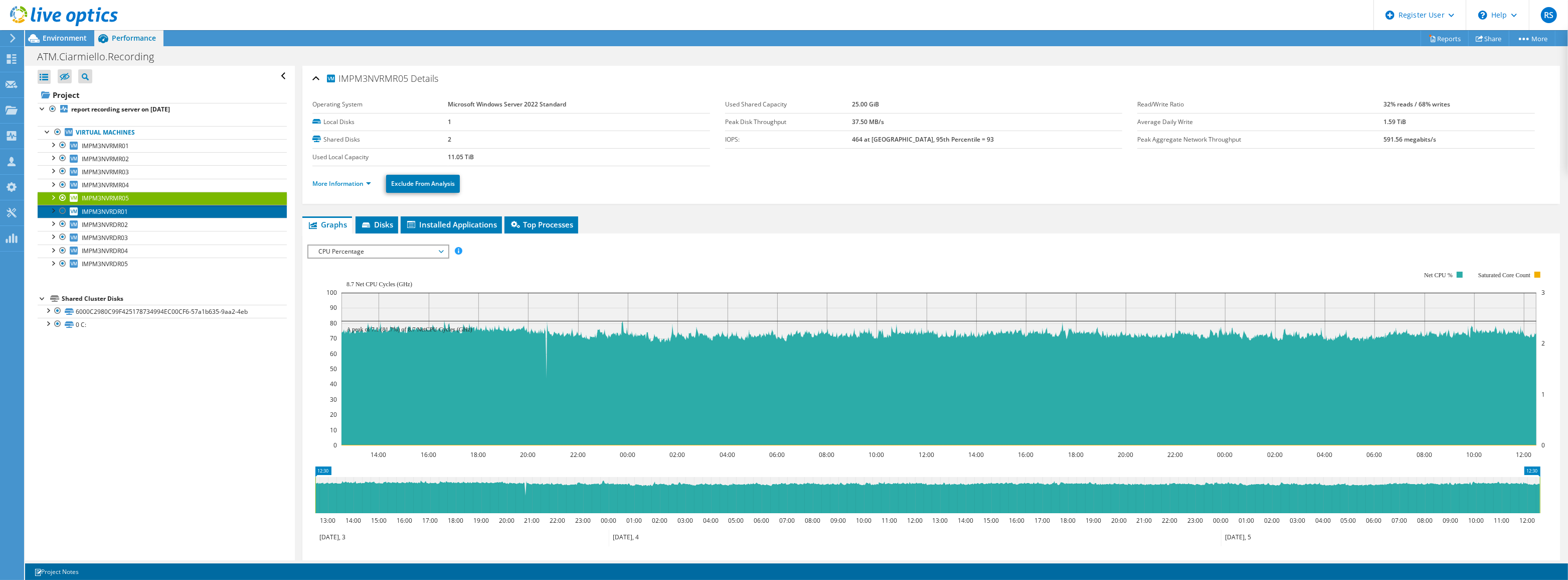
click at [122, 210] on span "IMPM3NVRDR01" at bounding box center [105, 212] width 46 height 8
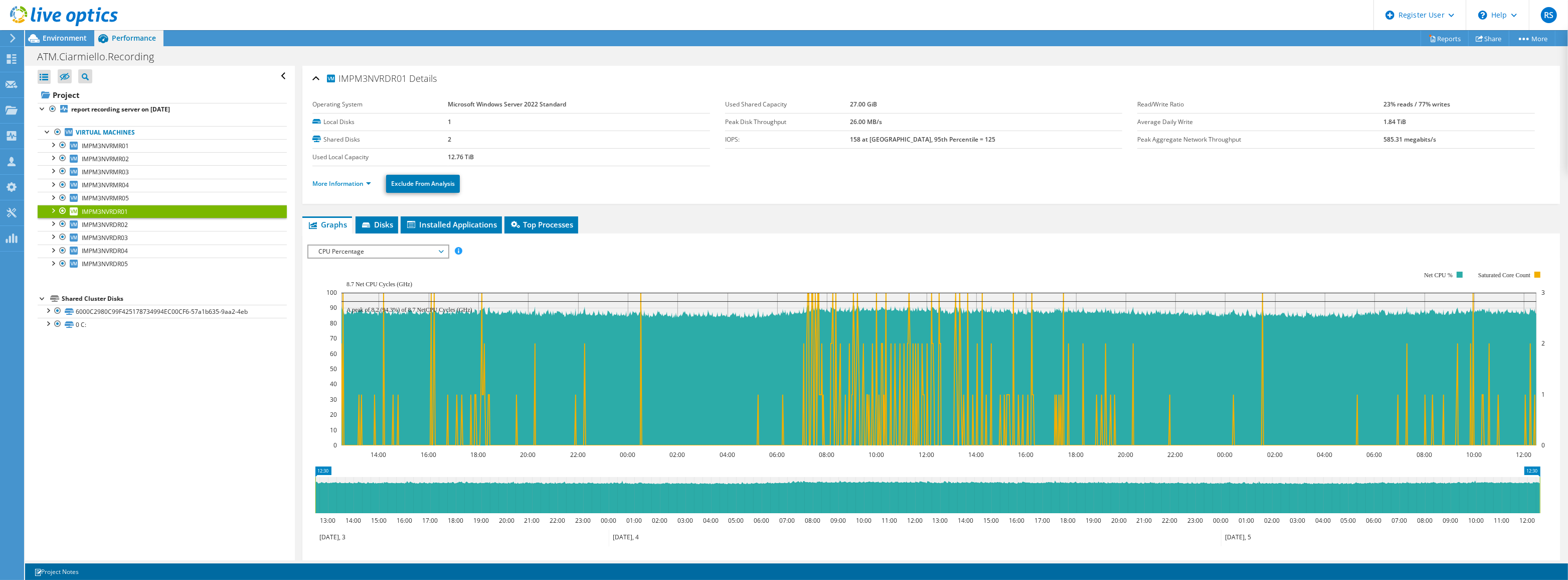
click at [411, 248] on span "CPU Percentage" at bounding box center [378, 251] width 129 height 12
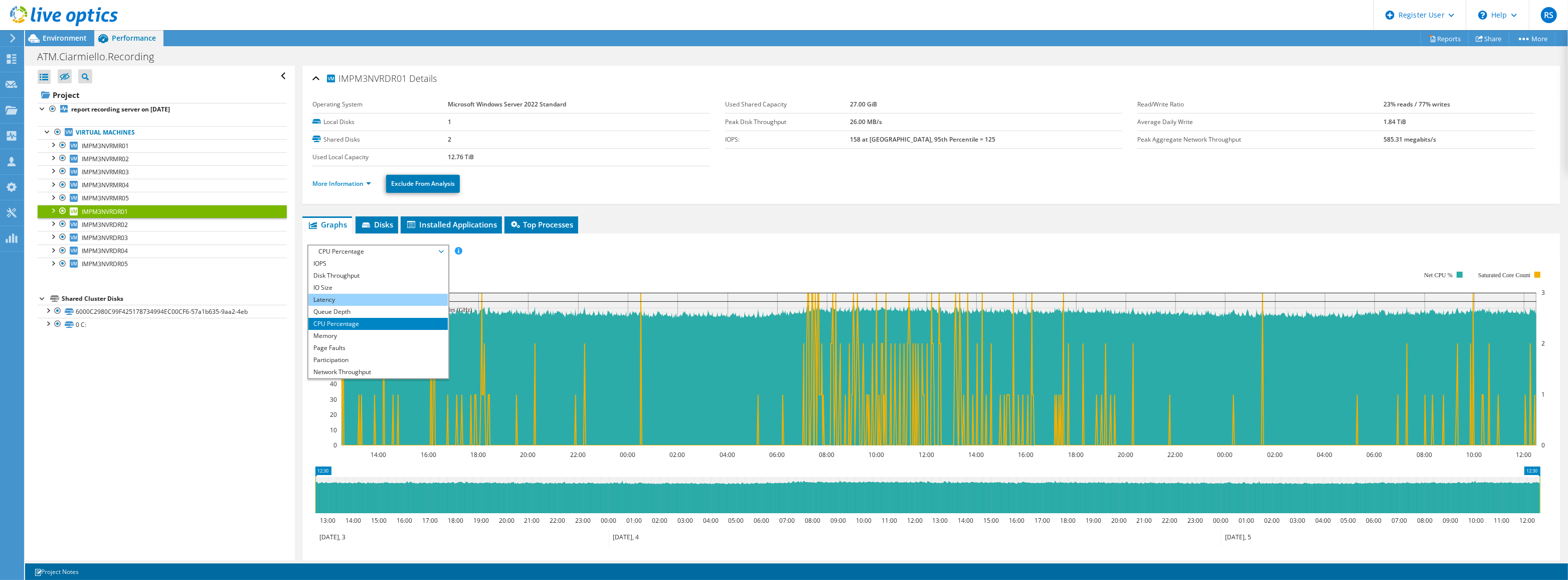
click at [363, 296] on li "Latency" at bounding box center [378, 299] width 139 height 12
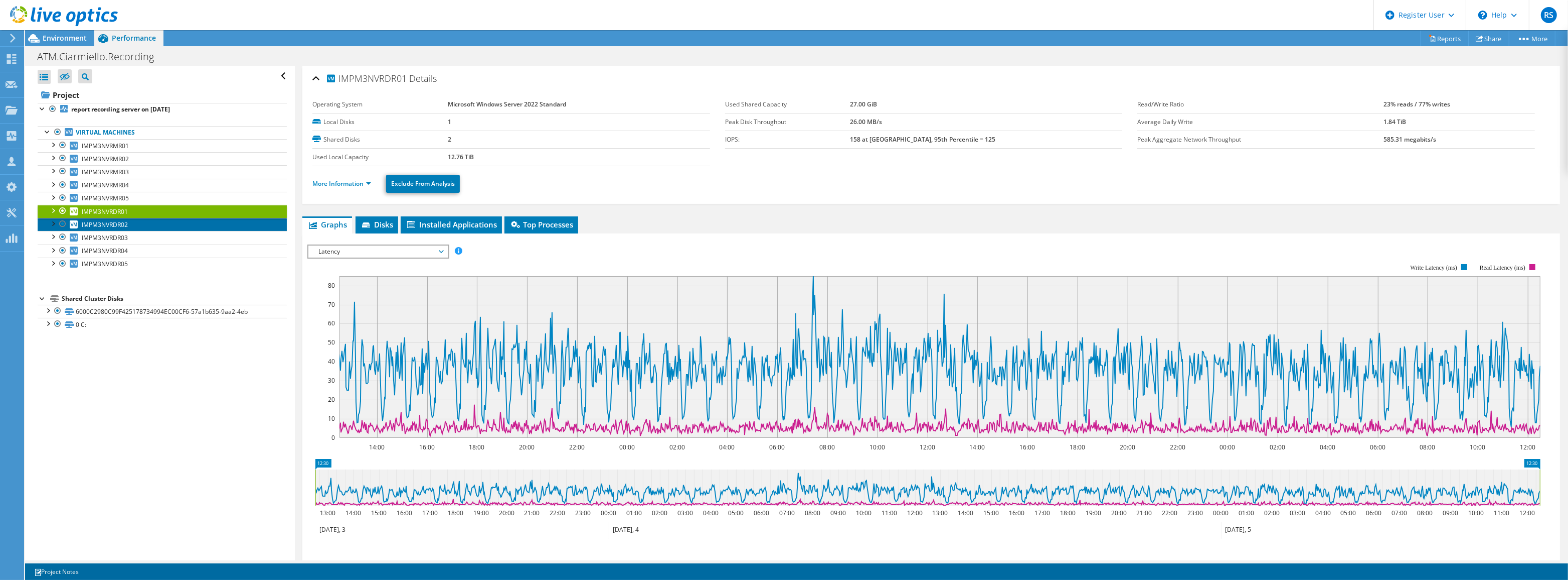
click at [118, 224] on span "IMPM3NVRDR02" at bounding box center [105, 225] width 46 height 8
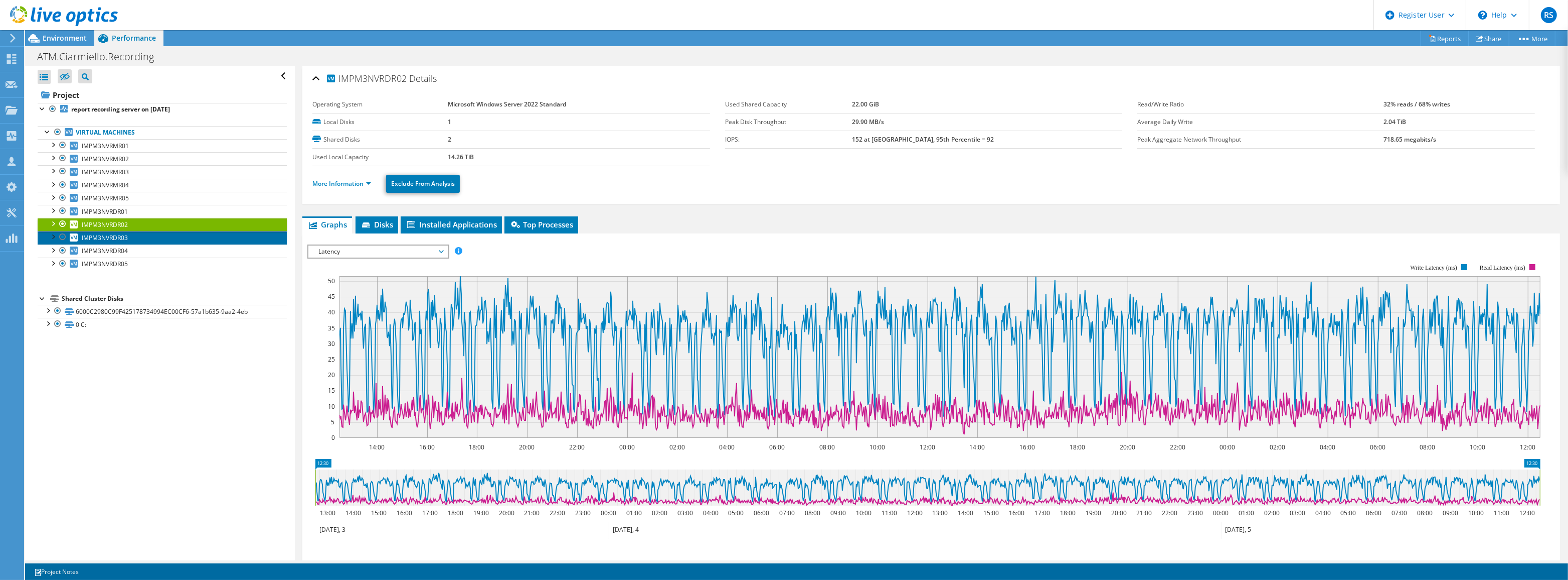
click at [119, 233] on span "IMPM3NVRDR03" at bounding box center [105, 237] width 46 height 8
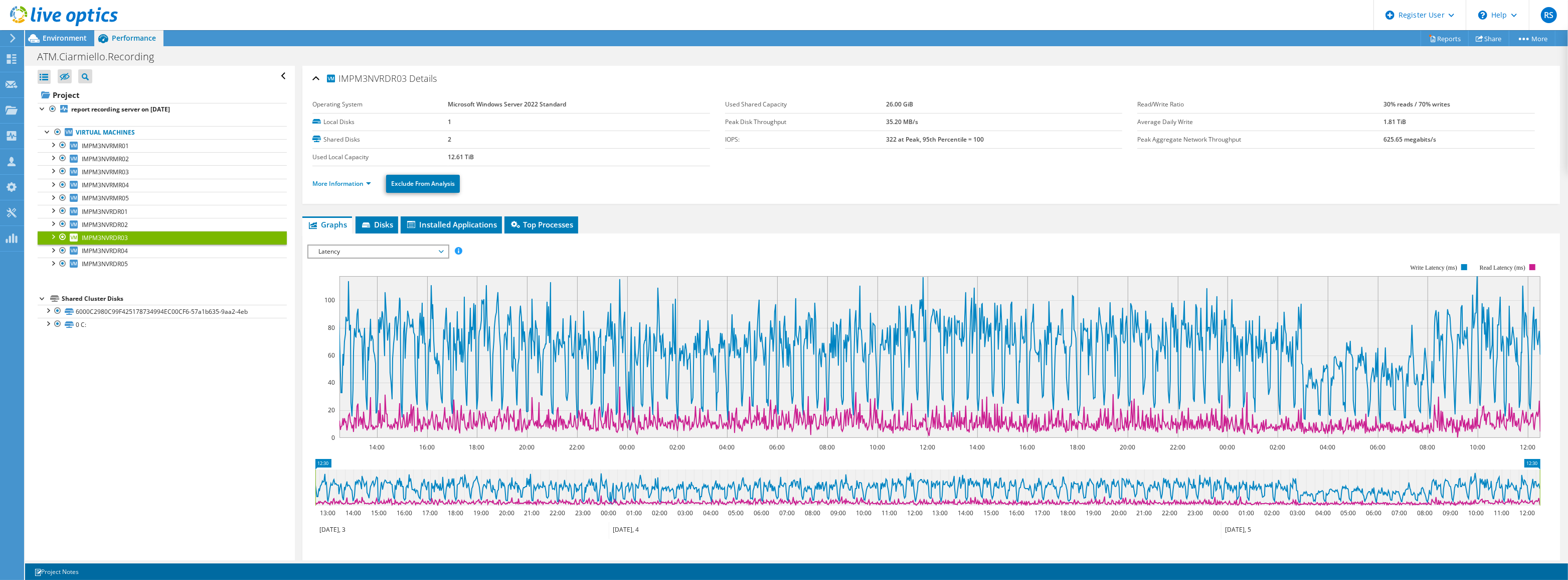
click at [426, 250] on span "Latency" at bounding box center [378, 251] width 129 height 12
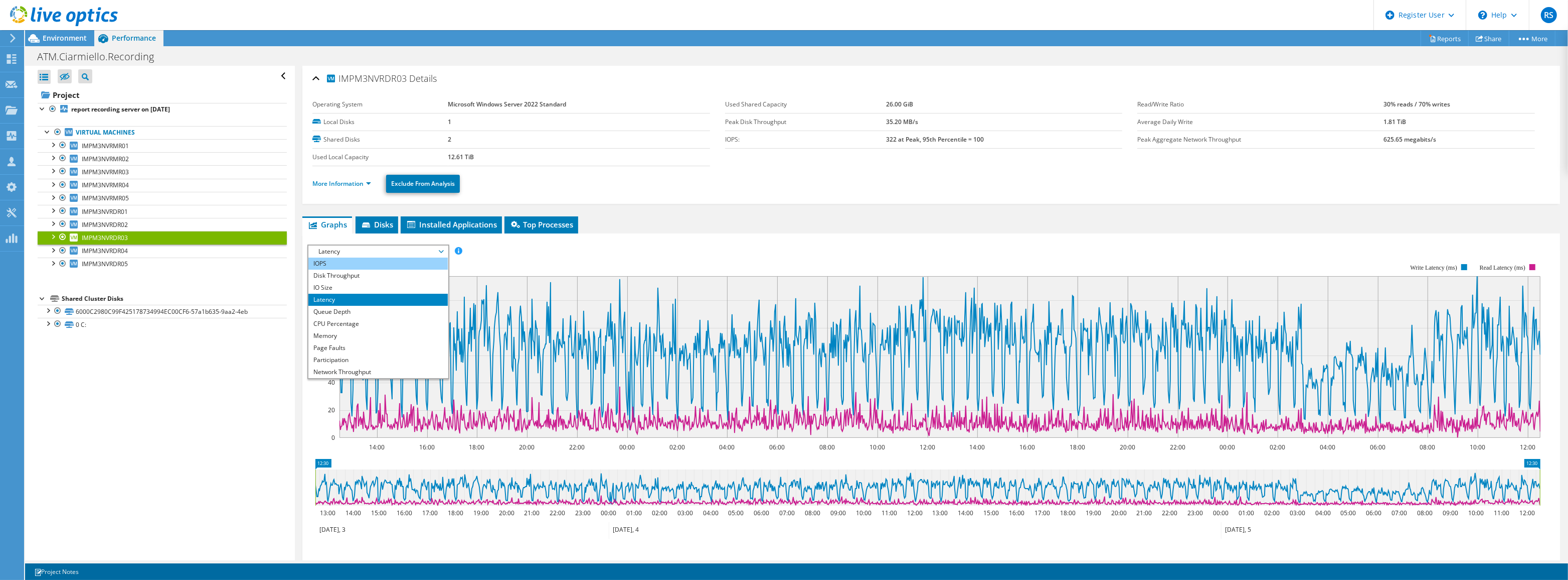
click at [383, 263] on li "IOPS" at bounding box center [378, 263] width 139 height 12
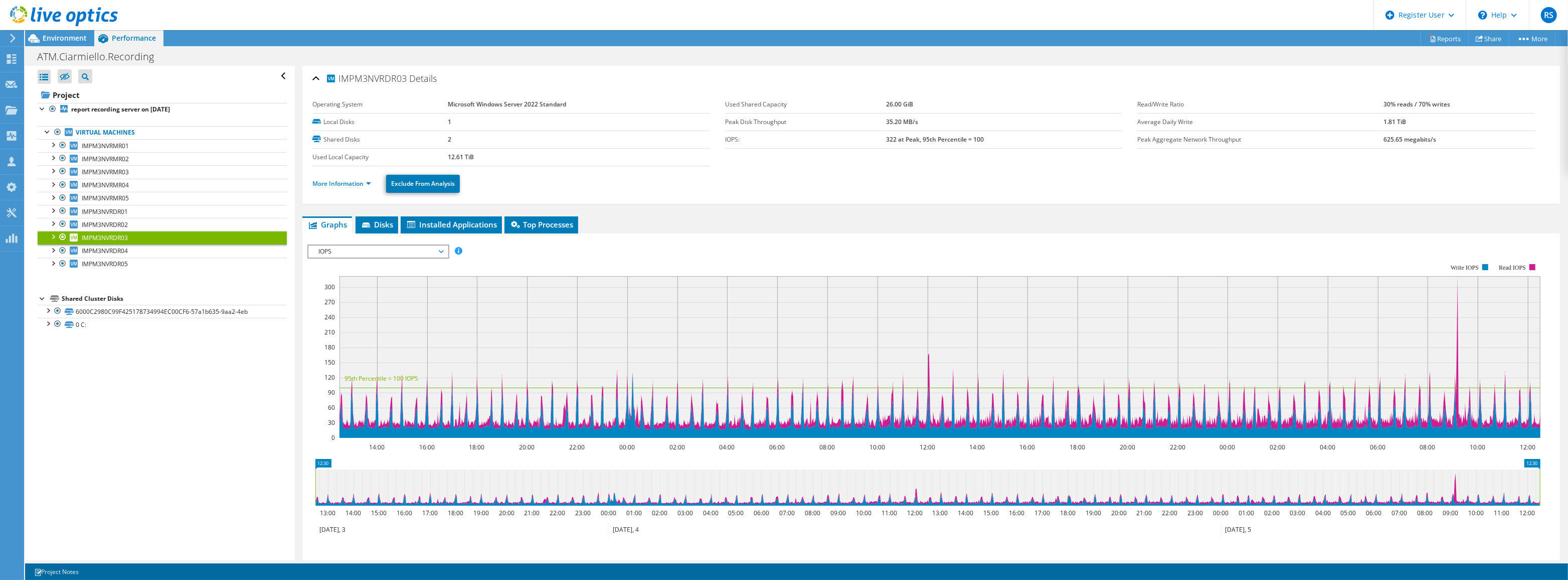
click at [441, 251] on span "IOPS" at bounding box center [378, 251] width 129 height 12
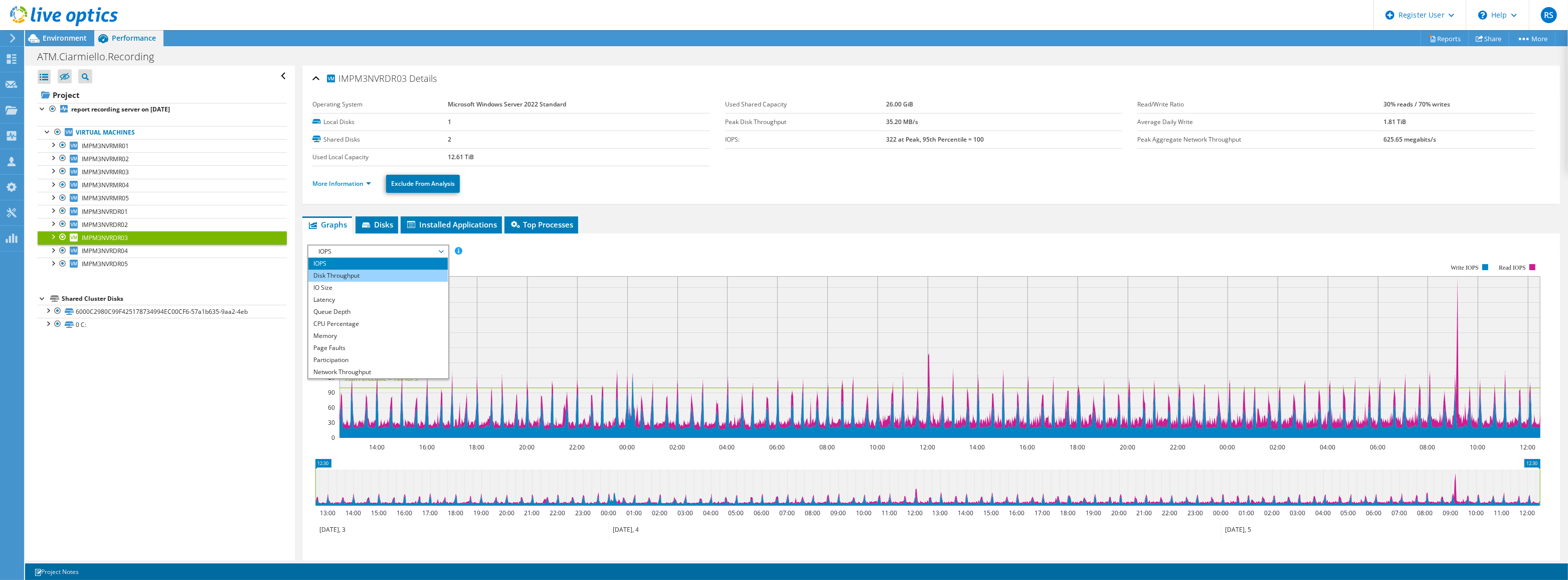
click at [406, 275] on li "Disk Throughput" at bounding box center [378, 275] width 139 height 12
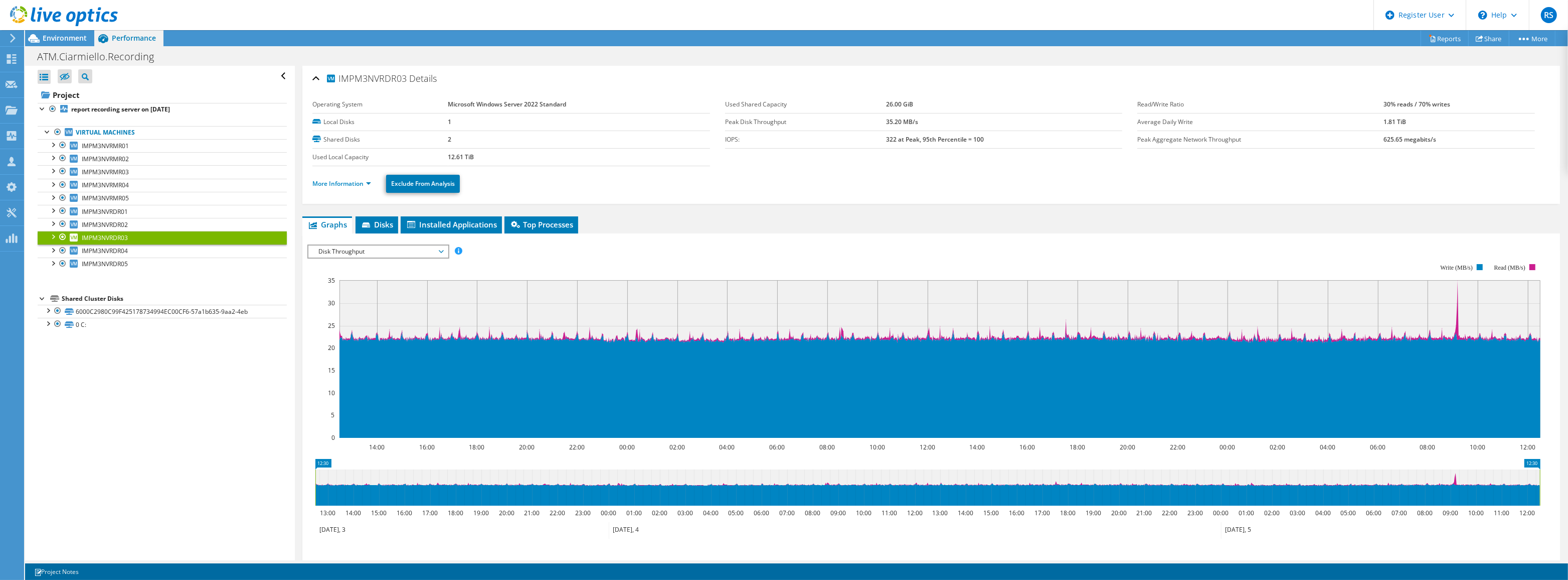
click at [385, 253] on span "Disk Throughput" at bounding box center [378, 251] width 129 height 12
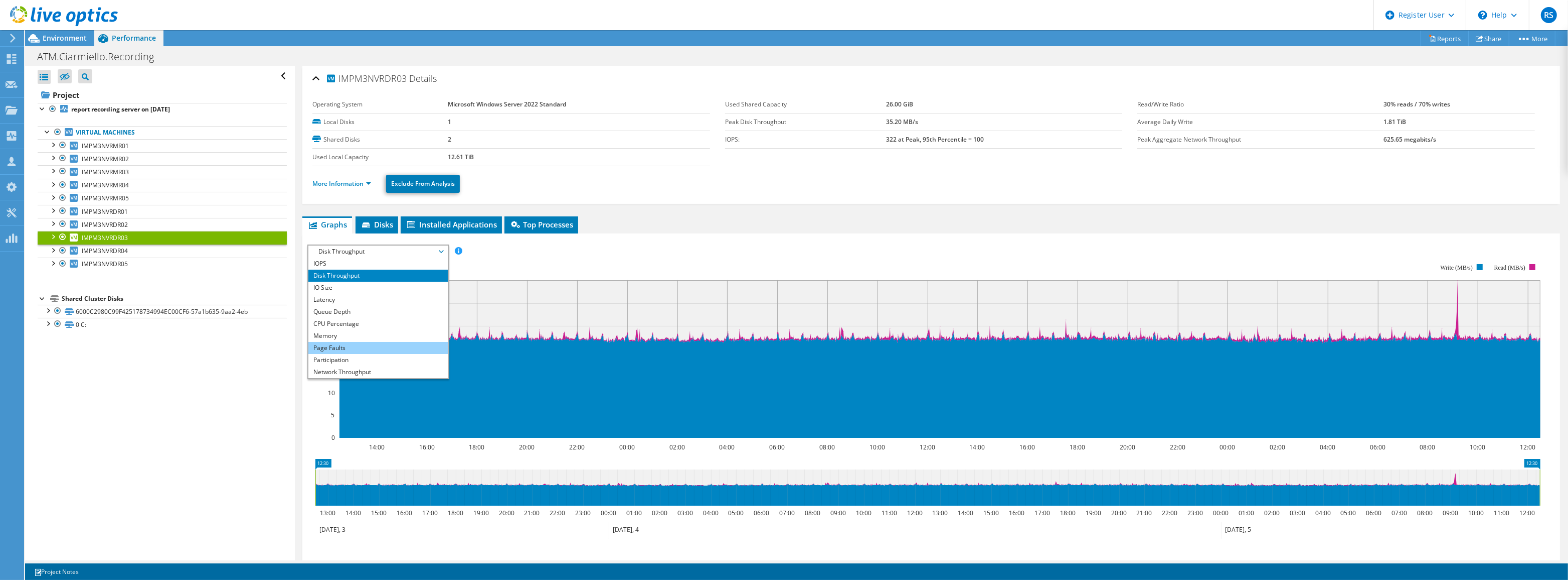
click at [386, 347] on li "Page Faults" at bounding box center [378, 348] width 139 height 12
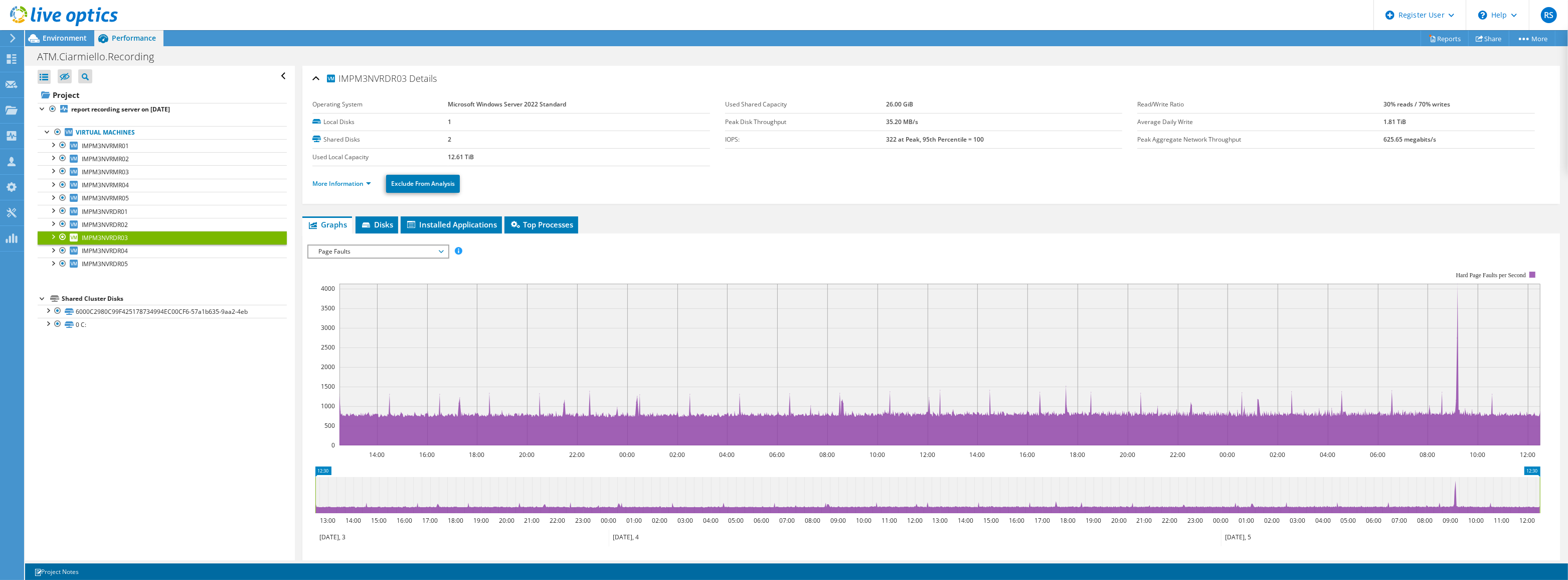
click at [443, 249] on span "Page Faults" at bounding box center [378, 251] width 139 height 12
click at [368, 335] on li "Memory" at bounding box center [378, 335] width 139 height 12
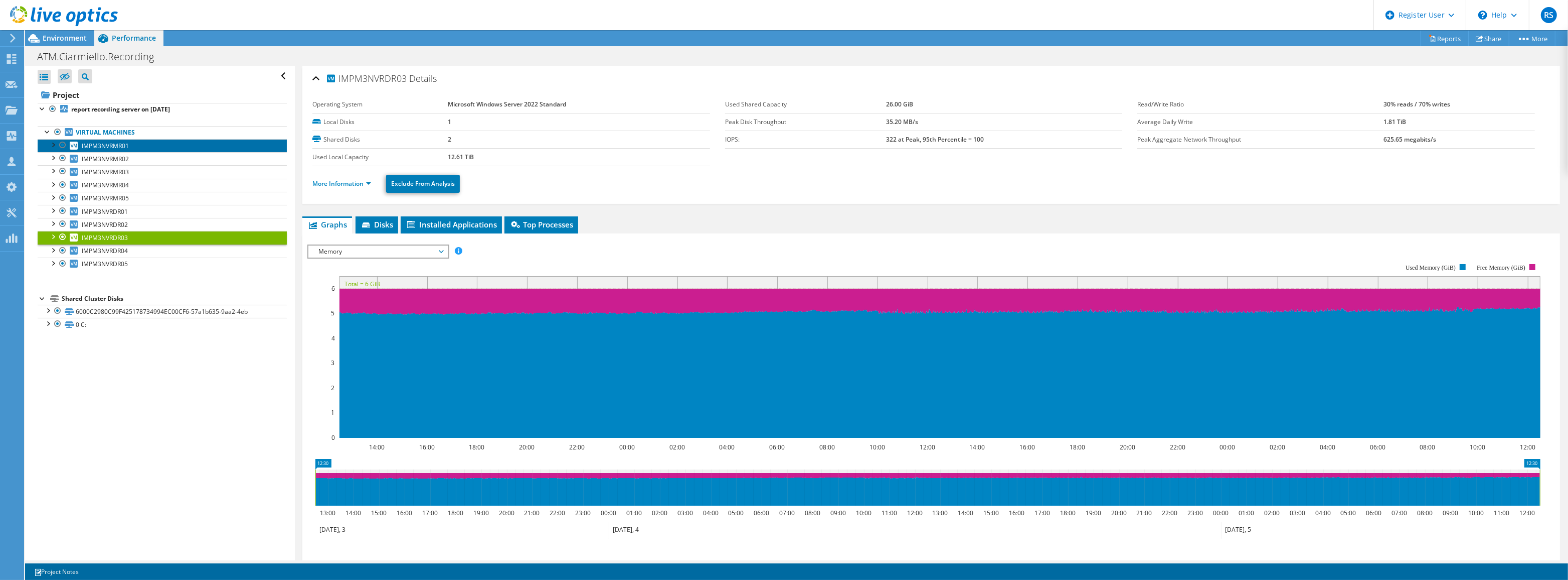
click at [150, 141] on link "IMPM3NVRMR01" at bounding box center [162, 145] width 250 height 13
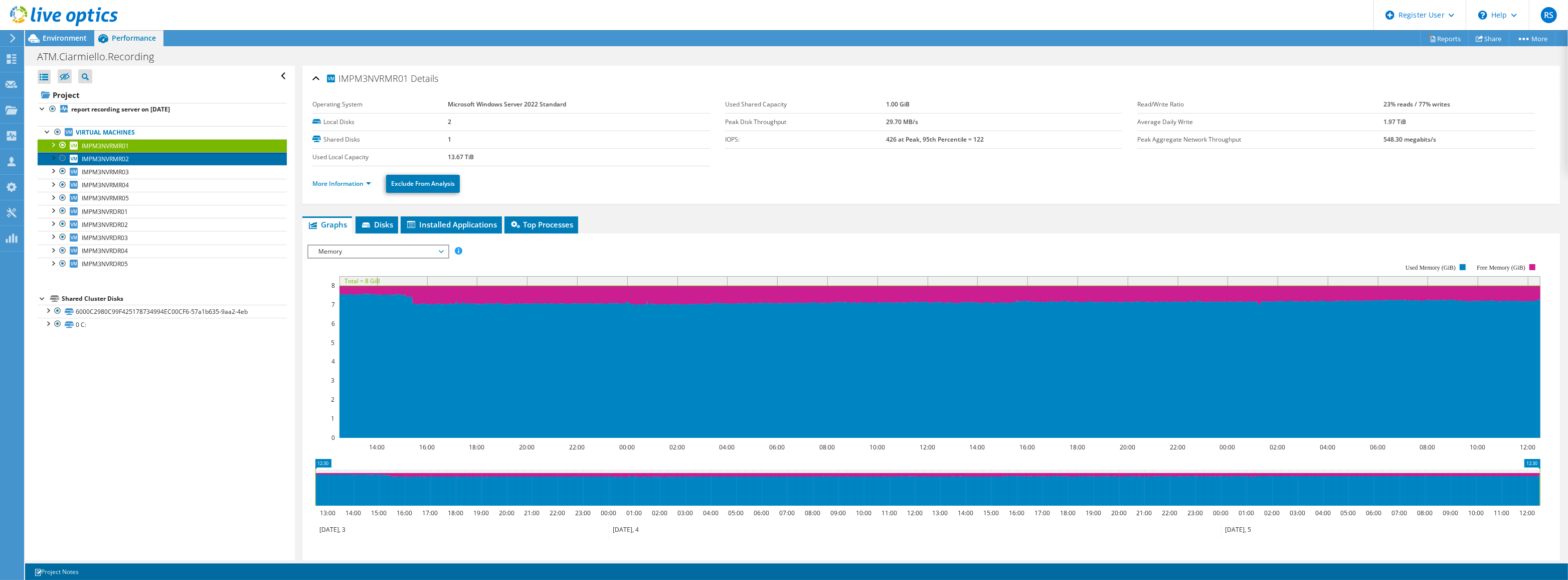
click at [142, 153] on link "IMPM3NVRMR02" at bounding box center [162, 158] width 250 height 13
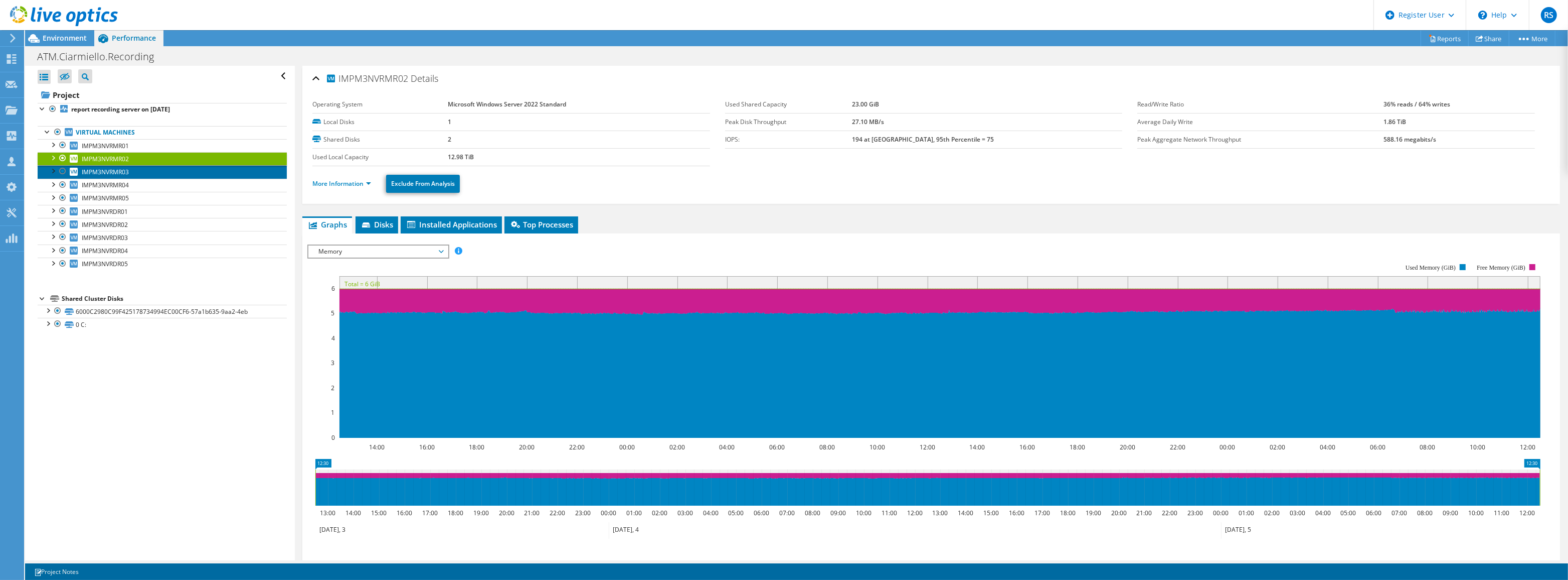
click at [146, 167] on link "IMPM3NVRMR03" at bounding box center [162, 171] width 250 height 13
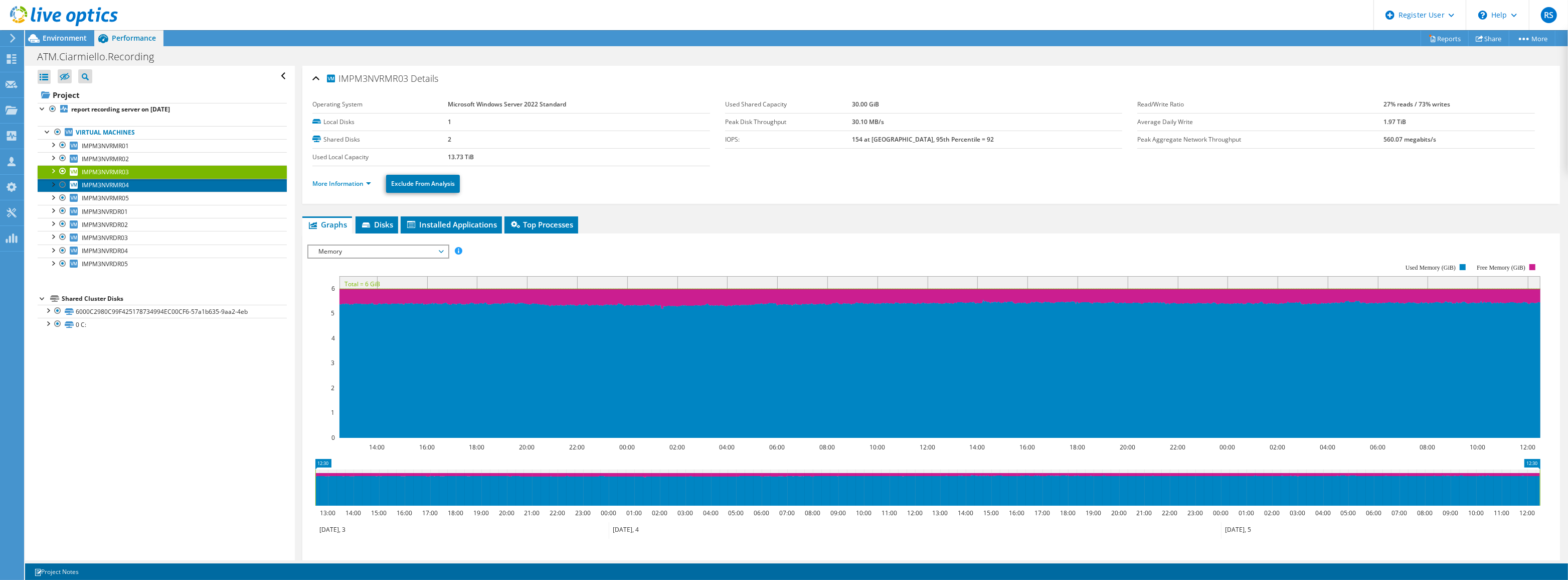
click at [148, 185] on link "IMPM3NVRMR04" at bounding box center [162, 185] width 250 height 13
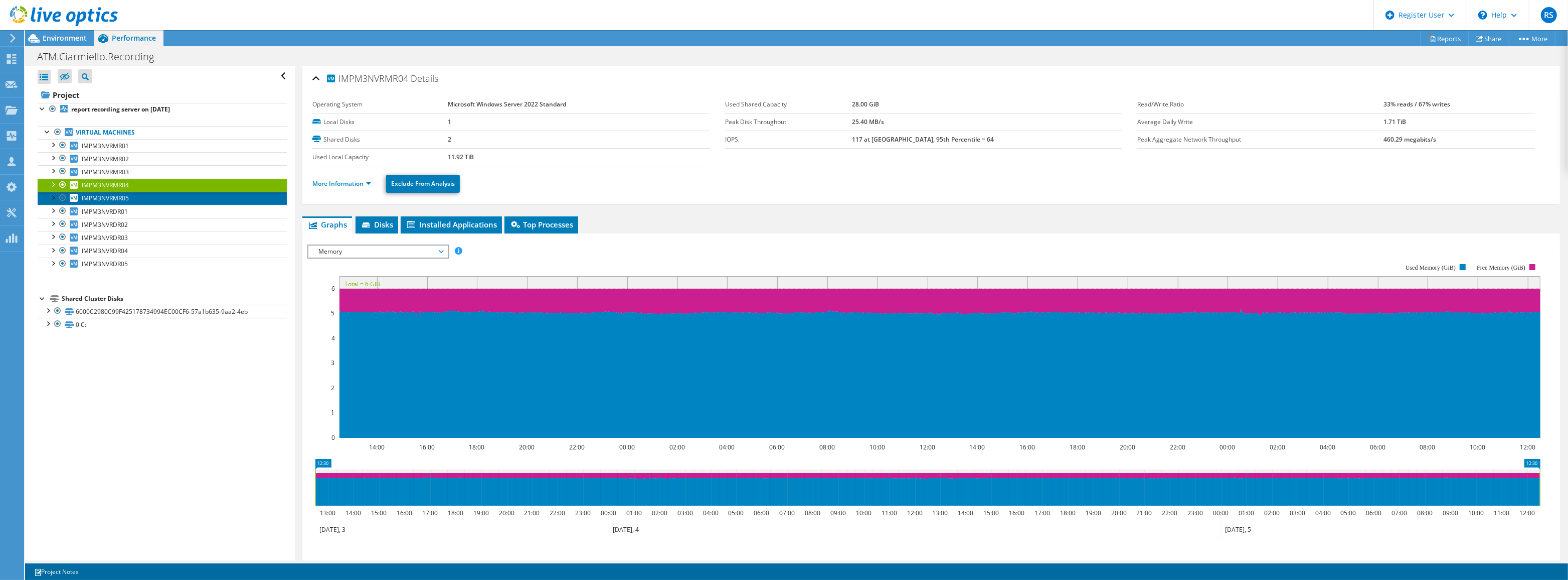
click at [153, 198] on link "IMPM3NVRMR05" at bounding box center [162, 198] width 250 height 13
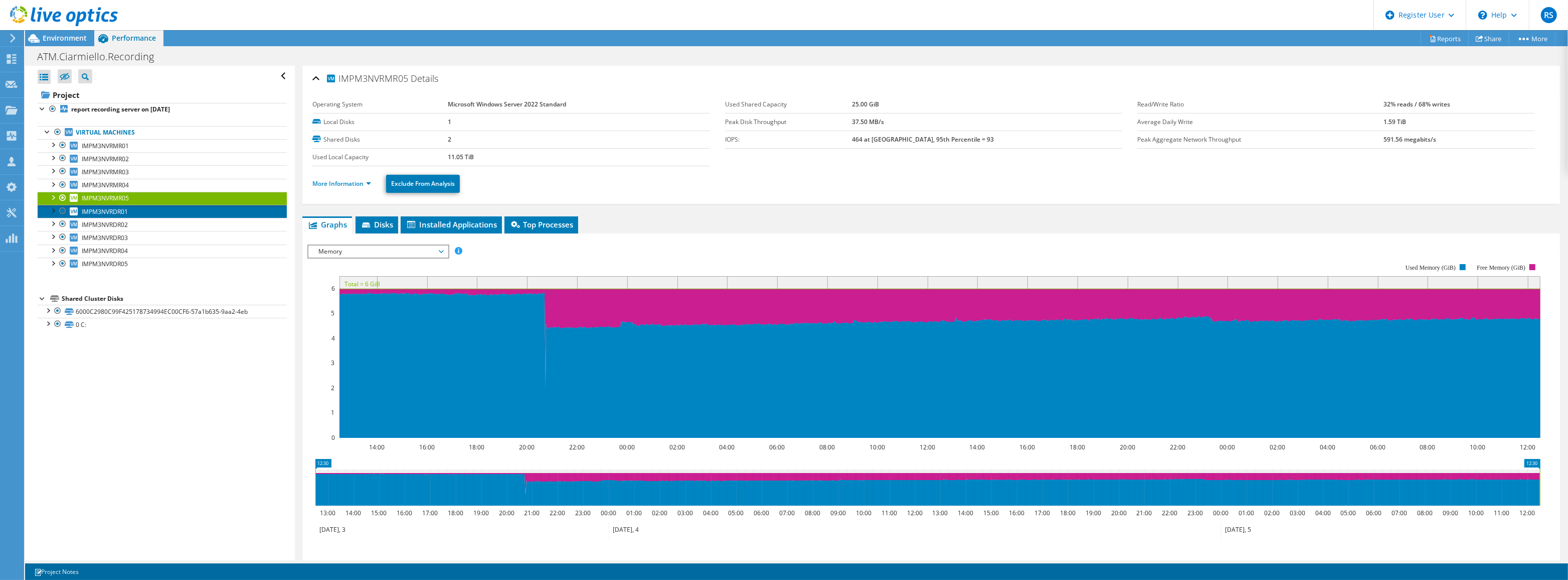
click at [153, 211] on link "IMPM3NVRDR01" at bounding box center [162, 211] width 250 height 13
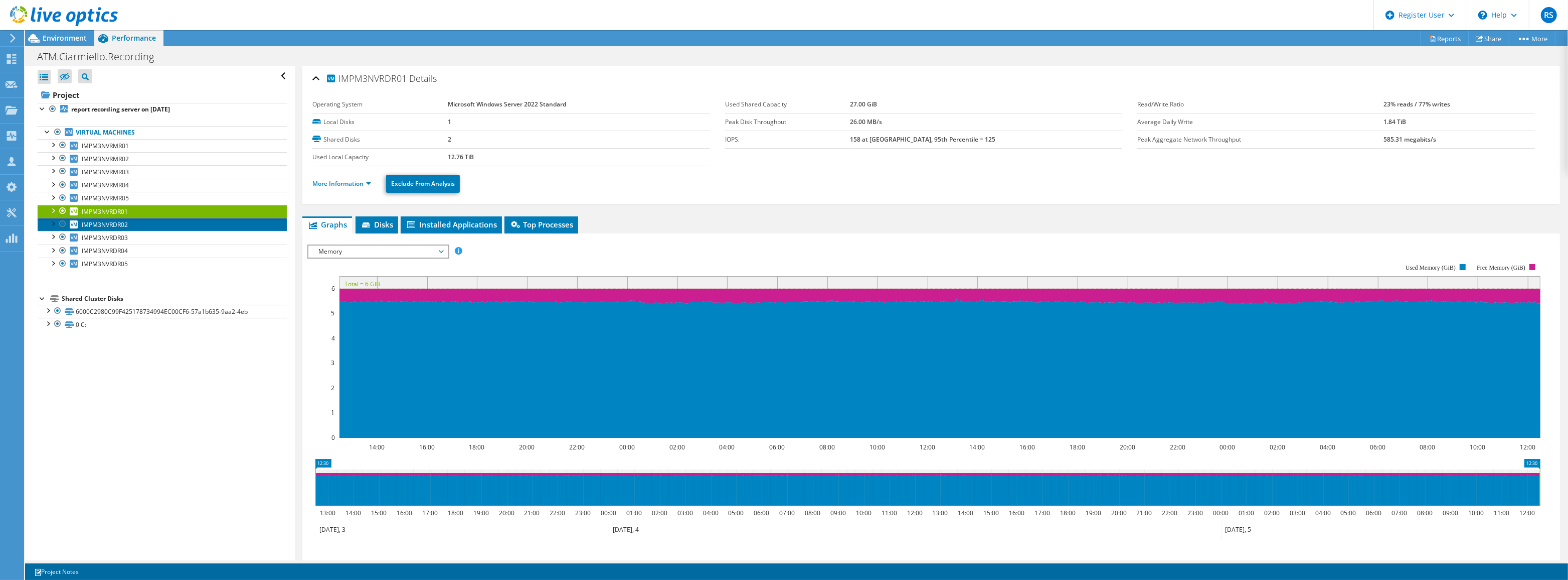
click at [157, 222] on link "IMPM3NVRDR02" at bounding box center [162, 224] width 250 height 13
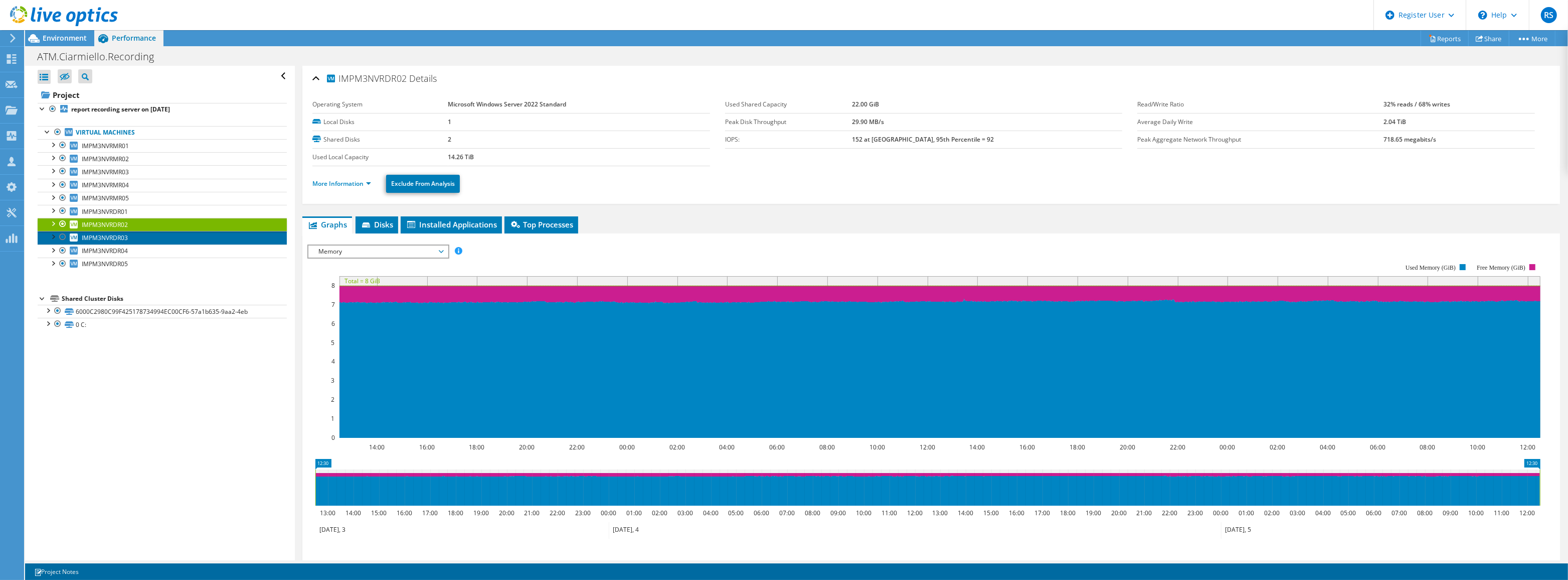
click at [159, 235] on link "IMPM3NVRDR03" at bounding box center [162, 237] width 250 height 13
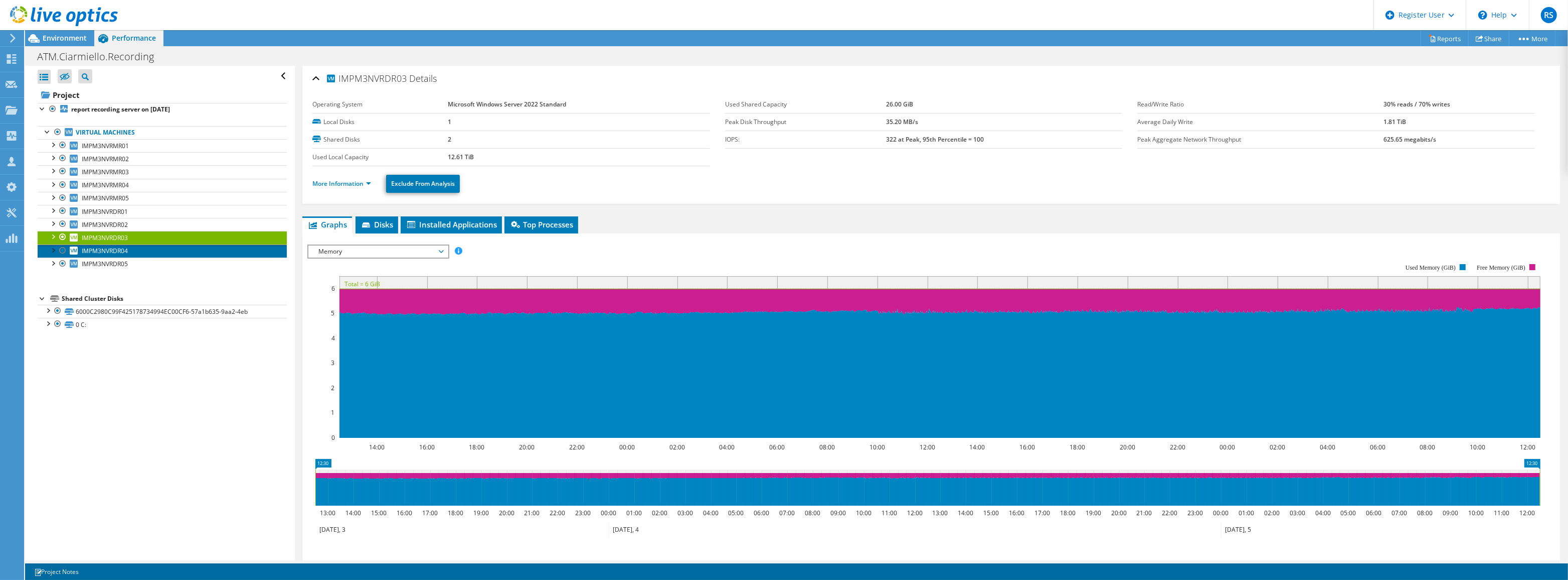
click at [159, 250] on link "IMPM3NVRDR04" at bounding box center [162, 250] width 250 height 13
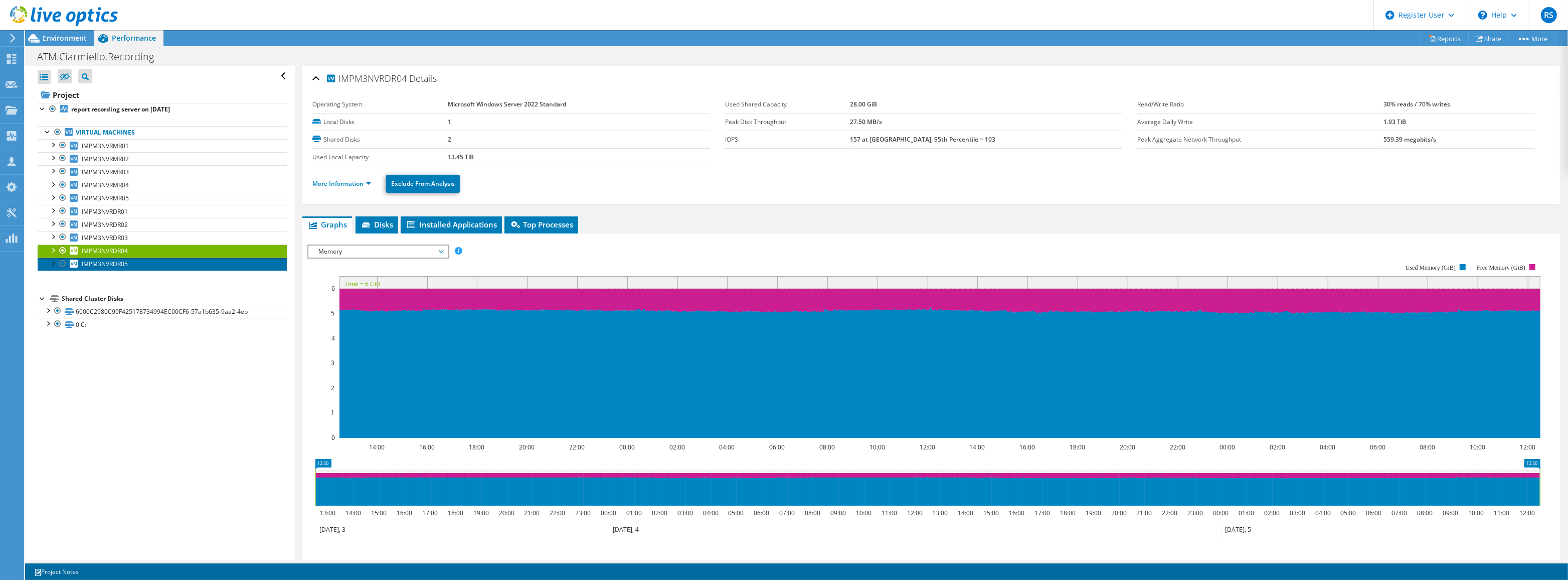
click at [155, 262] on link "IMPM3NVRDR05" at bounding box center [162, 264] width 250 height 13
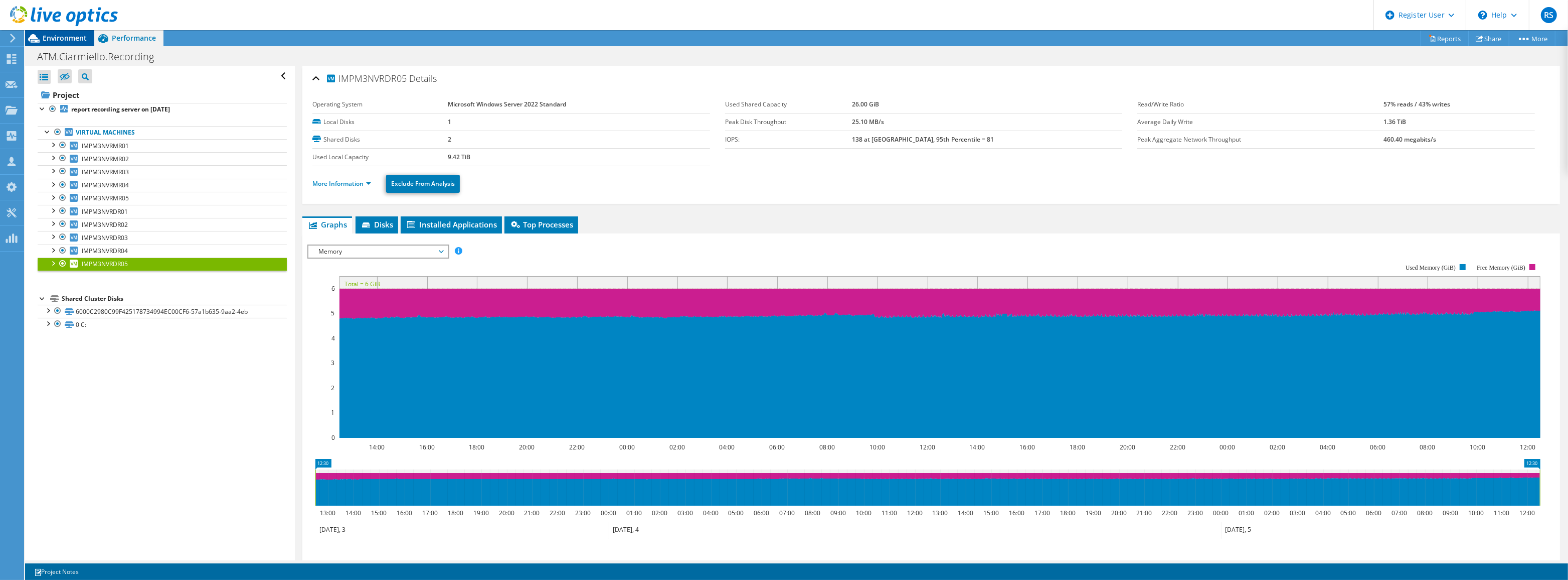
click at [55, 37] on span "Environment" at bounding box center [64, 38] width 44 height 10
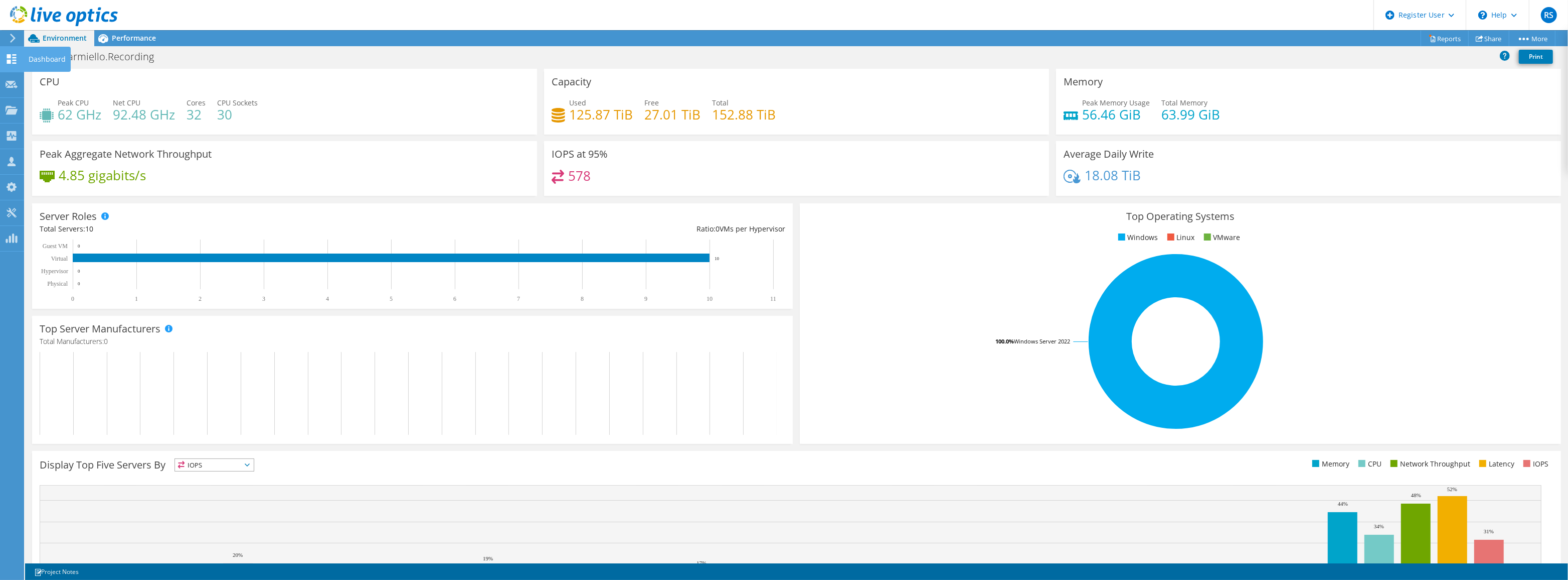
click at [8, 59] on icon at bounding box center [11, 59] width 12 height 10
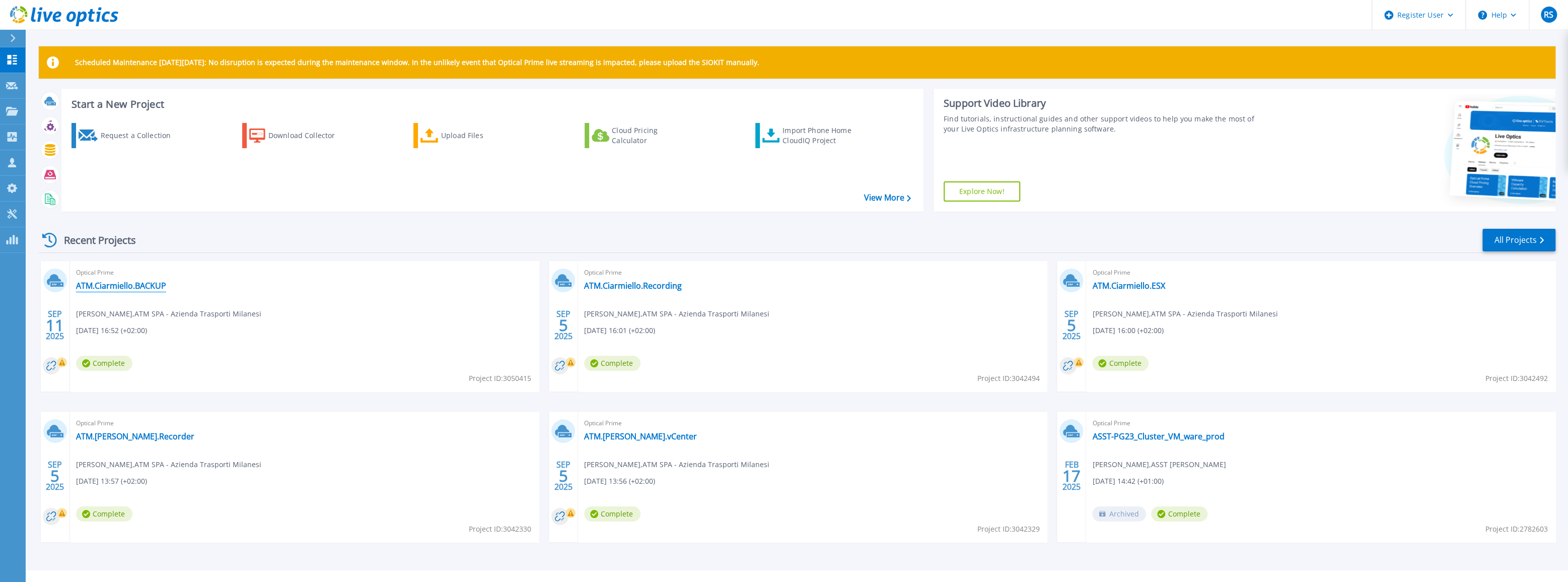
click at [129, 288] on link "ATM.Ciarmiello.BACKUP" at bounding box center [120, 285] width 90 height 10
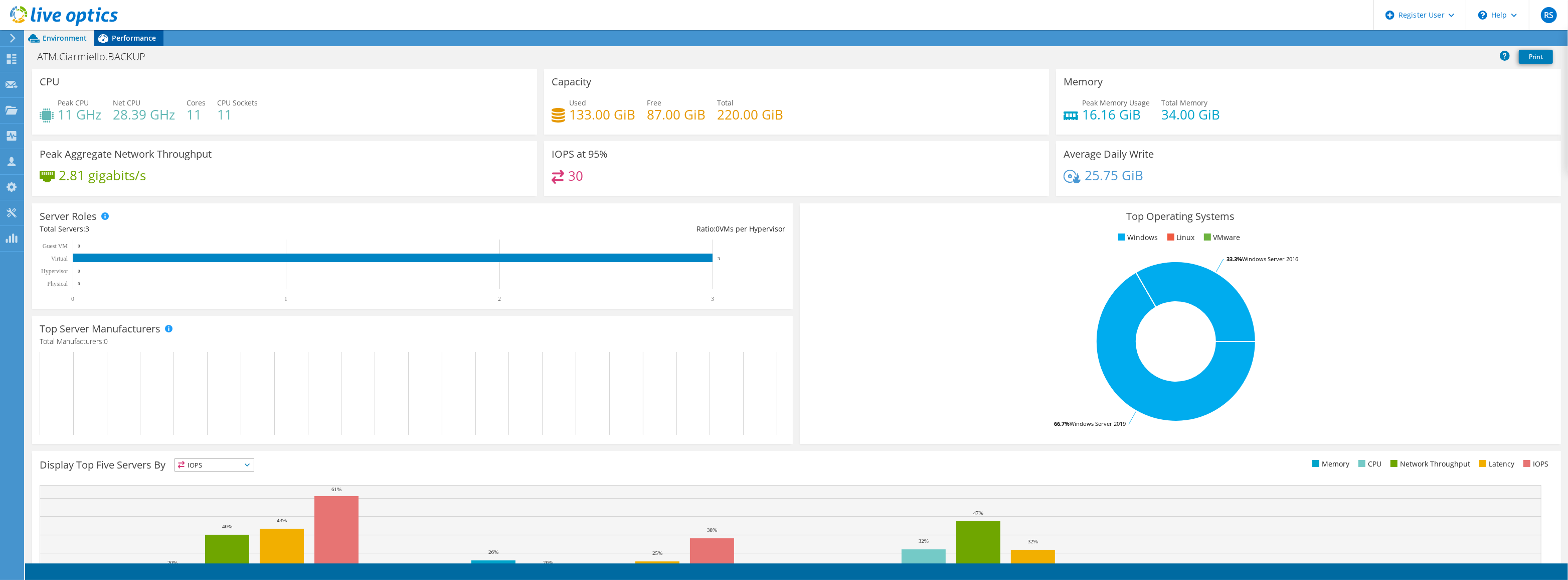
click at [148, 37] on span "Performance" at bounding box center [134, 38] width 44 height 10
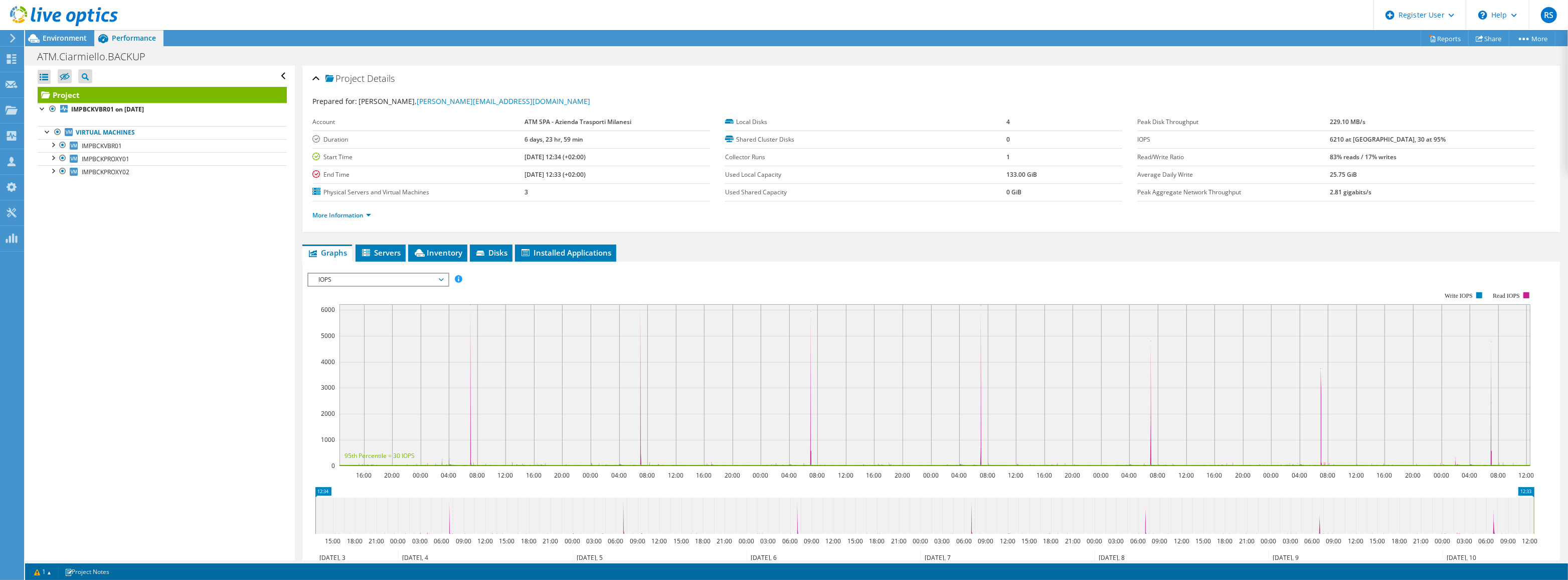
click at [412, 274] on span "IOPS" at bounding box center [378, 279] width 129 height 12
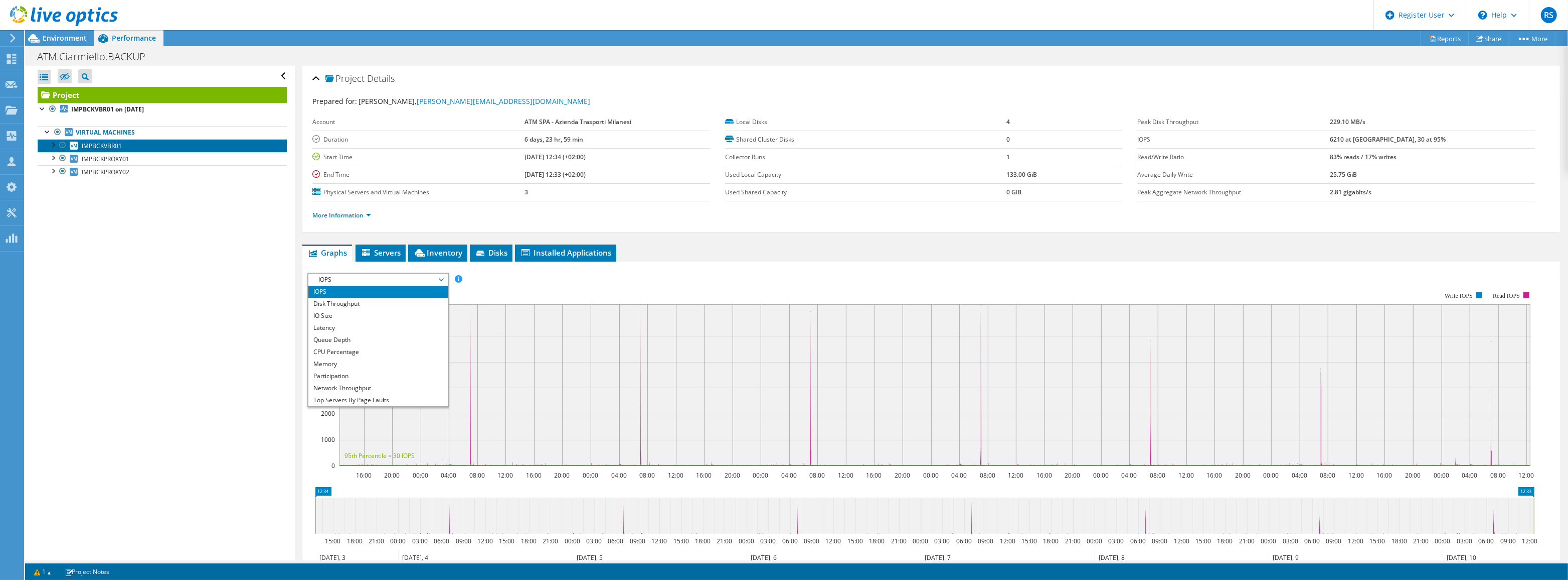
click at [117, 148] on span "IMPBCKVBR01" at bounding box center [102, 146] width 40 height 8
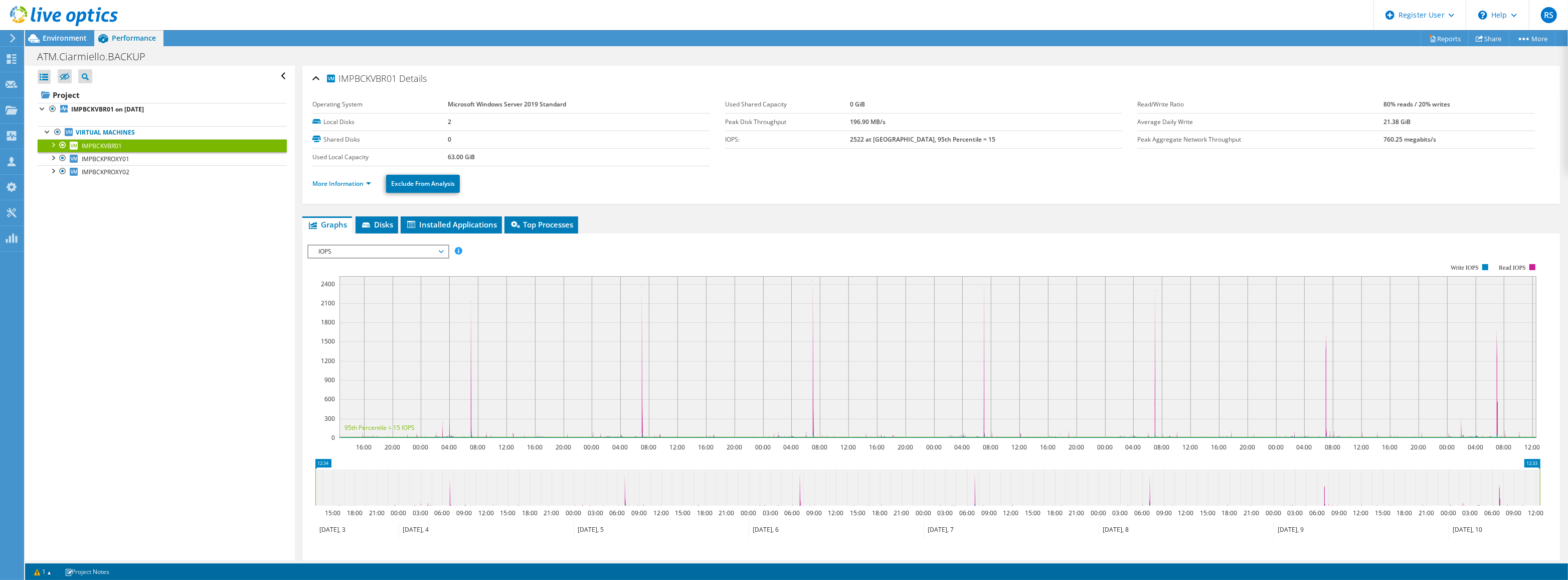
click at [441, 252] on span "IOPS" at bounding box center [378, 251] width 129 height 12
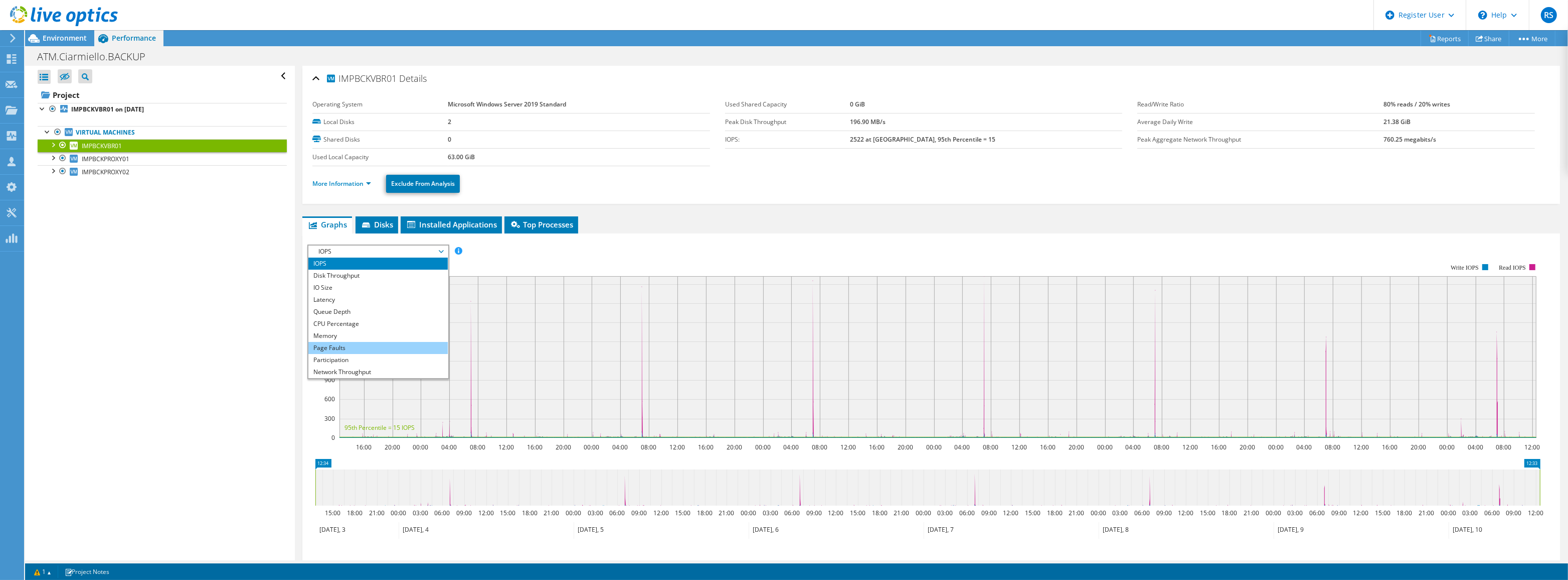
click at [364, 343] on li "Page Faults" at bounding box center [378, 348] width 139 height 12
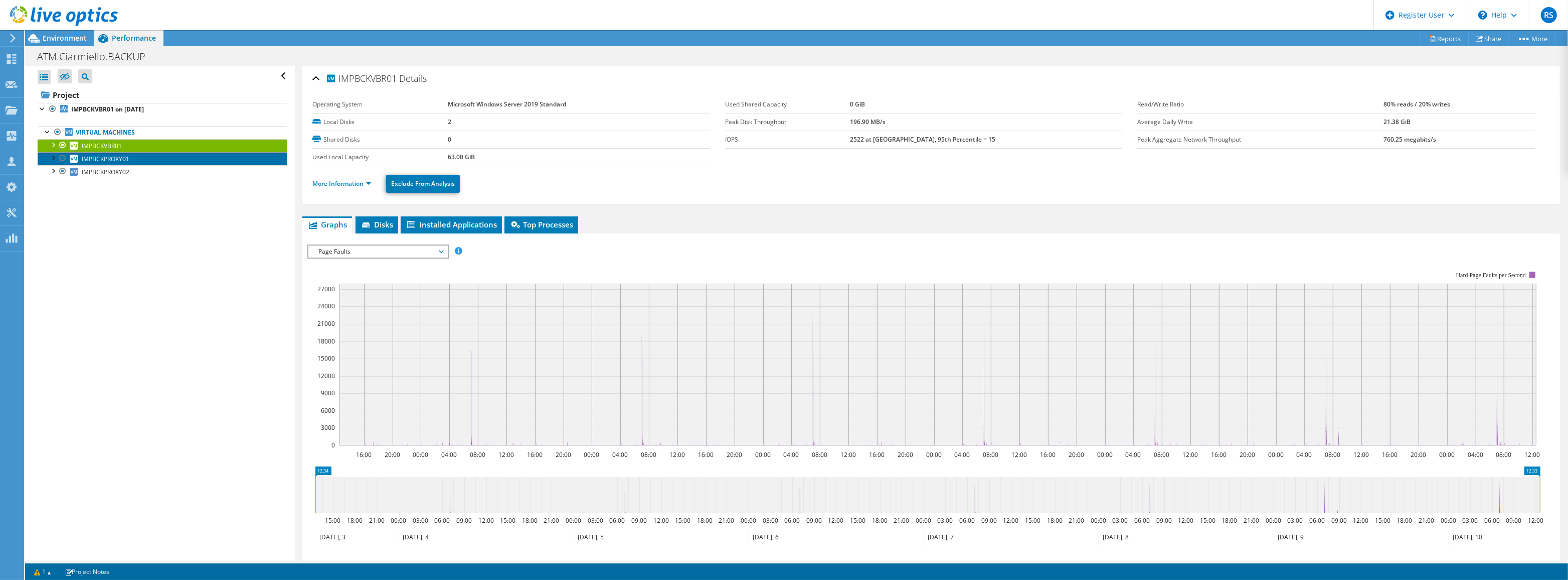
click at [116, 160] on span "IMPBCKPROXY01" at bounding box center [105, 159] width 48 height 8
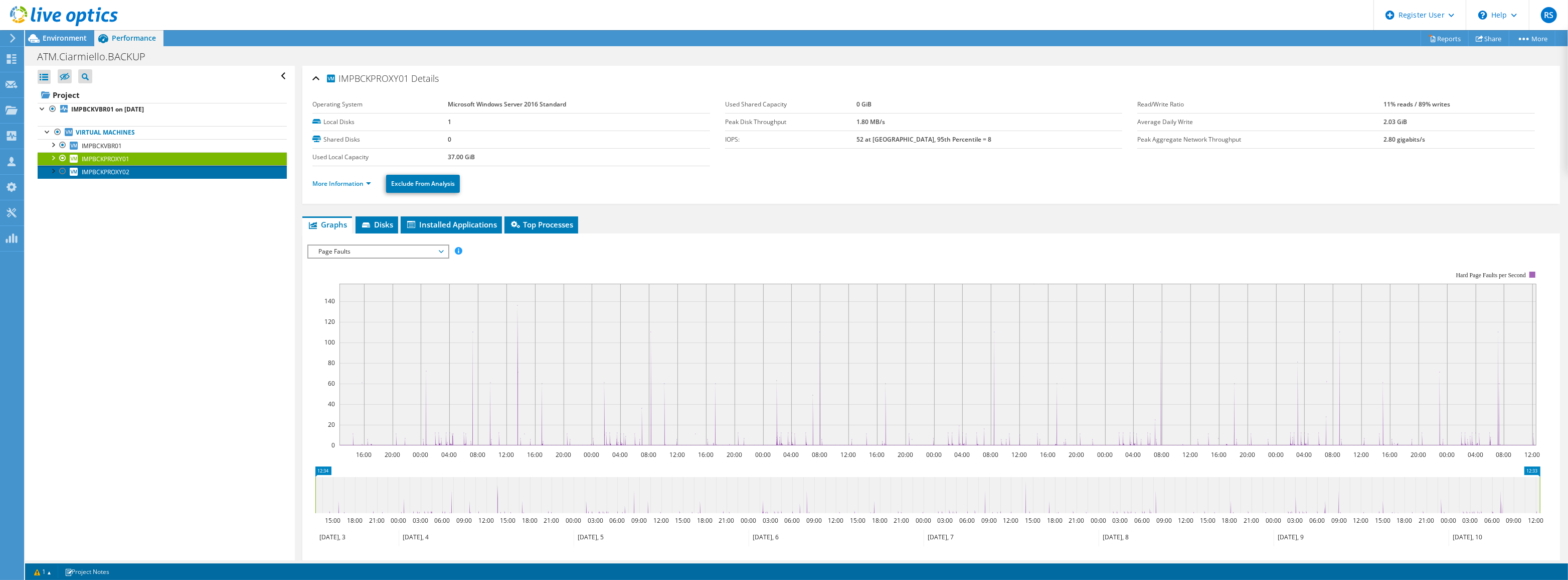
click at [117, 168] on span "IMPBCKPROXY02" at bounding box center [105, 172] width 48 height 8
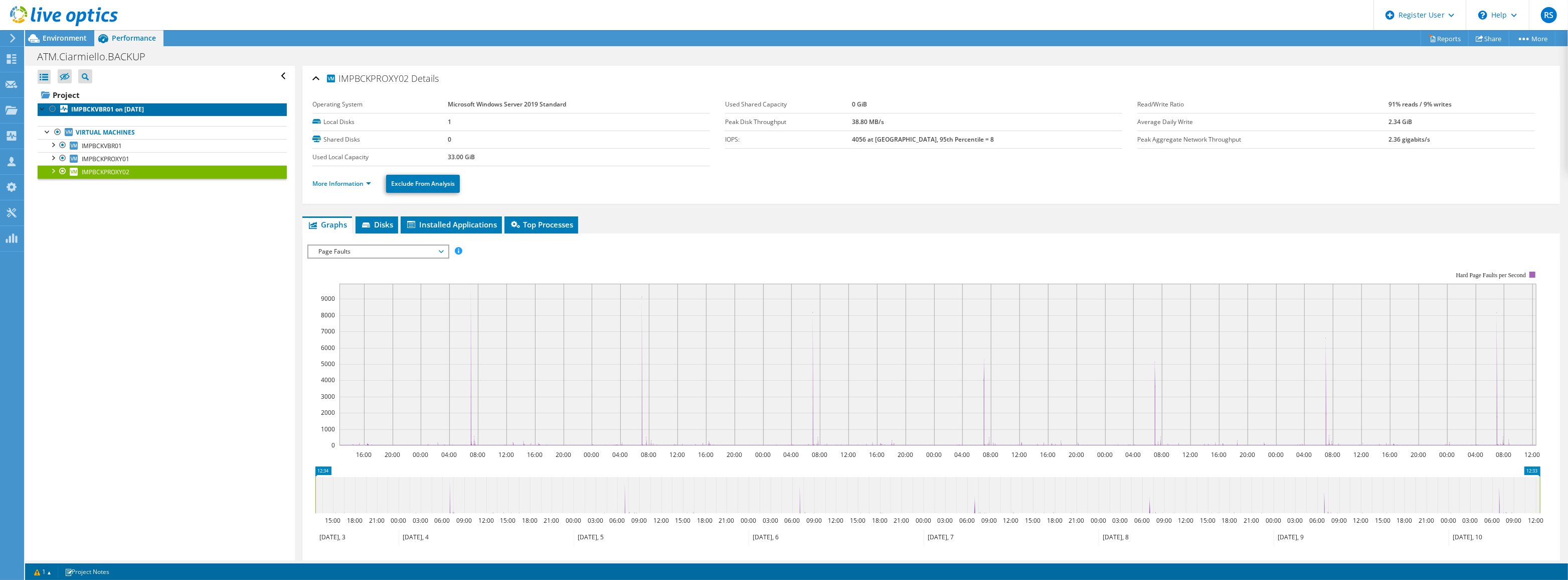
click at [99, 110] on b "IMPBCKVBR01 on 9/11/2025" at bounding box center [107, 109] width 73 height 8
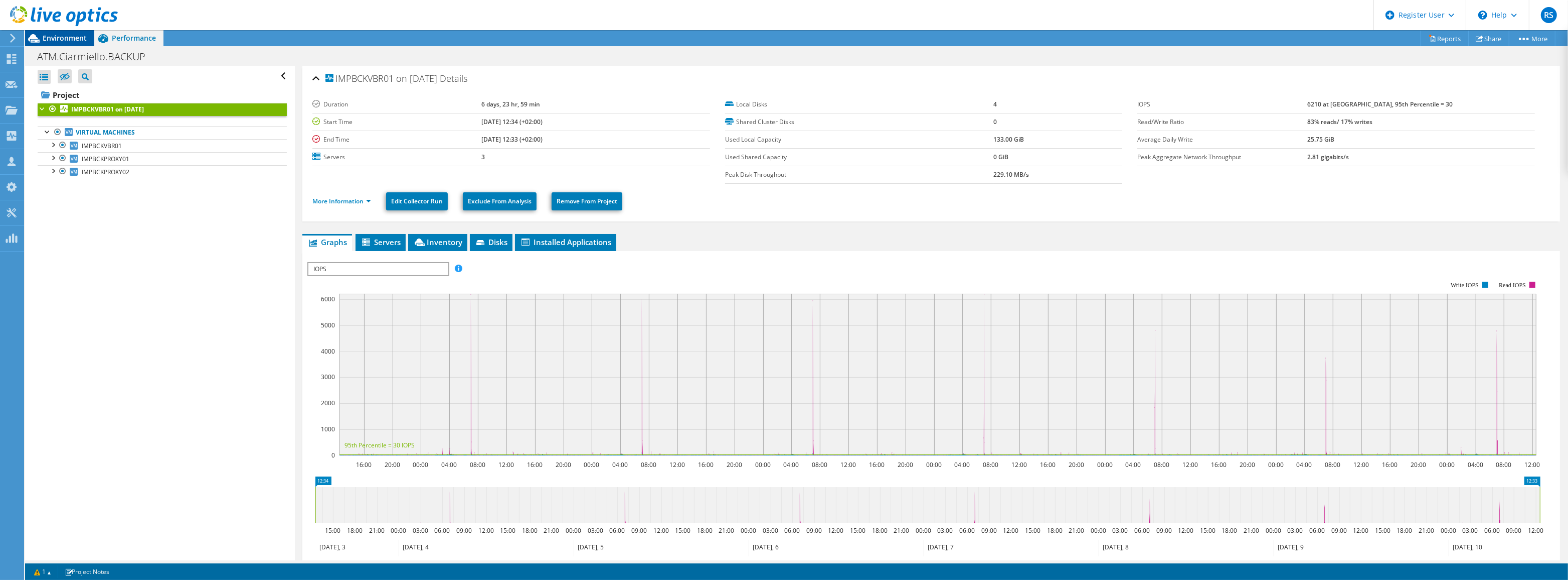
drag, startPoint x: 54, startPoint y: 38, endPoint x: 55, endPoint y: 46, distance: 8.1
click at [55, 38] on span "Environment" at bounding box center [64, 38] width 44 height 10
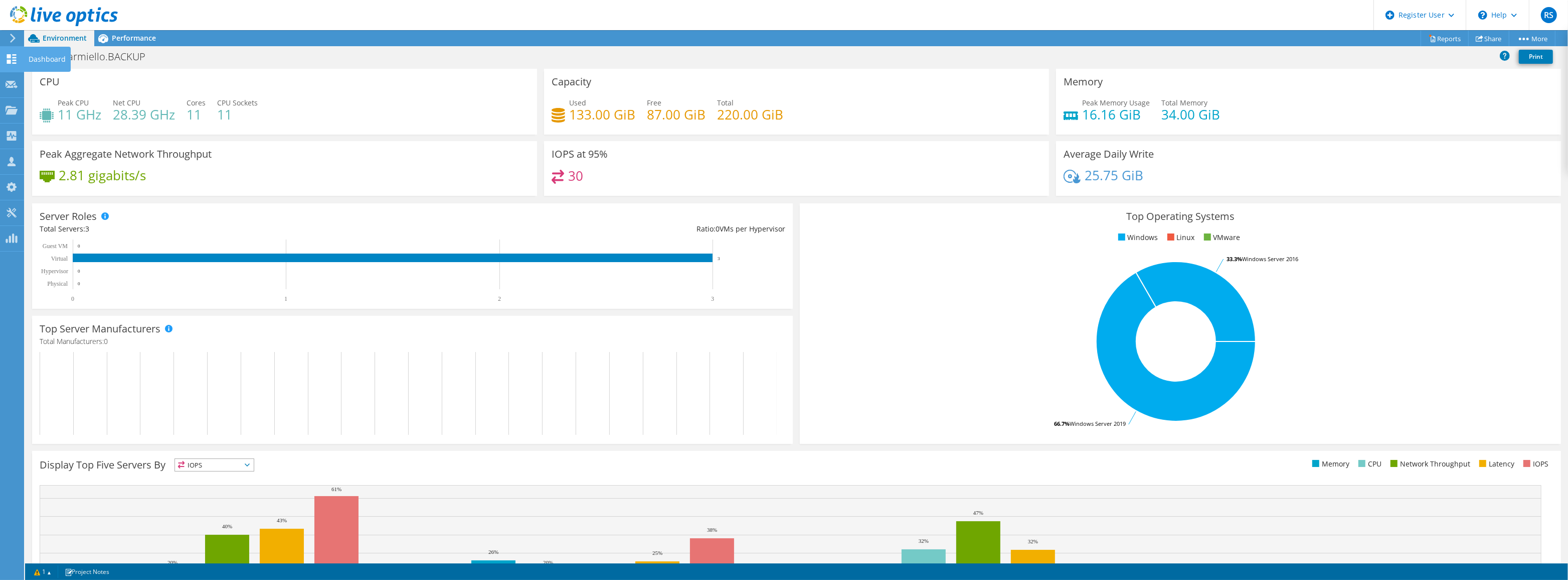
click at [10, 58] on icon at bounding box center [11, 59] width 12 height 10
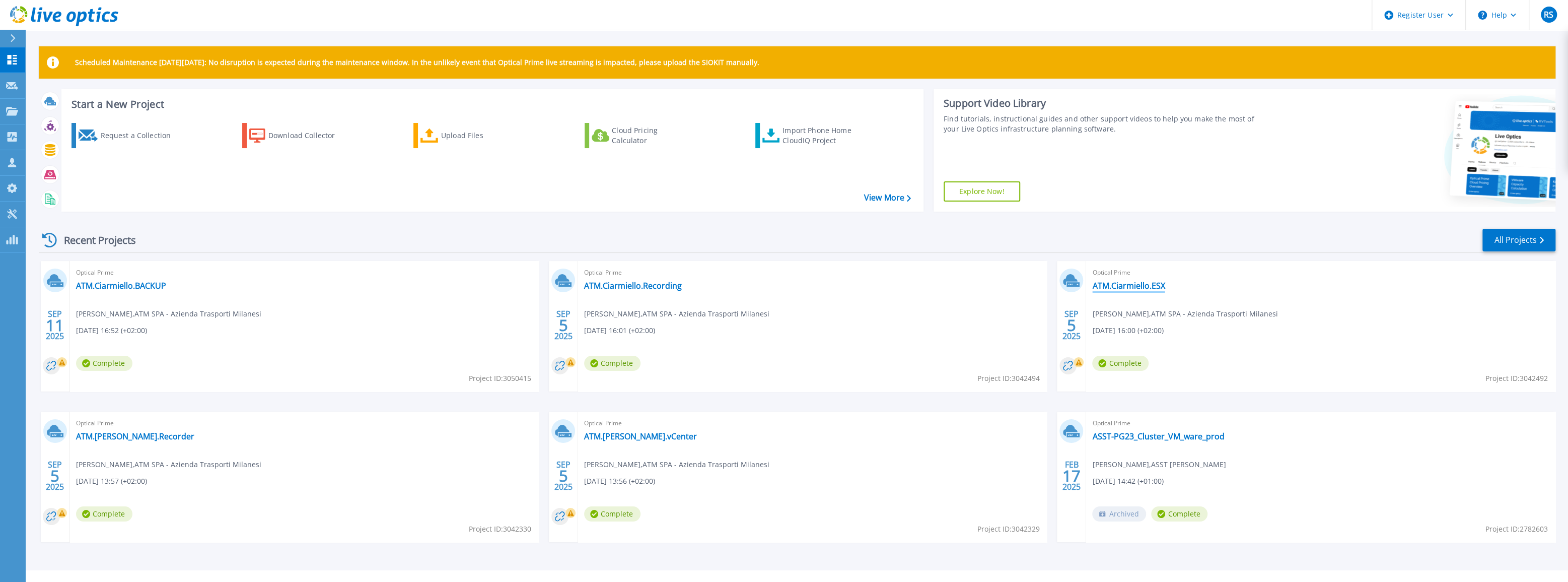
click at [1141, 286] on link "ATM.Ciarmiello.ESX" at bounding box center [1128, 285] width 72 height 10
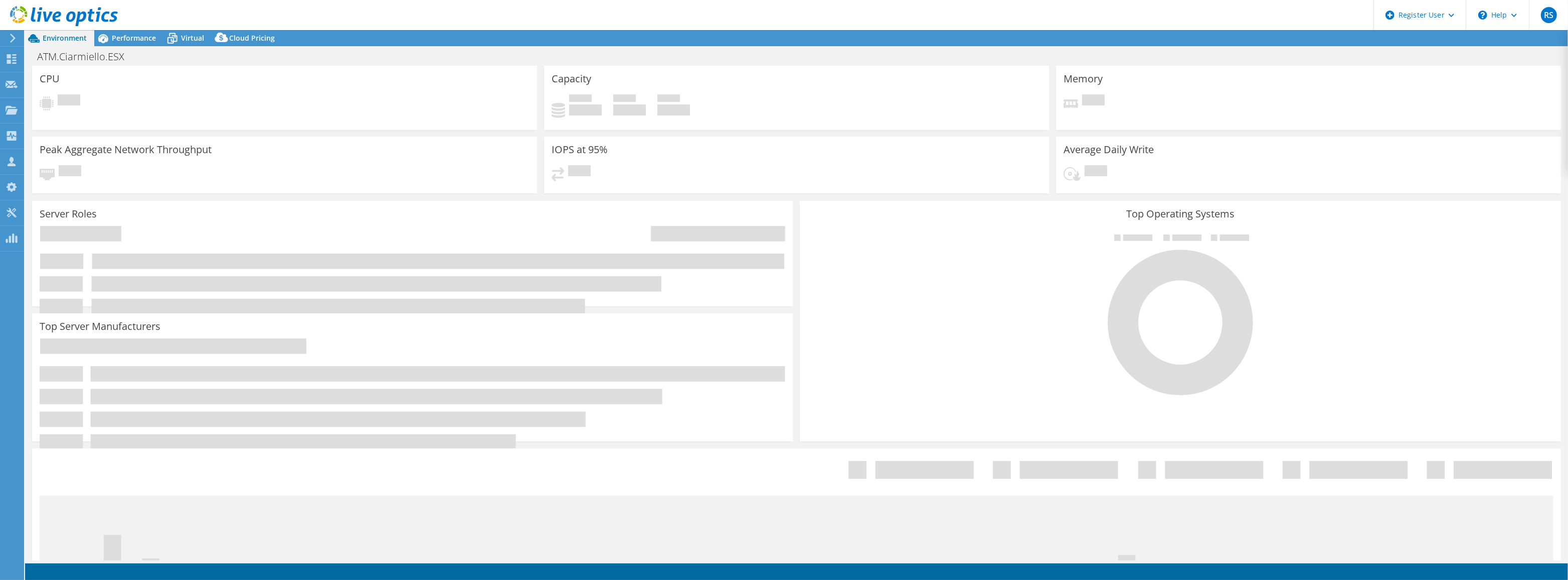
select select "USD"
select select "EUFrankfurt"
select select "EUR"
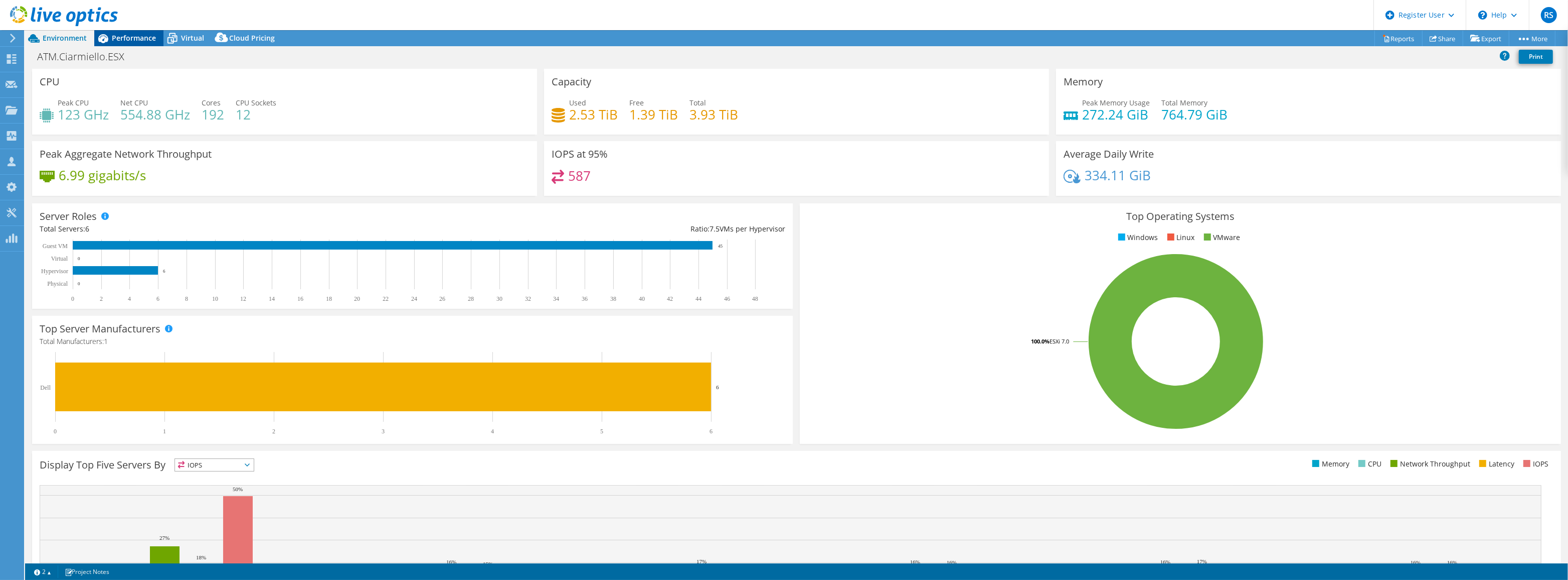
click at [141, 40] on span "Performance" at bounding box center [134, 38] width 44 height 10
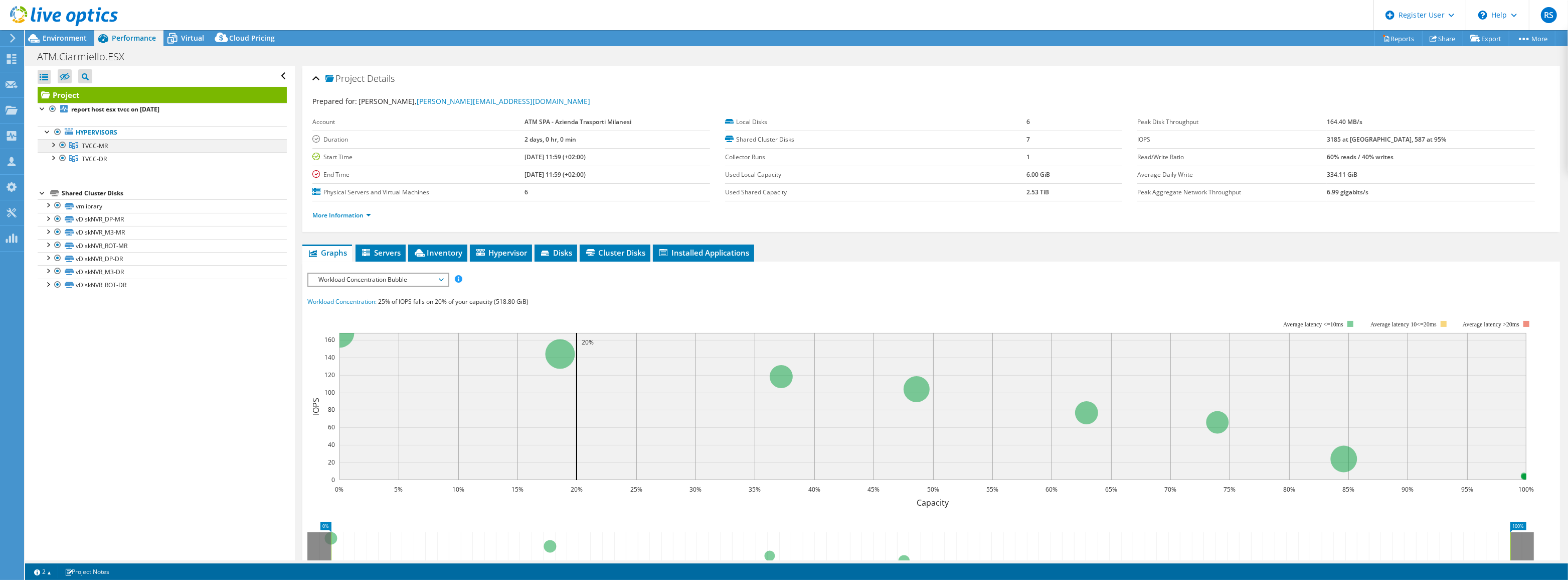
click at [54, 144] on div at bounding box center [53, 144] width 10 height 10
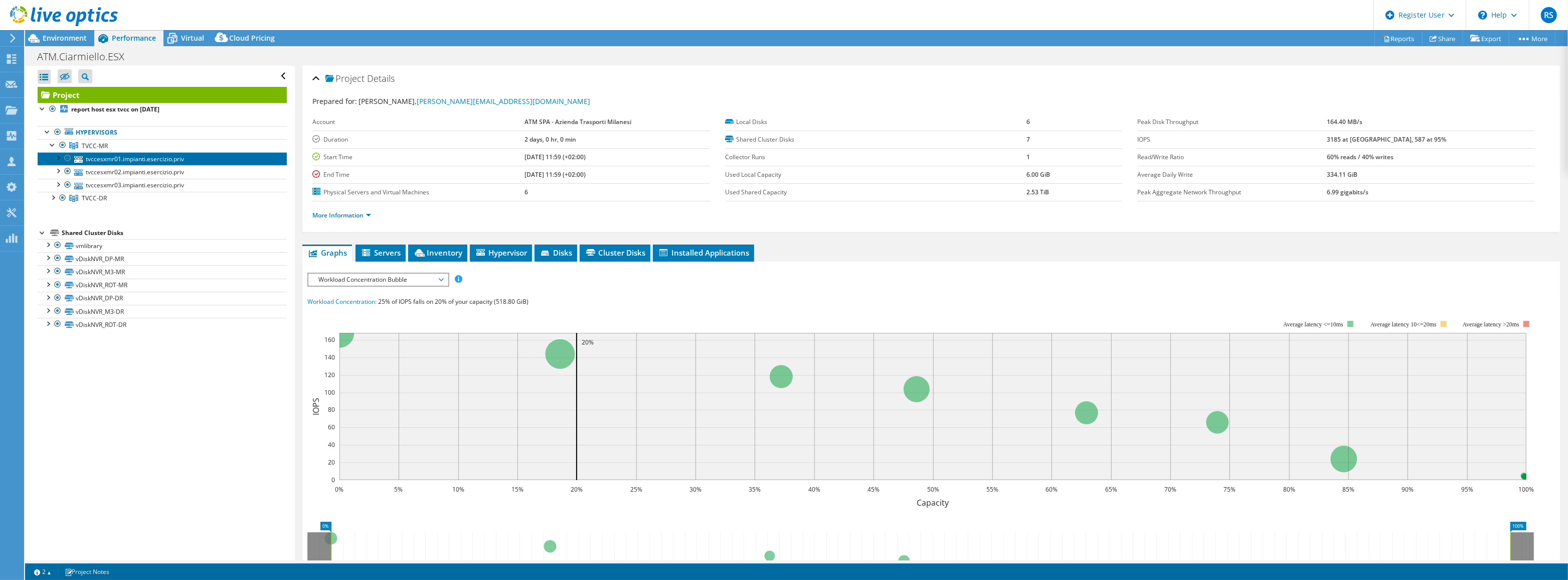
click at [92, 158] on link "tvccesxmr01.impianti.esercizio.priv" at bounding box center [162, 158] width 250 height 13
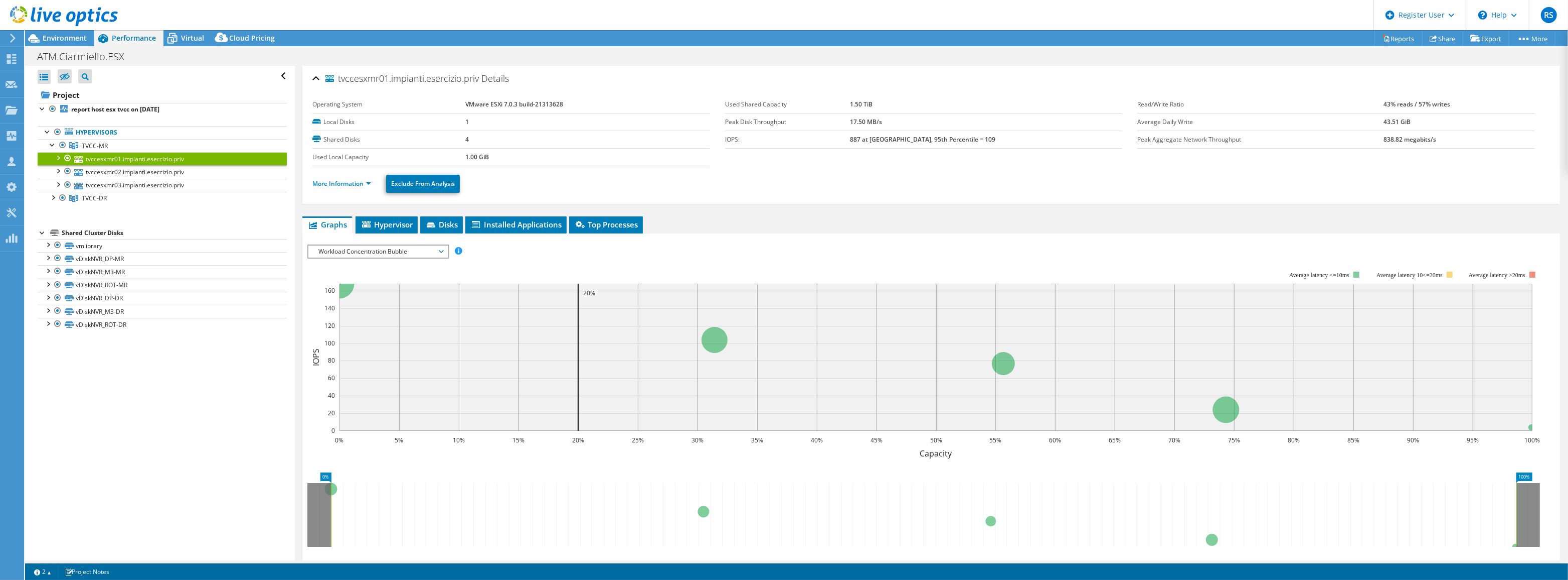
click at [378, 246] on span "Workload Concentration Bubble" at bounding box center [378, 251] width 129 height 12
click at [361, 343] on li "Page Faults" at bounding box center [378, 348] width 139 height 12
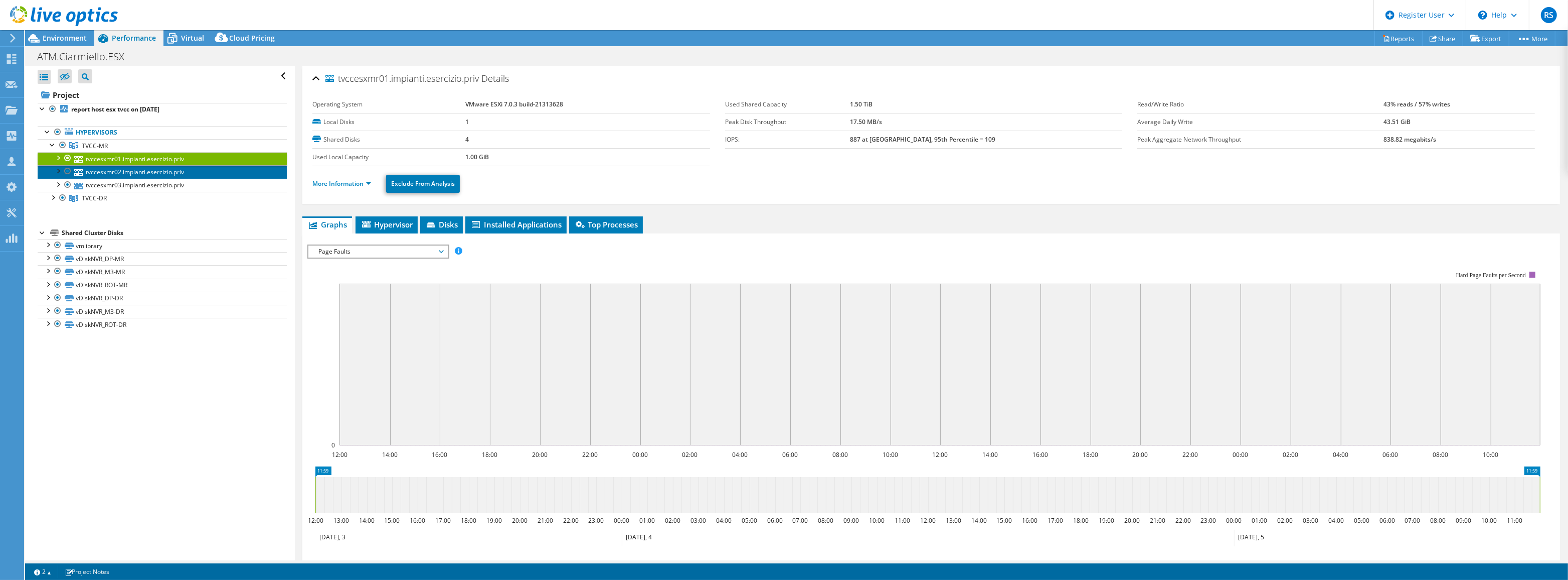
click at [141, 171] on link "tvccesxmr02.impianti.esercizio.priv" at bounding box center [162, 171] width 250 height 13
click at [141, 183] on link "tvccesxmr03.impianti.esercizio.priv" at bounding box center [162, 185] width 250 height 13
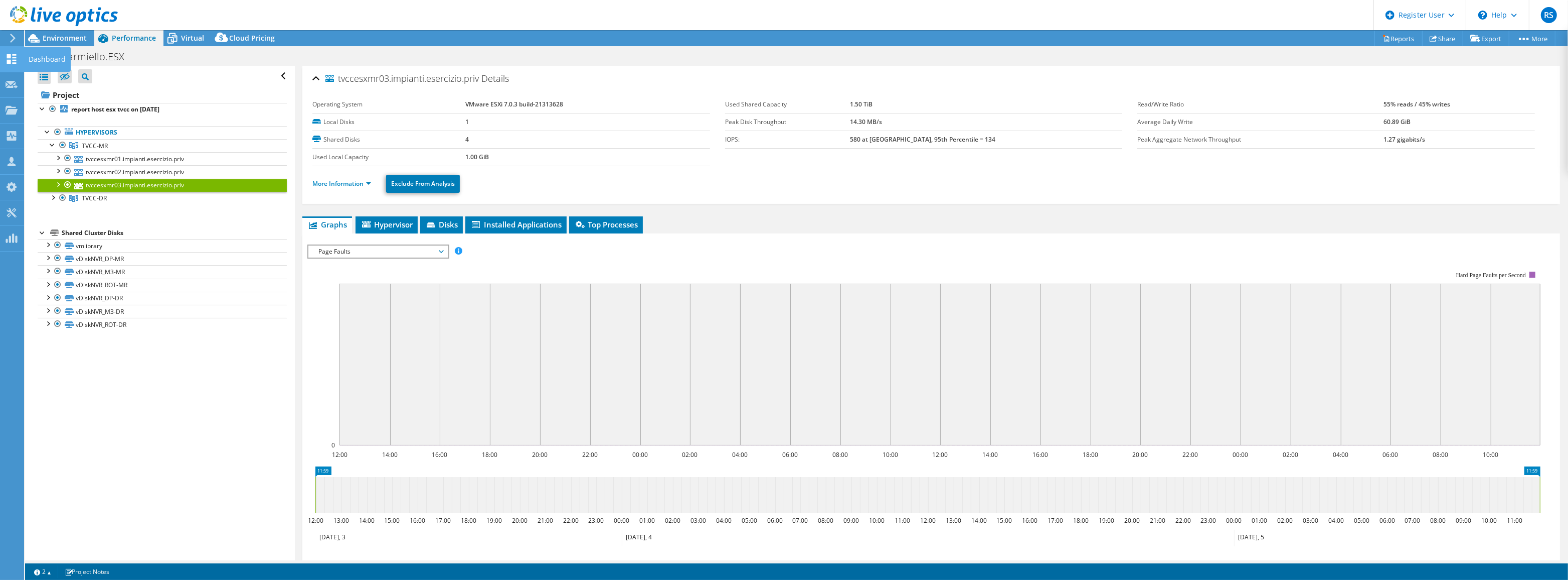
click at [8, 54] on icon at bounding box center [11, 59] width 12 height 10
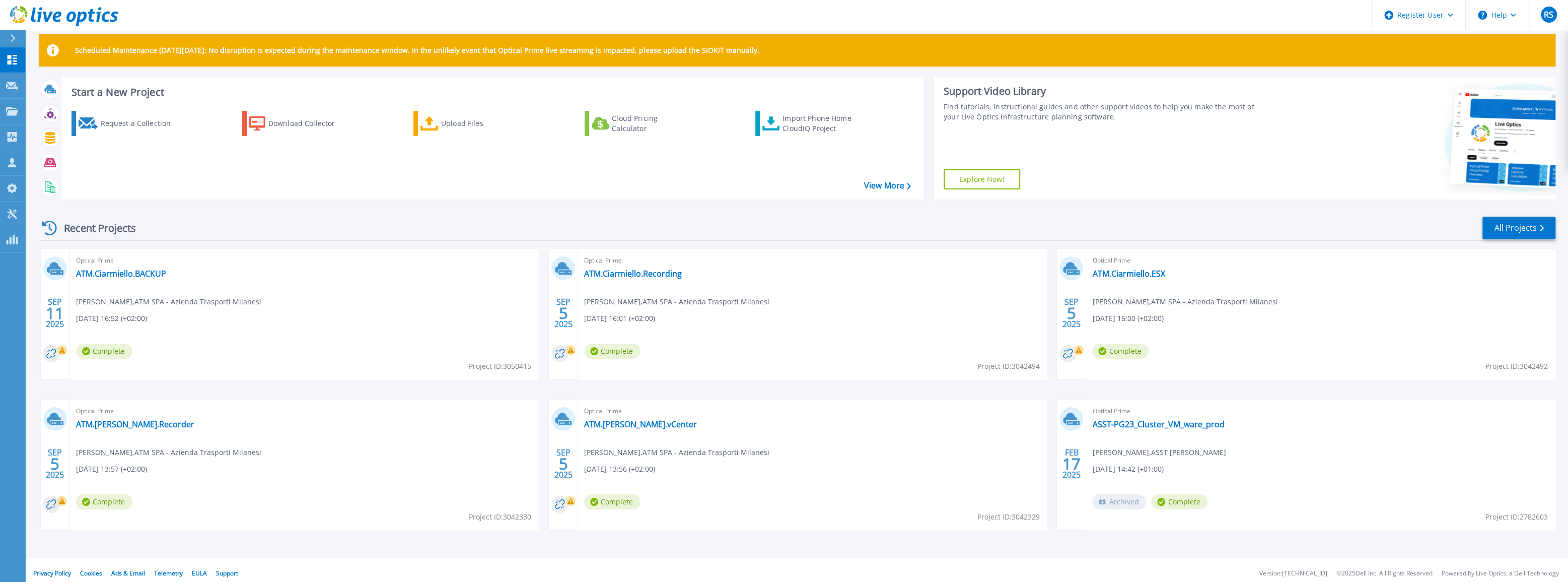
scroll to position [18, 0]
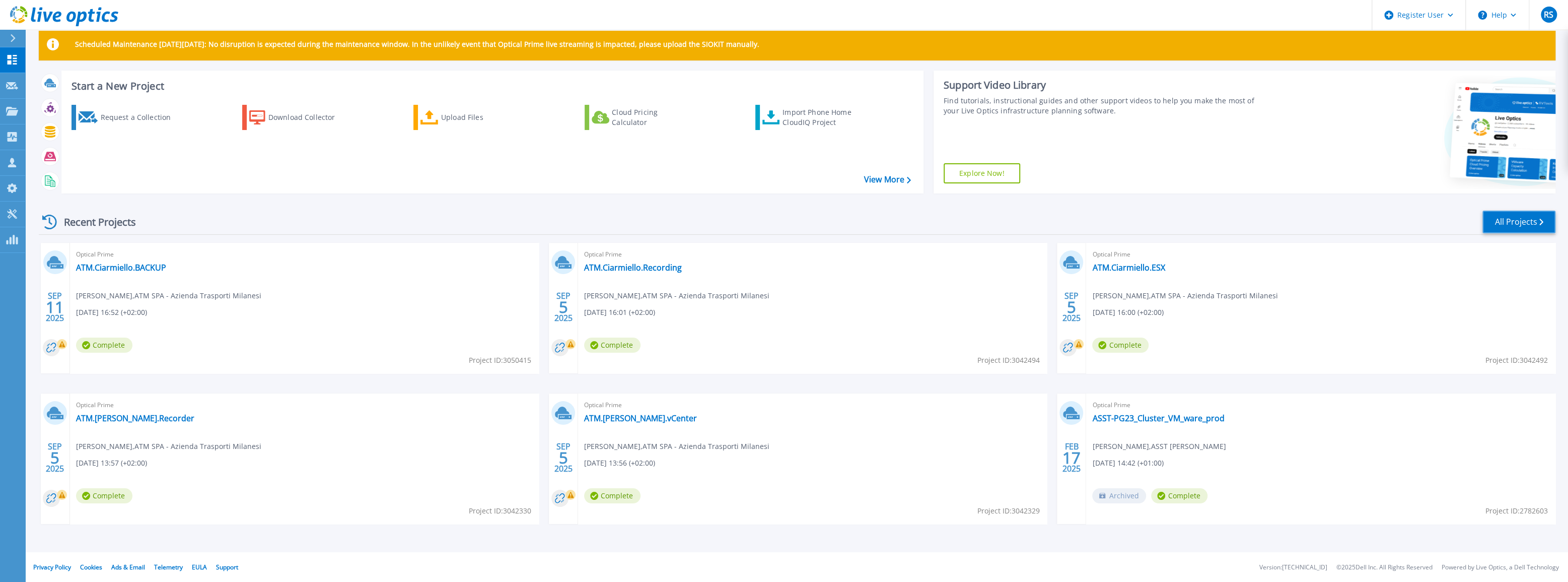
click at [1526, 223] on link "All Projects" at bounding box center [1519, 221] width 73 height 23
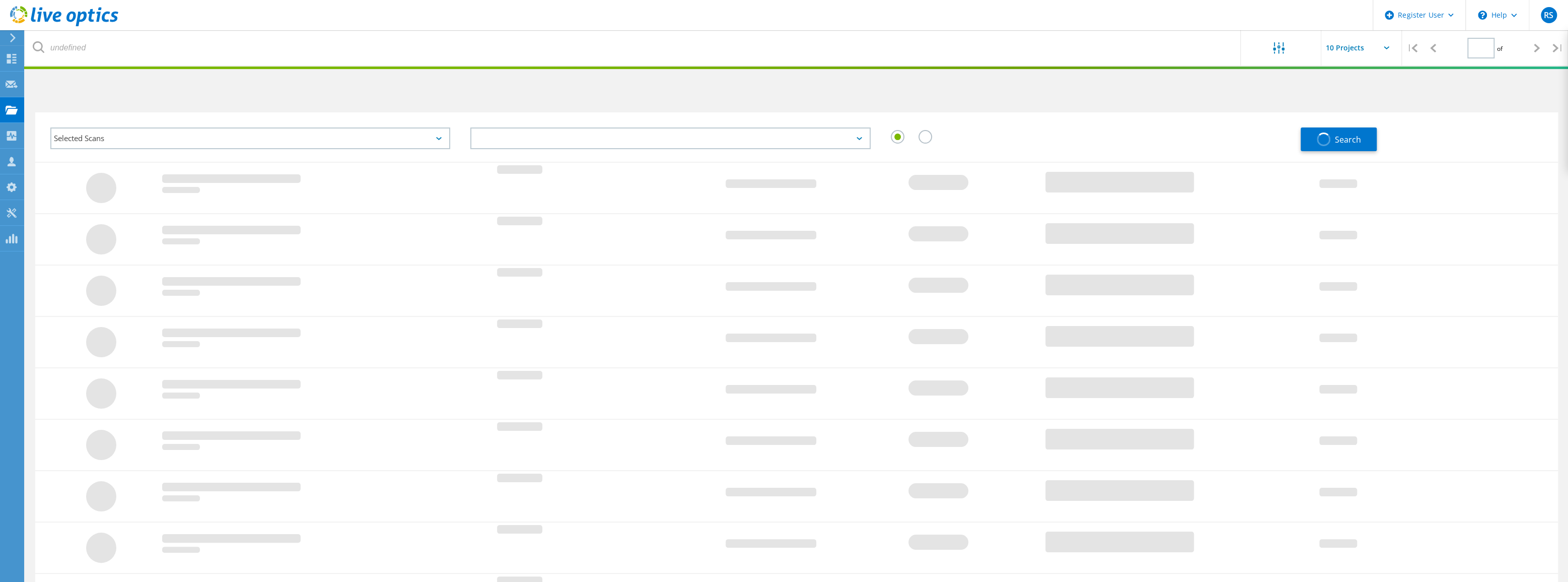
type input "1"
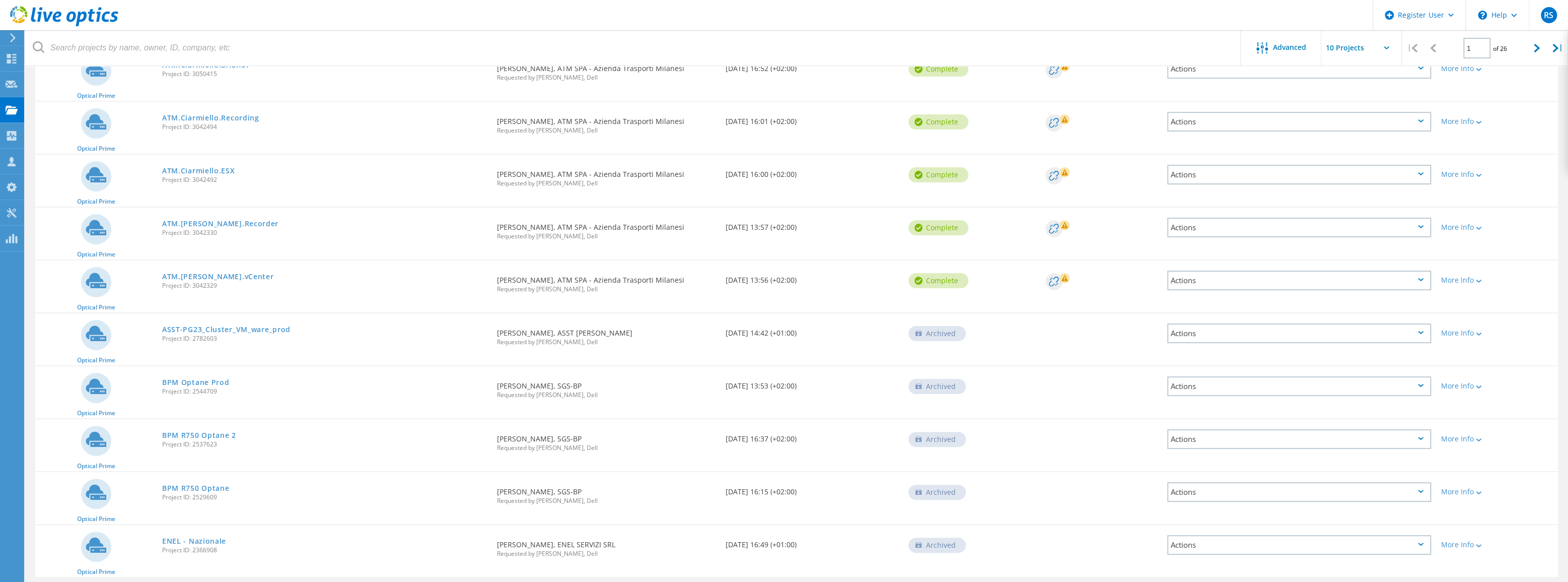
scroll to position [171, 0]
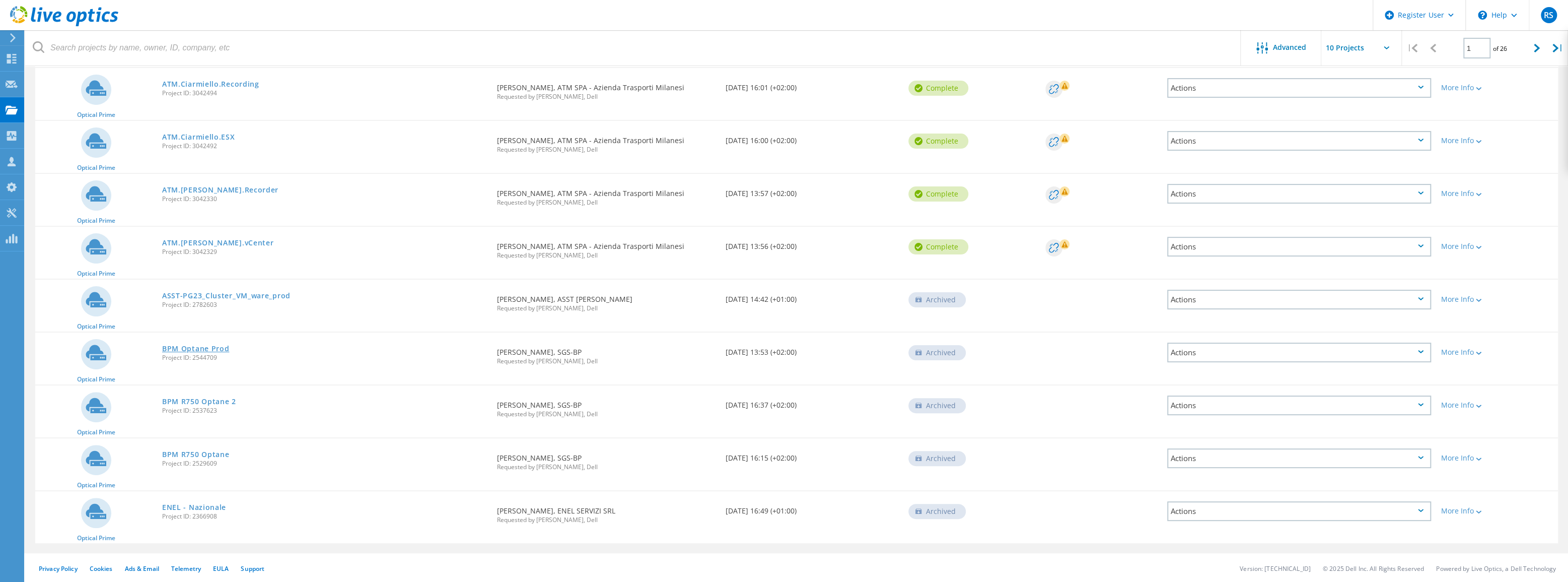
click at [190, 347] on link "BPM Optane Prod" at bounding box center [196, 349] width 68 height 7
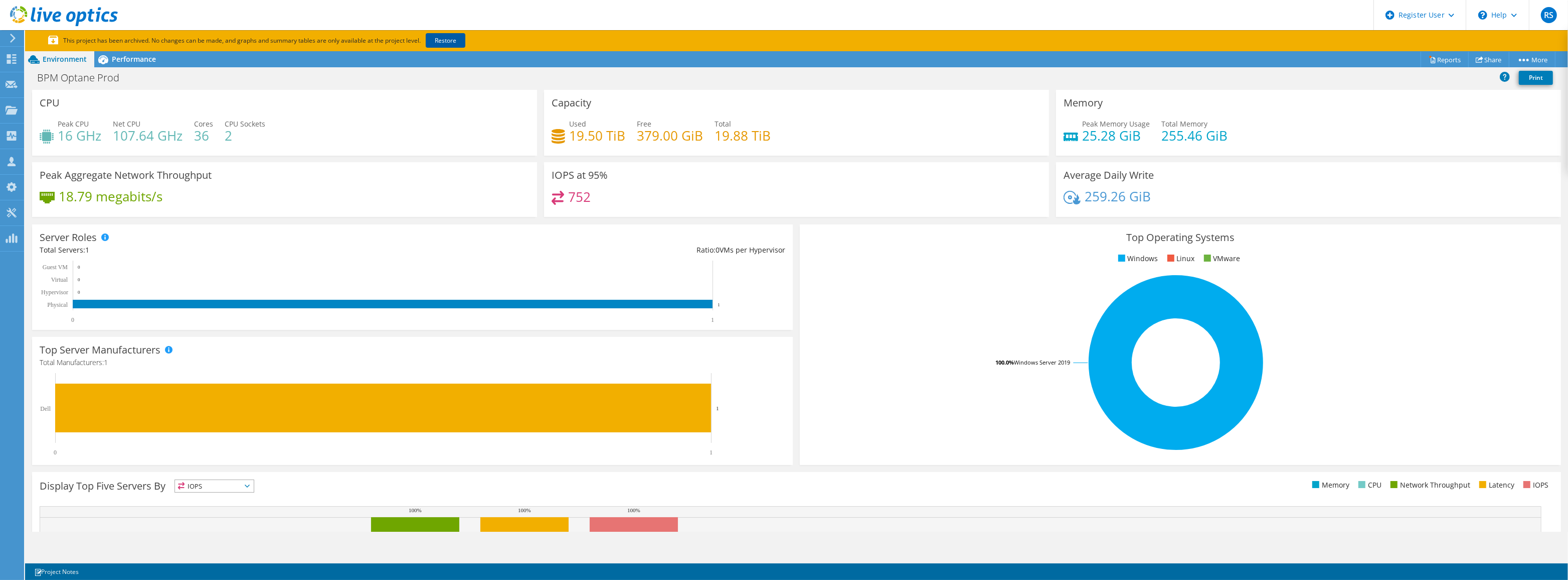
click at [444, 37] on link "Restore" at bounding box center [445, 40] width 40 height 15
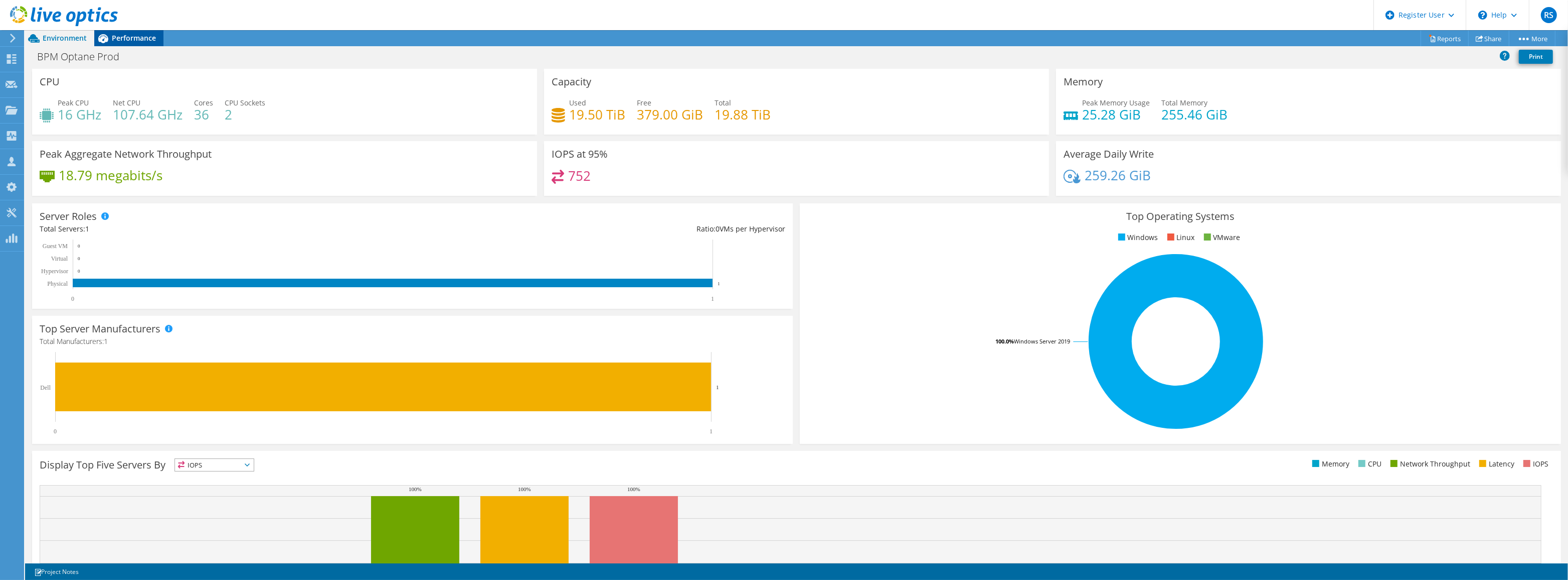
click at [128, 37] on span "Performance" at bounding box center [134, 38] width 44 height 10
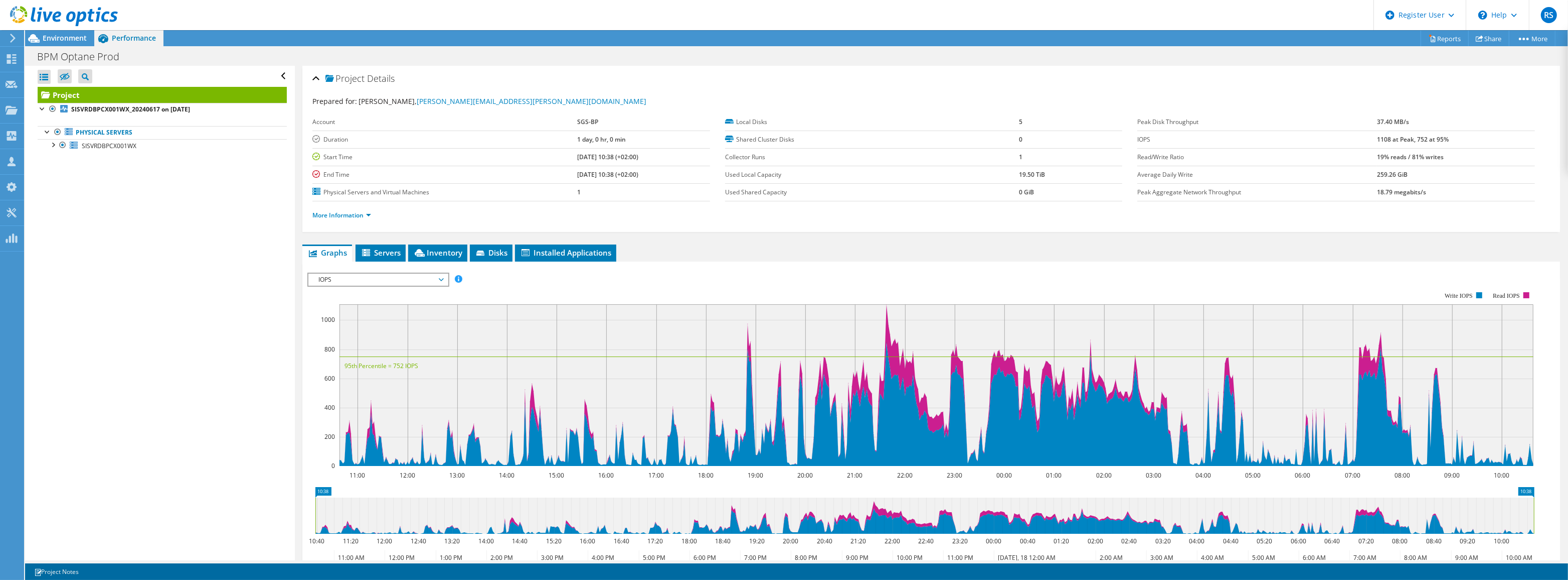
drag, startPoint x: 383, startPoint y: 273, endPoint x: 381, endPoint y: 290, distance: 17.1
click at [383, 273] on span "IOPS" at bounding box center [378, 279] width 129 height 12
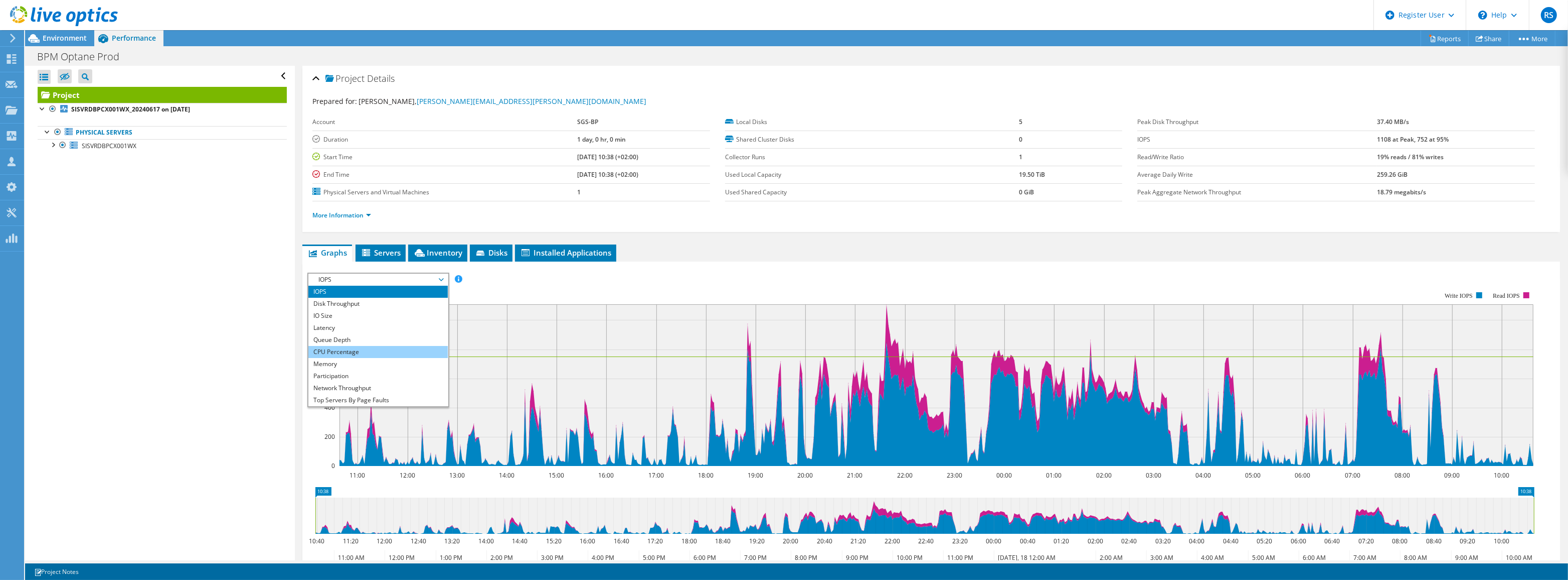
click at [363, 348] on li "CPU Percentage" at bounding box center [378, 351] width 139 height 12
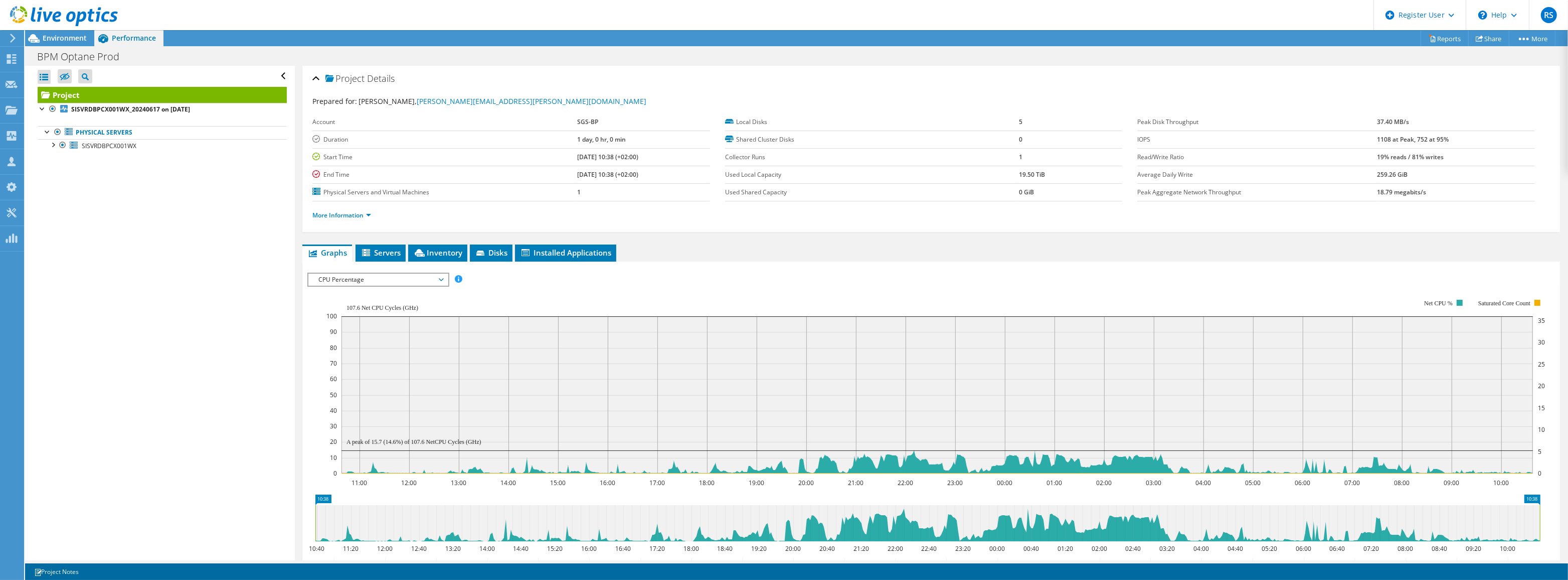
click at [400, 280] on span "CPU Percentage" at bounding box center [378, 279] width 129 height 12
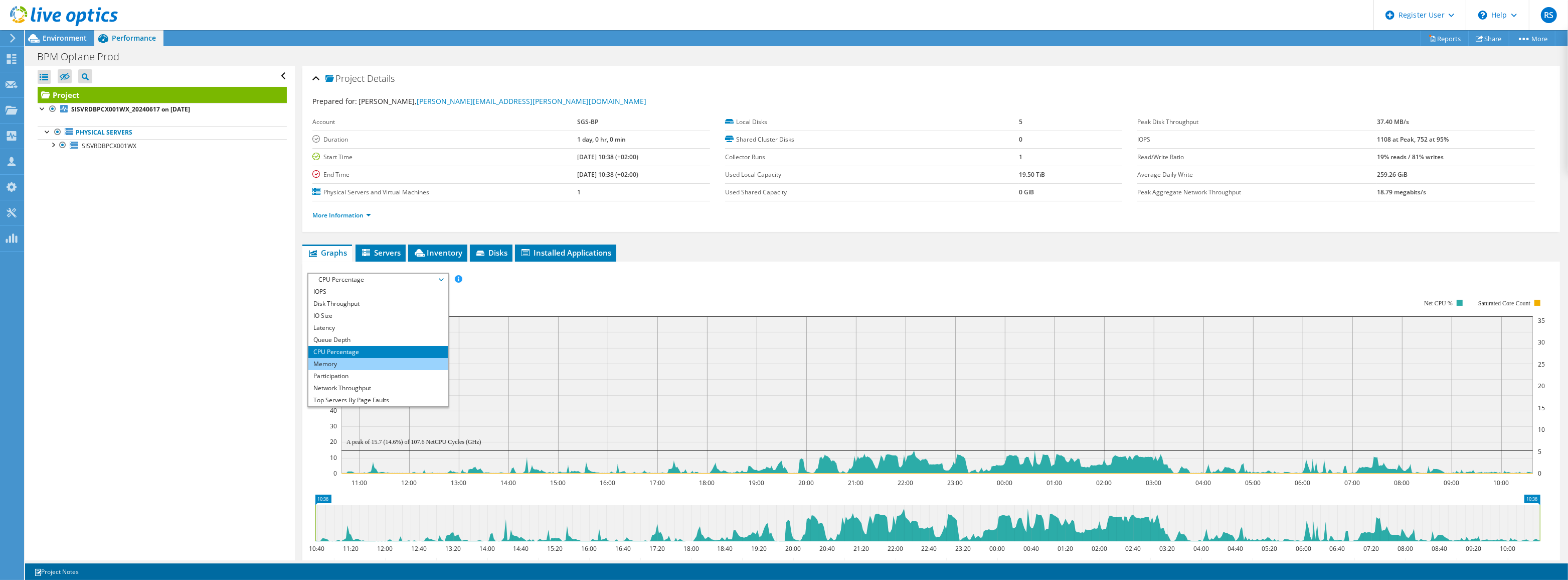
click at [354, 364] on li "Memory" at bounding box center [378, 364] width 139 height 12
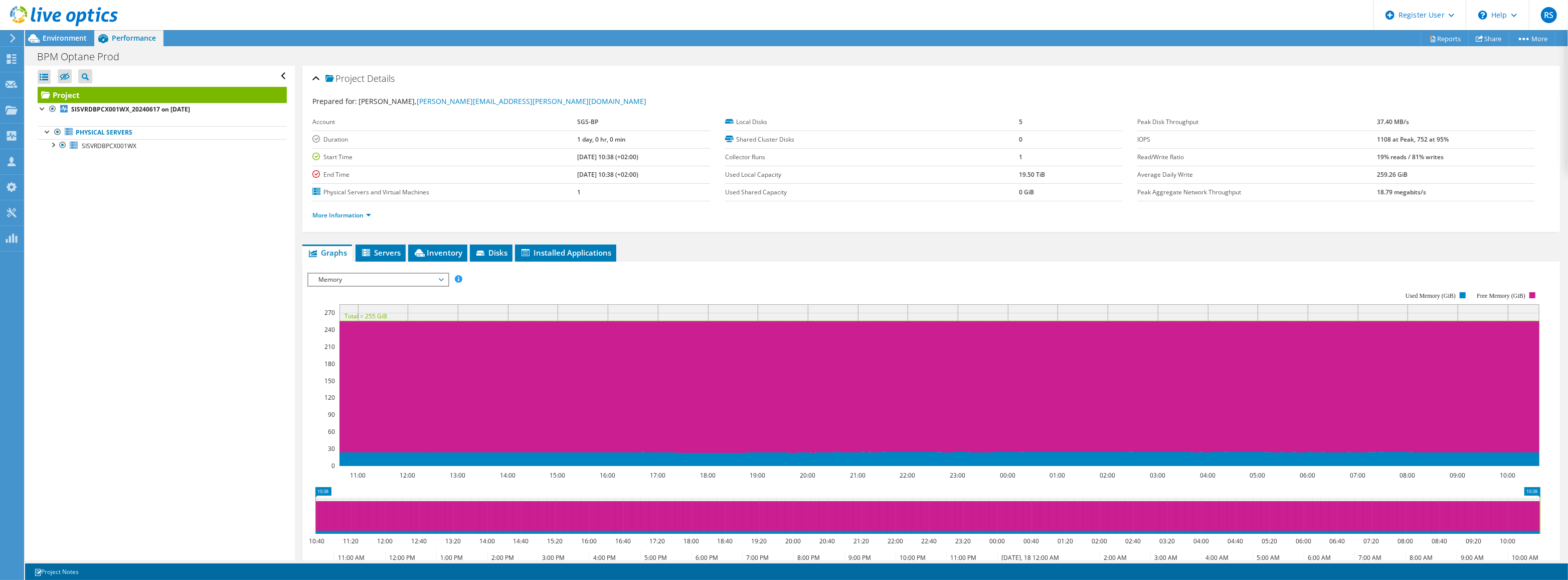
click at [377, 280] on span "Memory" at bounding box center [378, 279] width 129 height 12
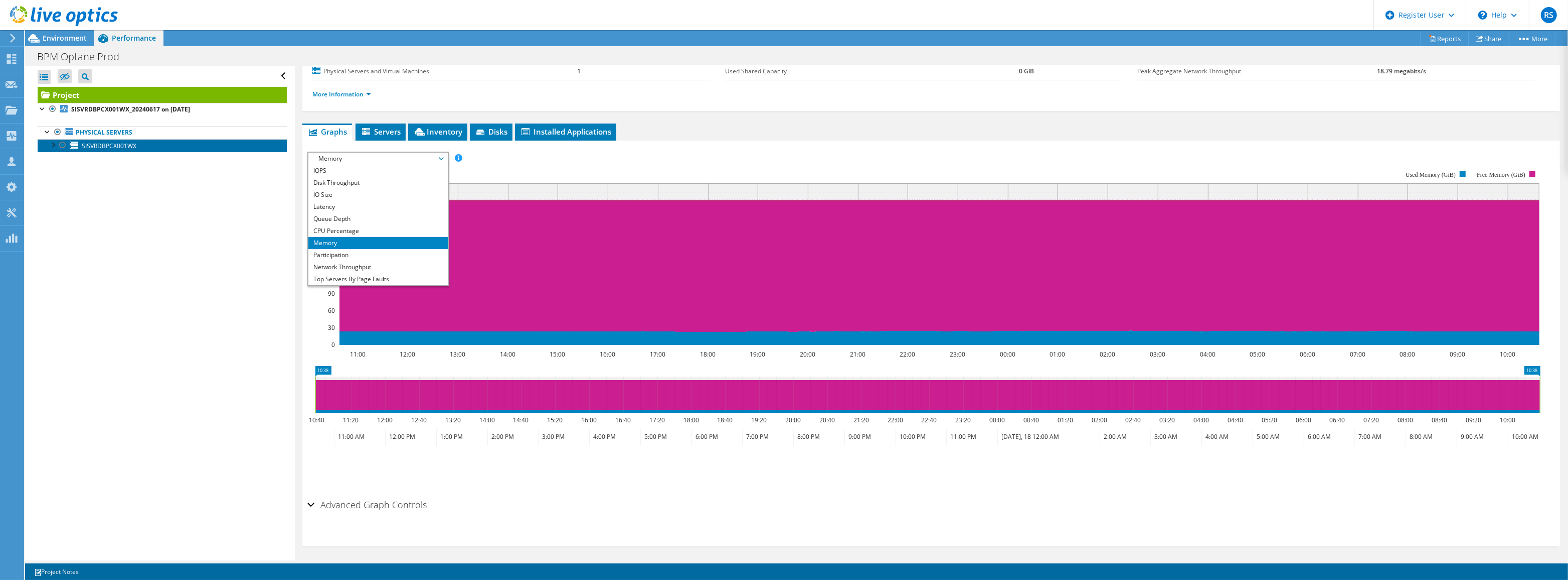
click at [134, 147] on span "SISVRDBPCX001WX" at bounding box center [109, 146] width 55 height 8
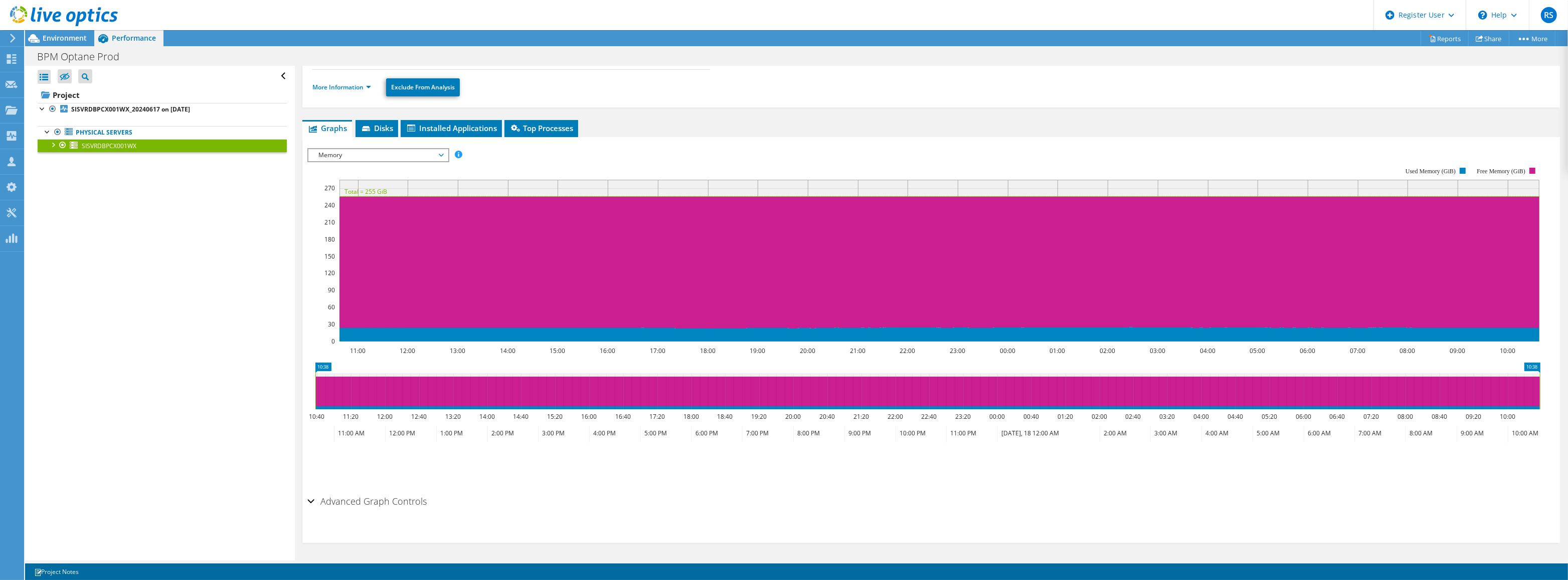
scroll to position [94, 0]
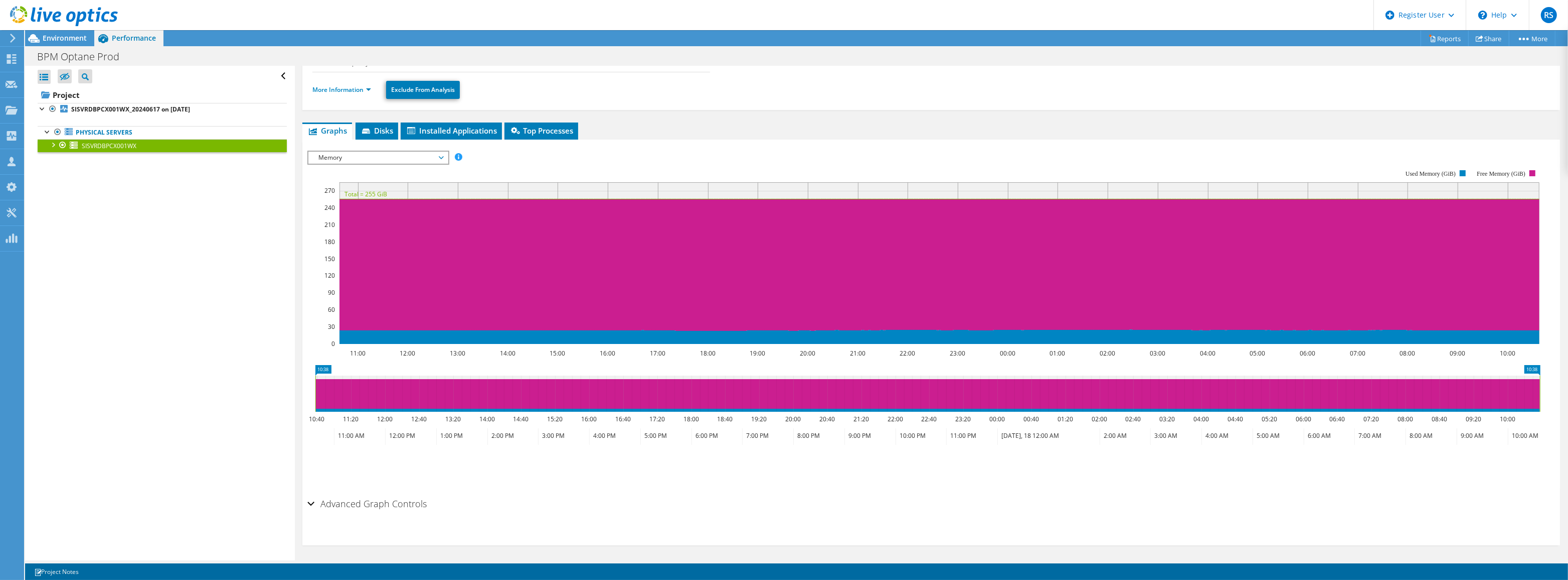
click at [407, 154] on span "Memory" at bounding box center [378, 157] width 129 height 12
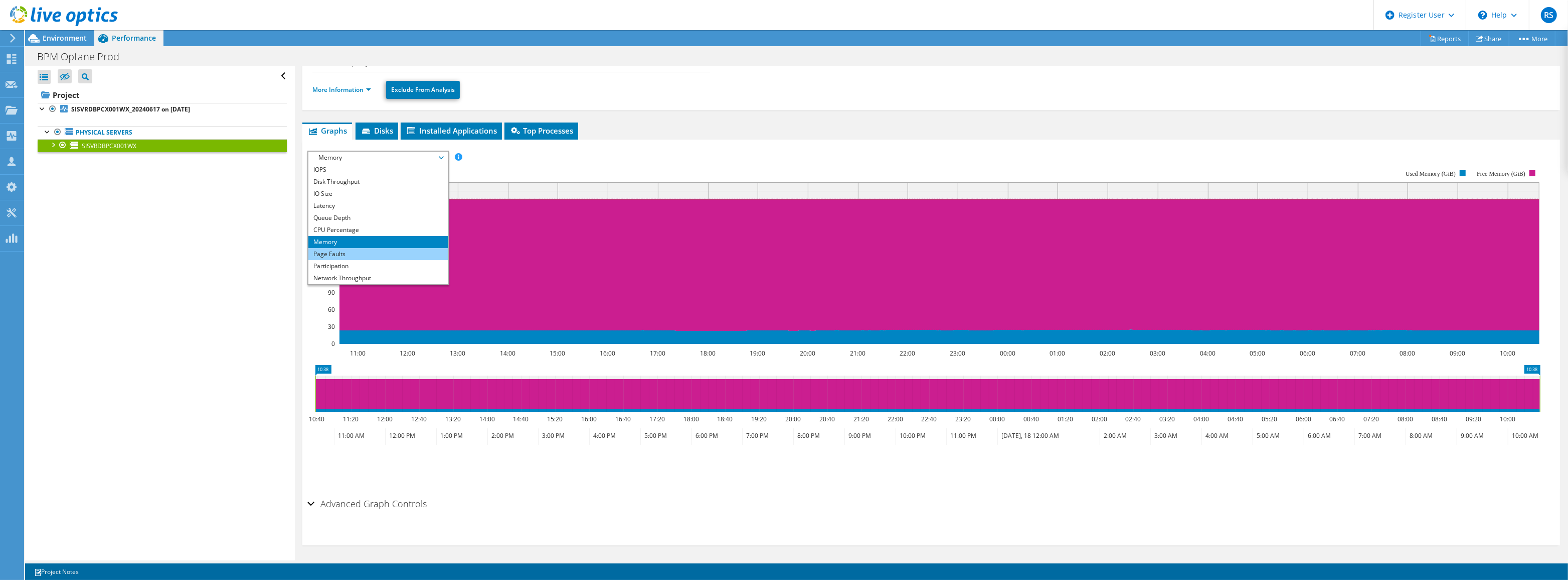
click at [391, 249] on li "Page Faults" at bounding box center [378, 253] width 139 height 12
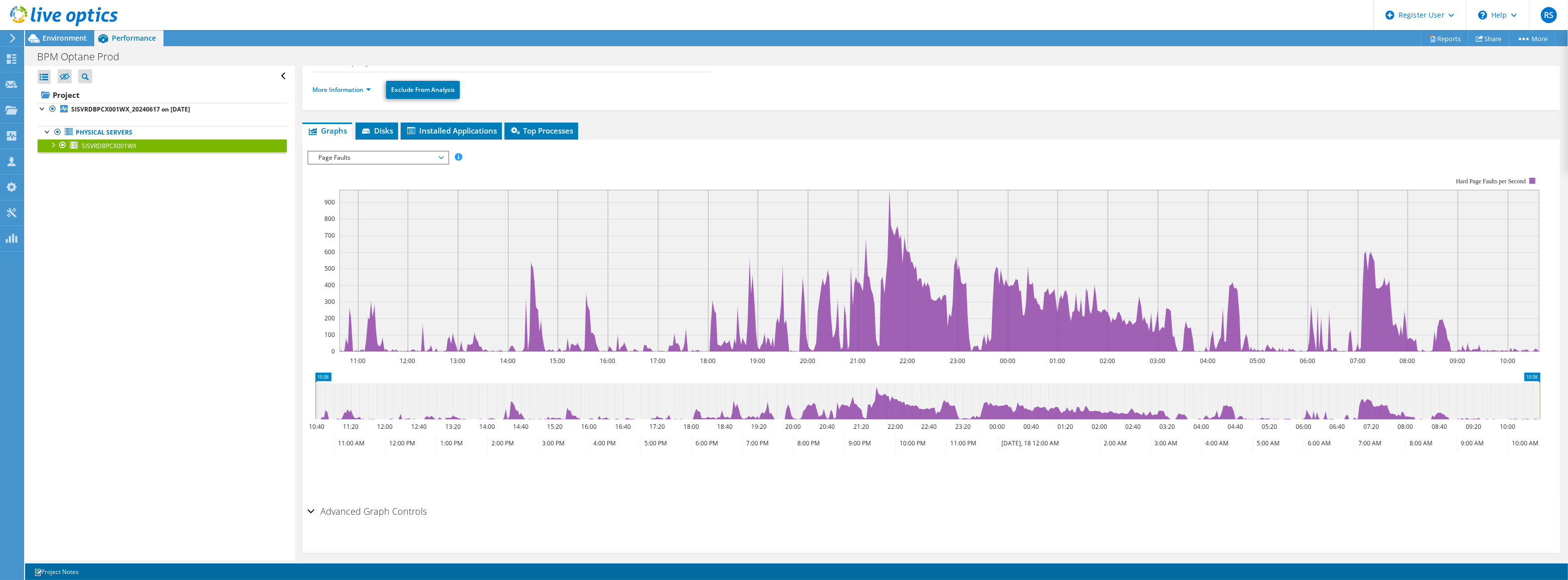
click at [399, 155] on span "Page Faults" at bounding box center [378, 157] width 129 height 12
click at [367, 243] on li "Memory" at bounding box center [378, 241] width 139 height 12
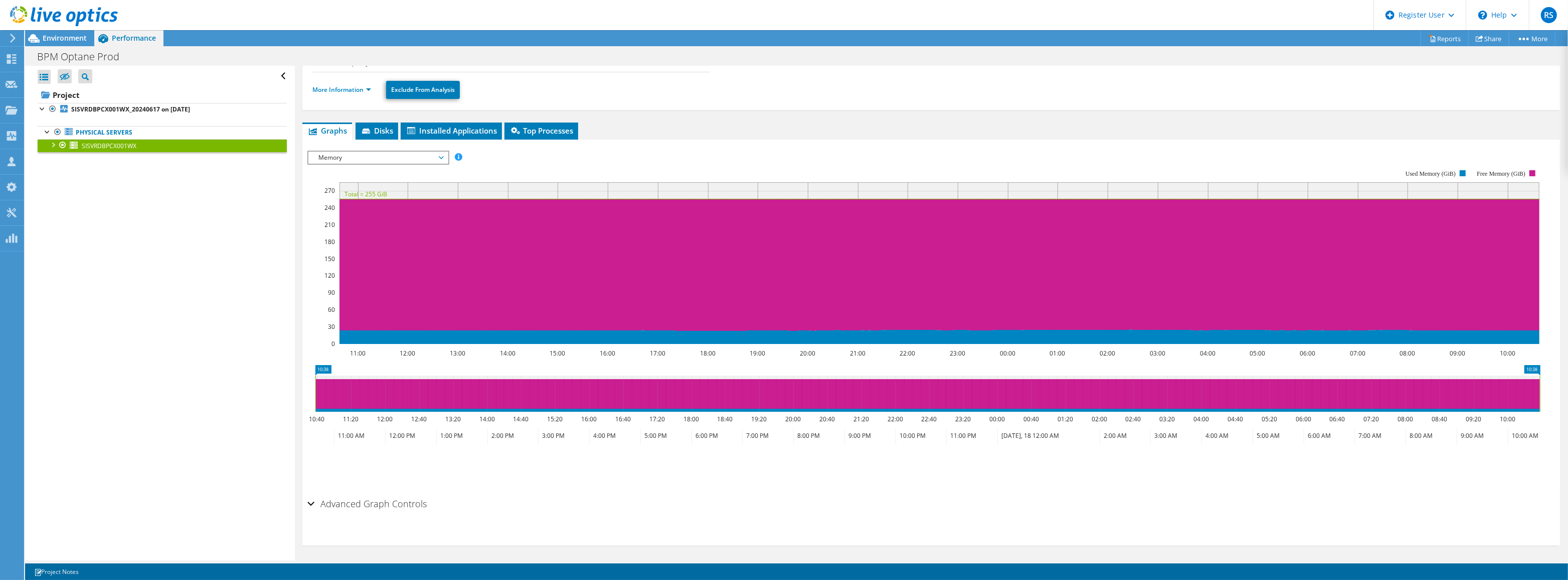
click at [373, 157] on span "Memory" at bounding box center [378, 157] width 129 height 12
